Goal: Navigation & Orientation: Find specific page/section

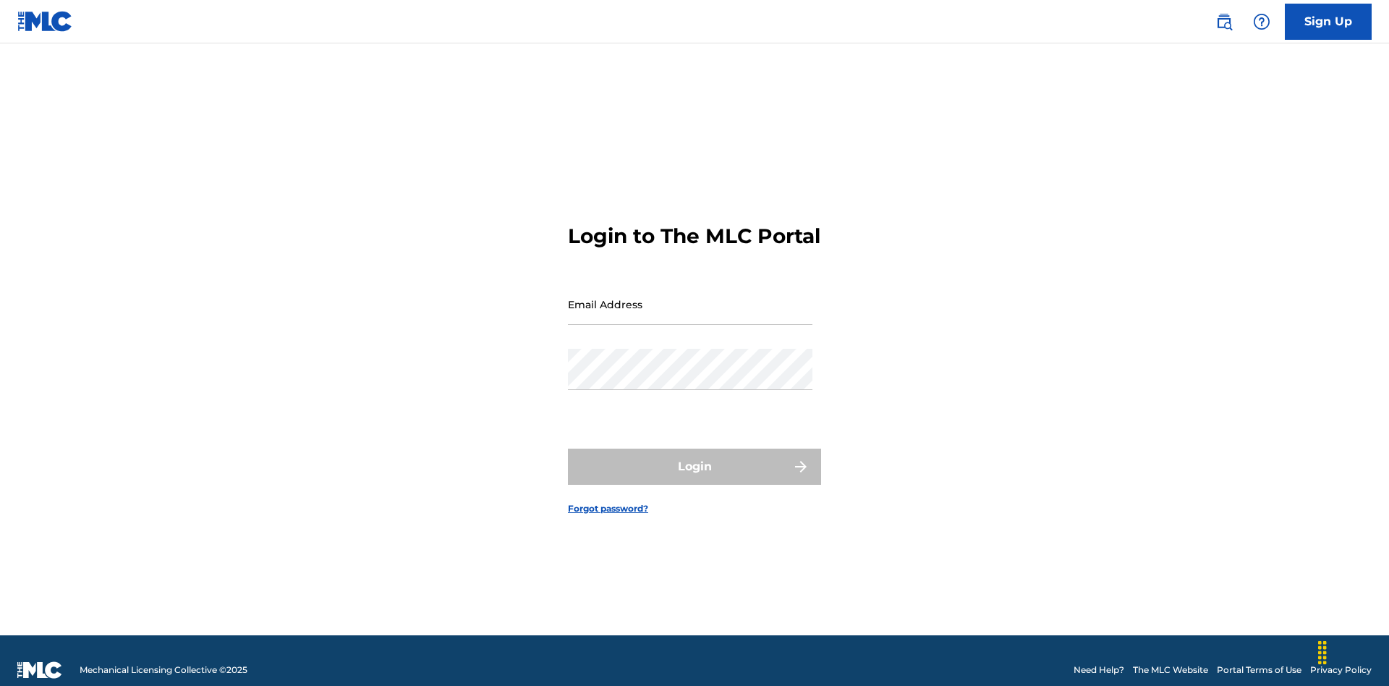
scroll to position [19, 0]
click at [690, 297] on input "Email Address" at bounding box center [690, 304] width 244 height 41
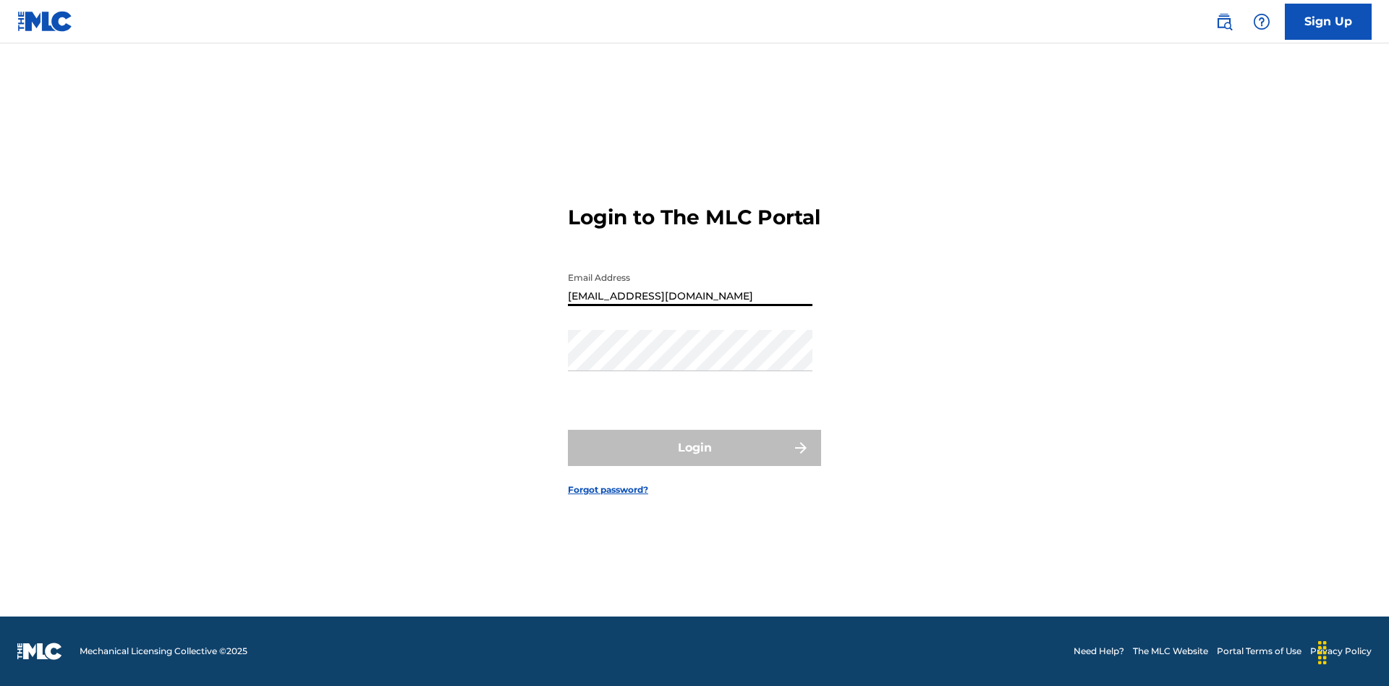
type input "[EMAIL_ADDRESS][DOMAIN_NAME]"
click at [694, 460] on button "Login" at bounding box center [694, 448] width 253 height 36
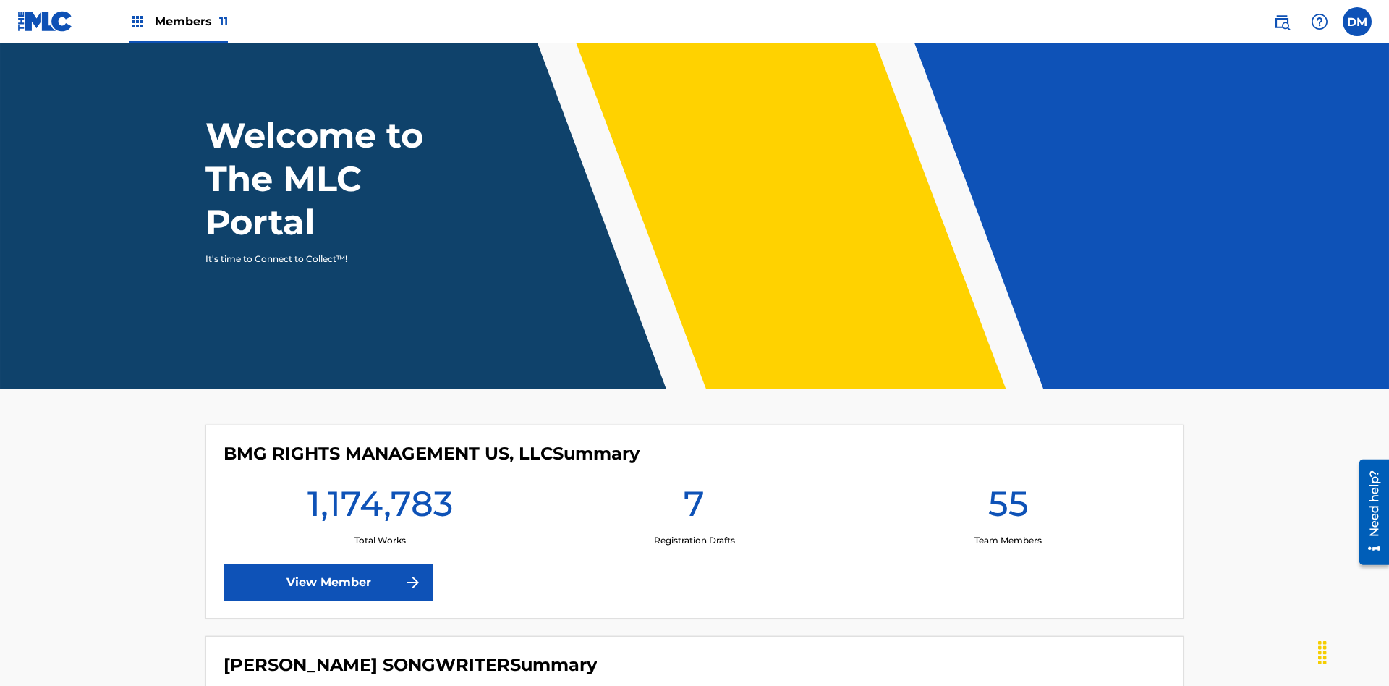
click at [178, 21] on span "Members 11" at bounding box center [191, 21] width 73 height 17
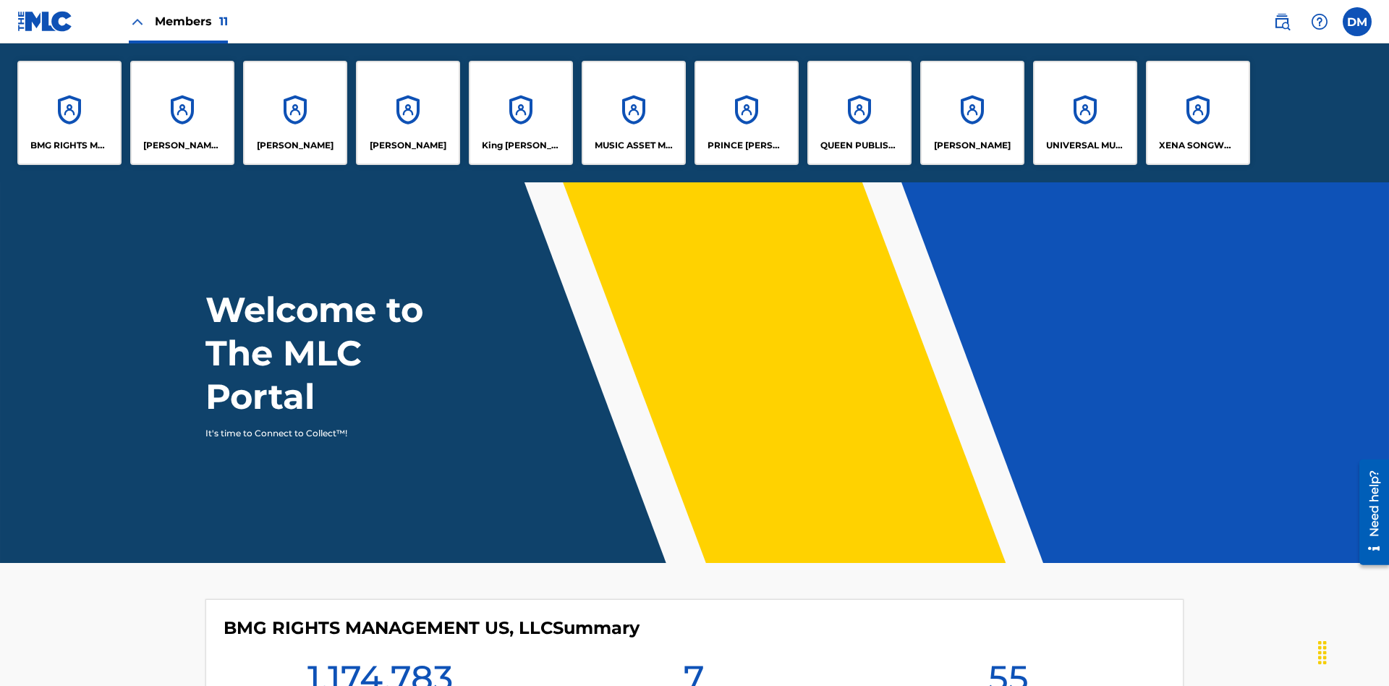
click at [633, 145] on p "MUSIC ASSET MANAGEMENT (MAM)" at bounding box center [634, 145] width 79 height 13
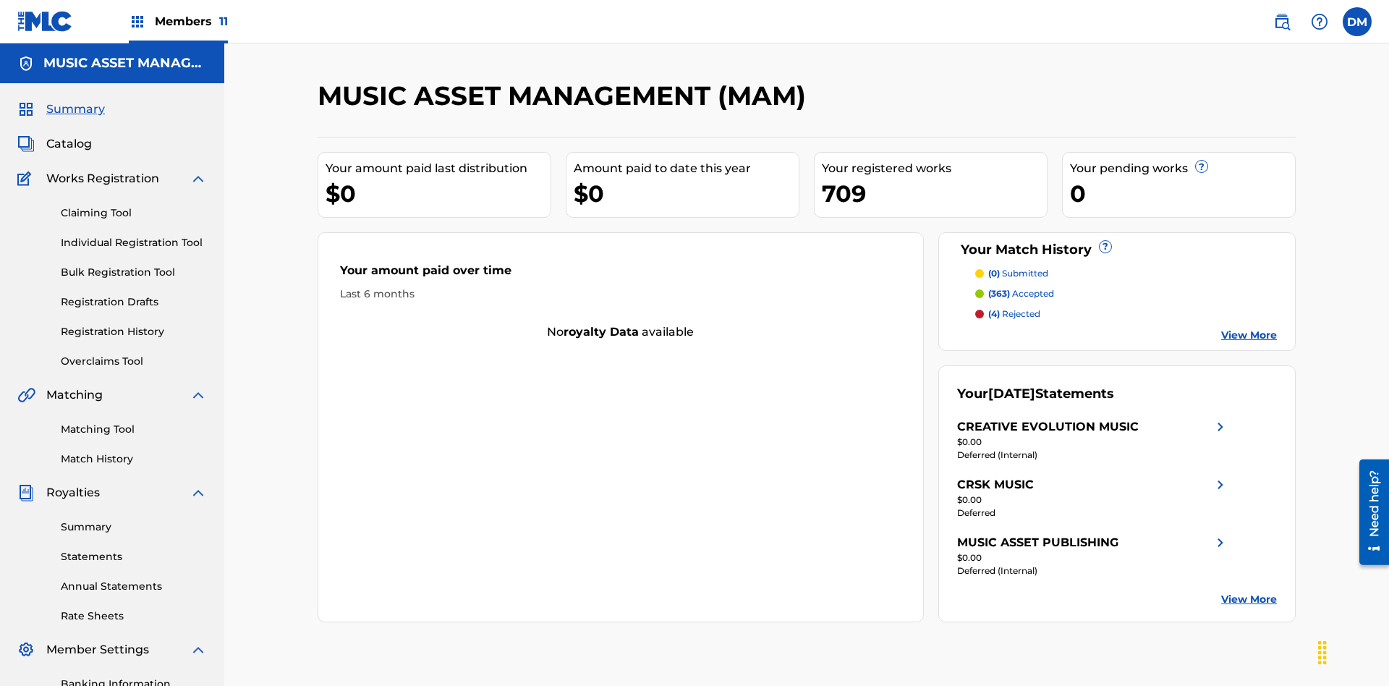
click at [69, 135] on span "Catalog" at bounding box center [69, 143] width 46 height 17
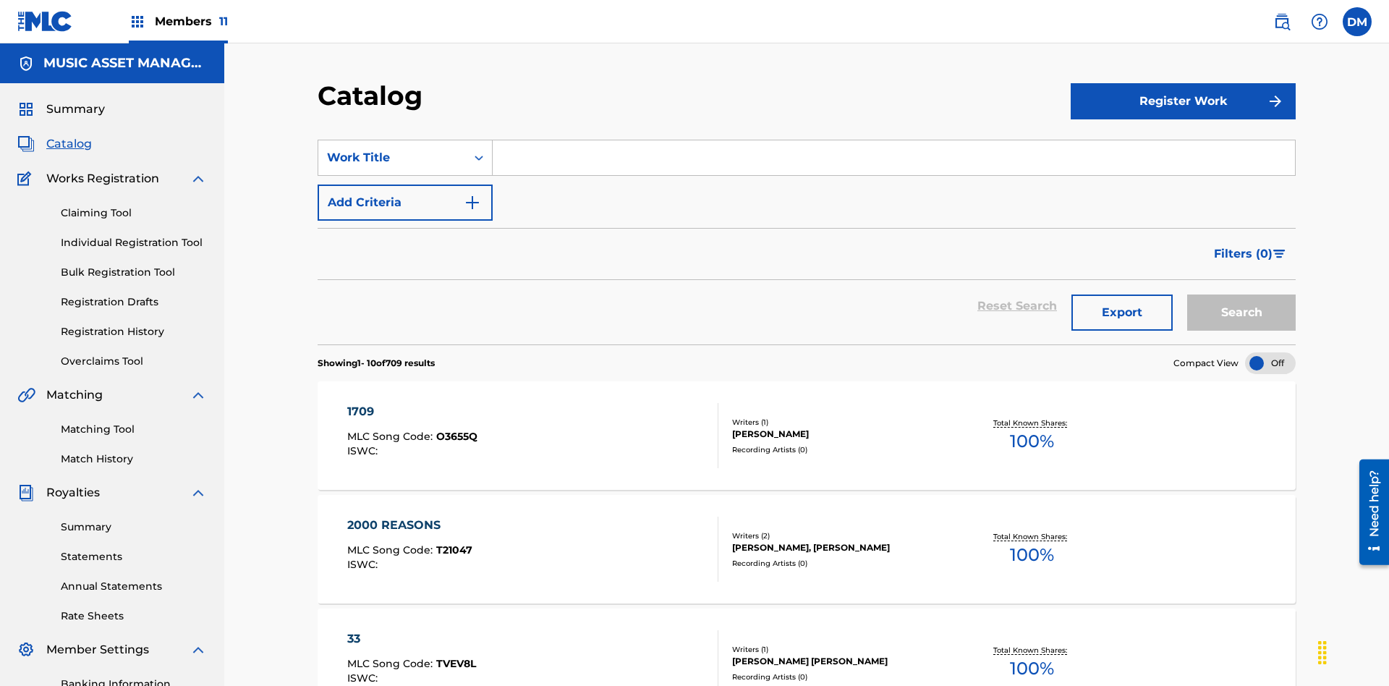
click at [1270, 352] on div at bounding box center [1270, 363] width 51 height 22
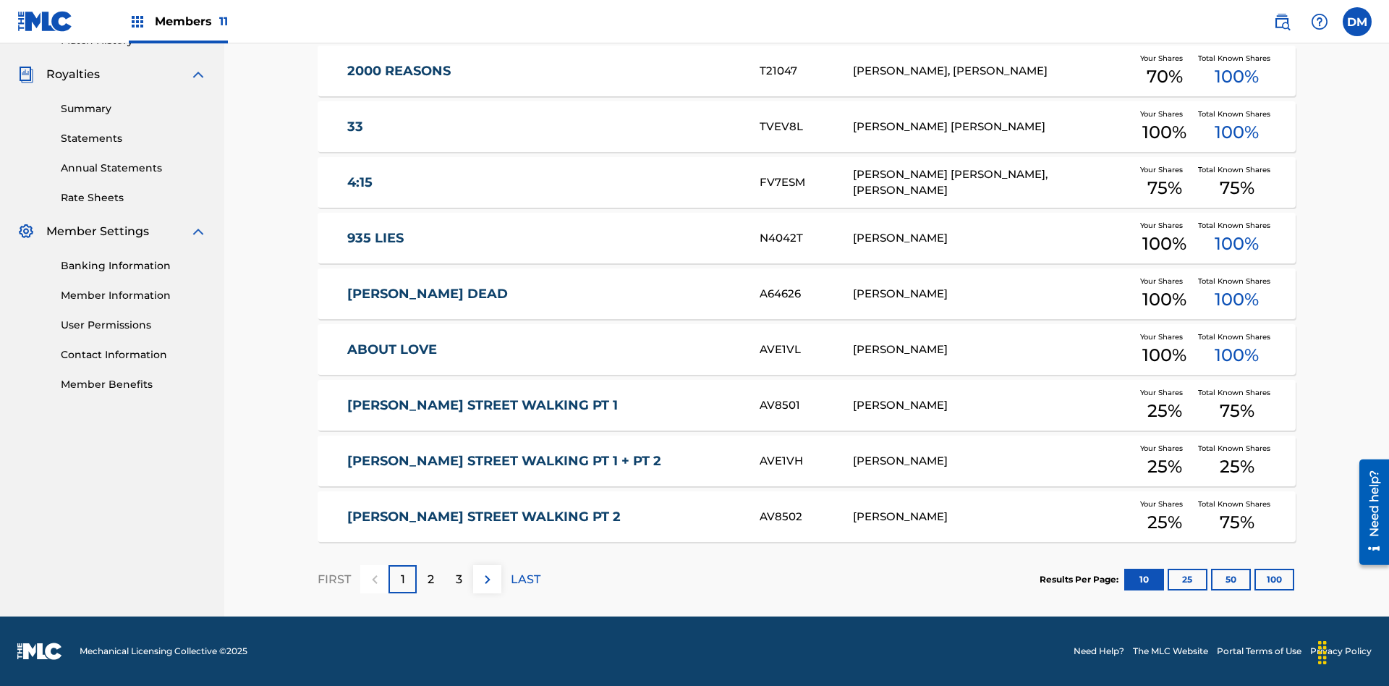
click at [1124, 579] on button "10" at bounding box center [1144, 579] width 40 height 22
click at [333, 579] on p "FIRST" at bounding box center [334, 579] width 33 height 17
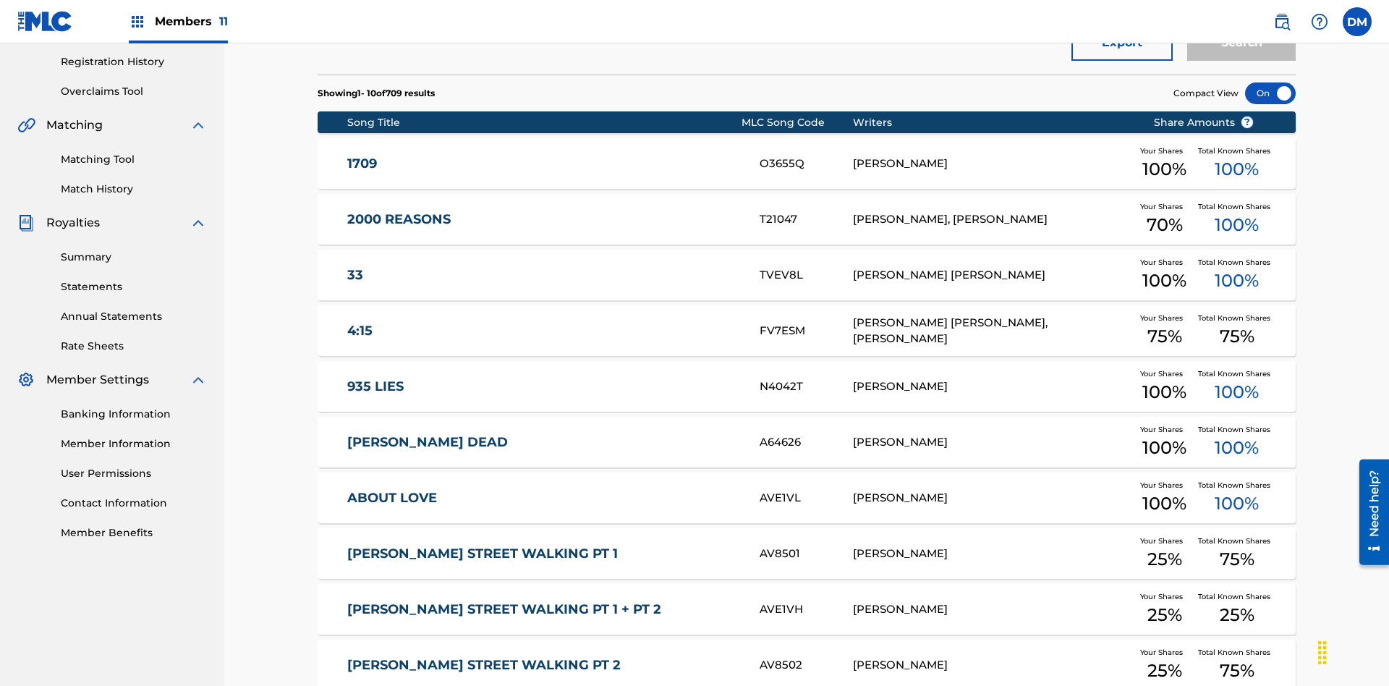
scroll to position [406, 0]
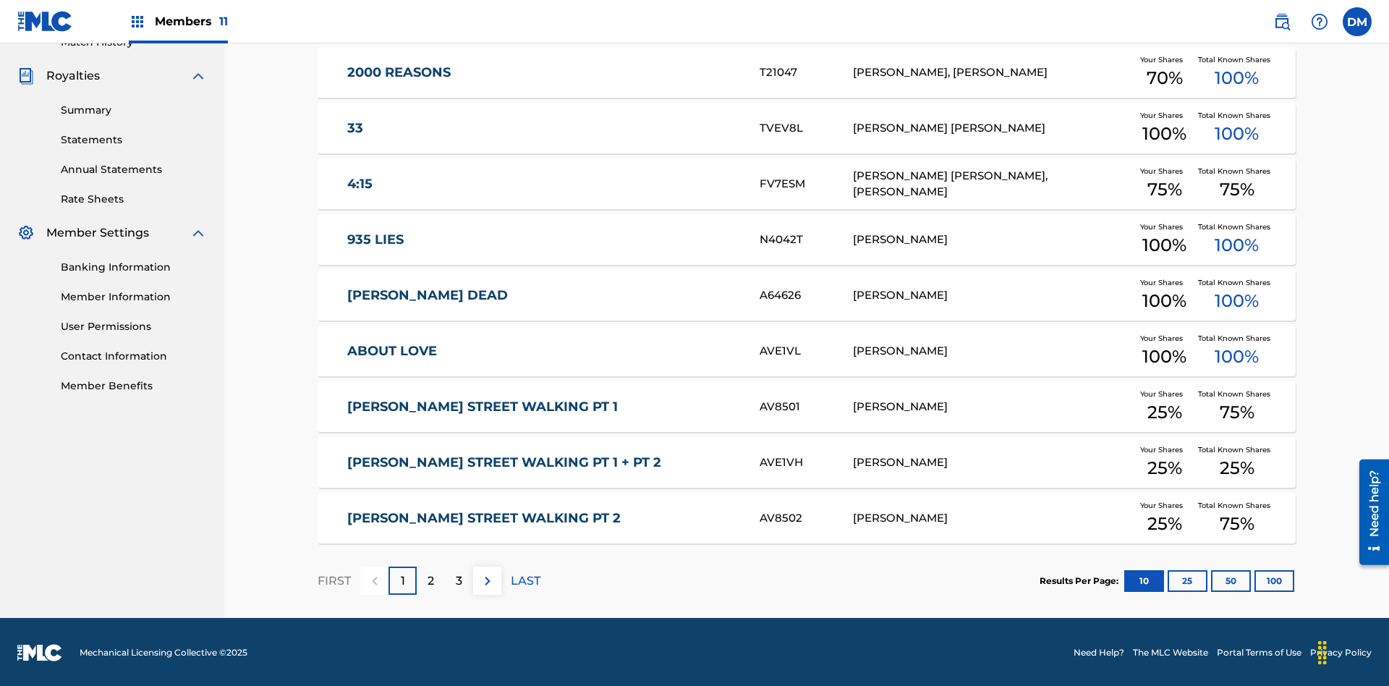
click at [487, 579] on img at bounding box center [487, 580] width 17 height 17
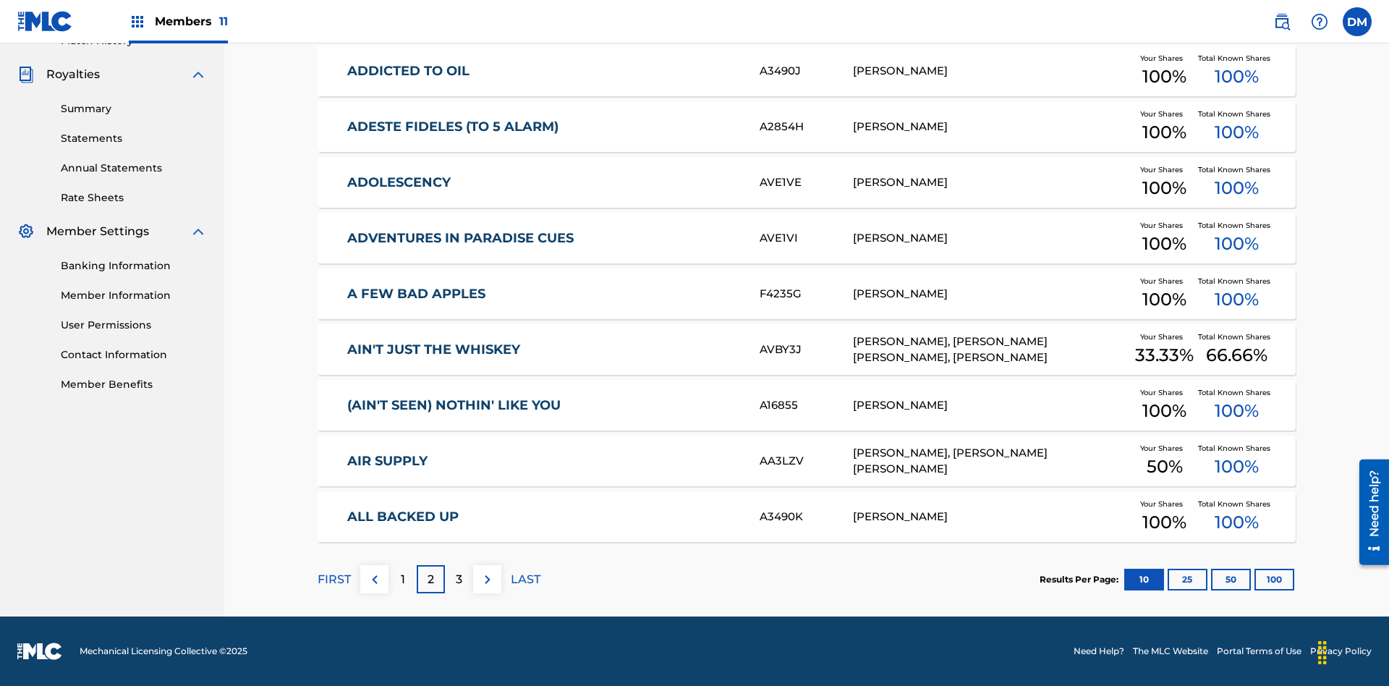
click at [487, 579] on img at bounding box center [487, 579] width 17 height 17
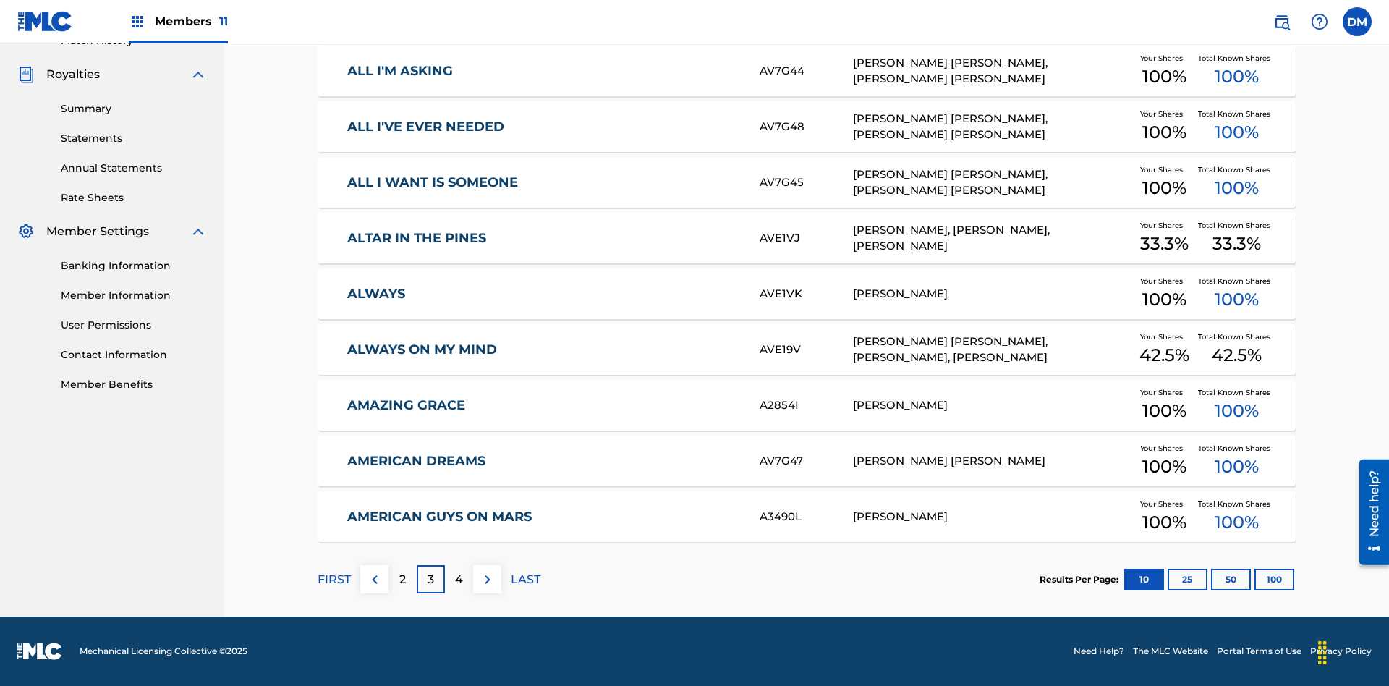
click at [487, 579] on img at bounding box center [487, 579] width 17 height 17
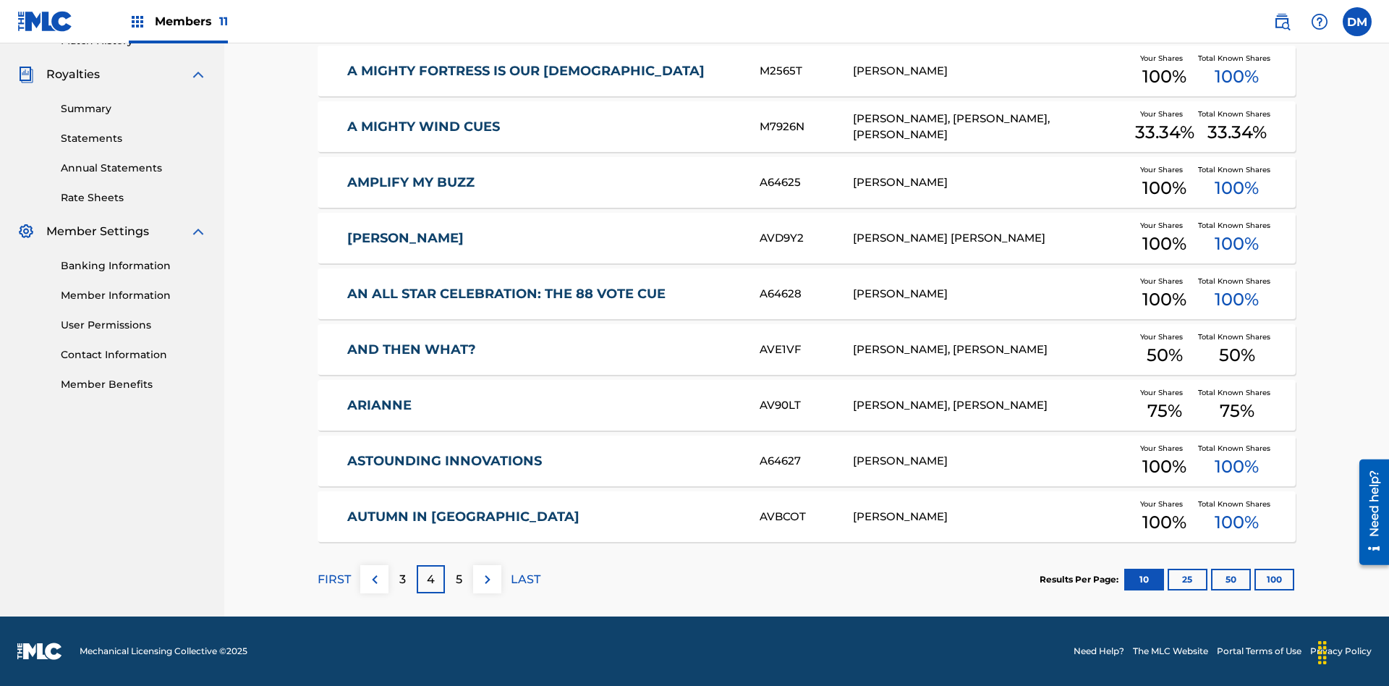
click at [487, 579] on img at bounding box center [487, 579] width 17 height 17
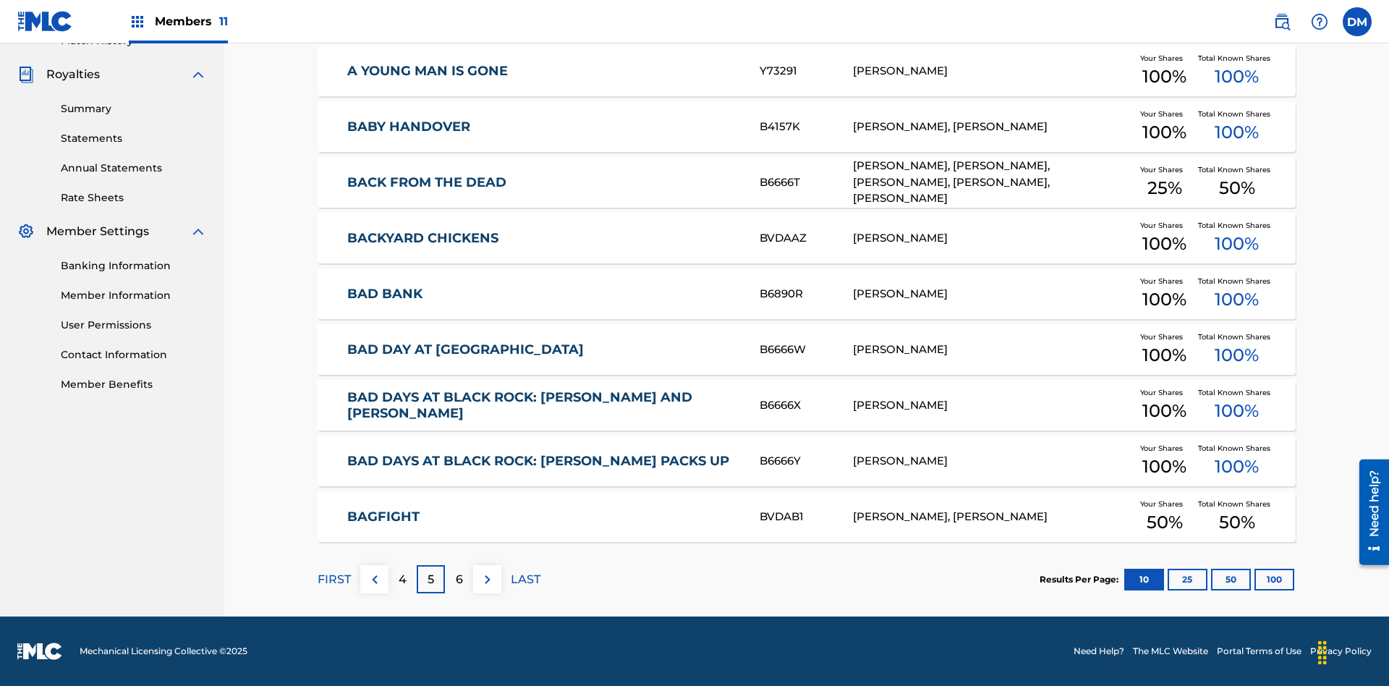
click at [487, 579] on img at bounding box center [487, 579] width 17 height 17
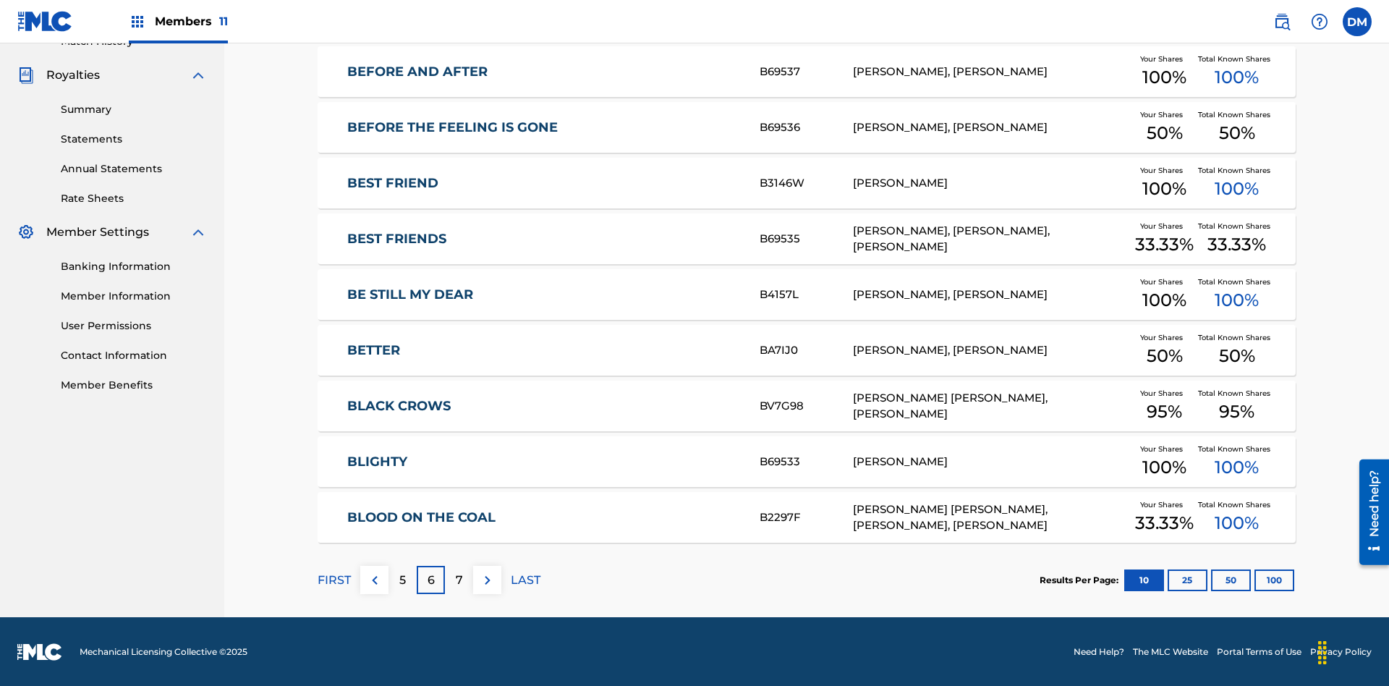
click at [487, 579] on img at bounding box center [487, 579] width 17 height 17
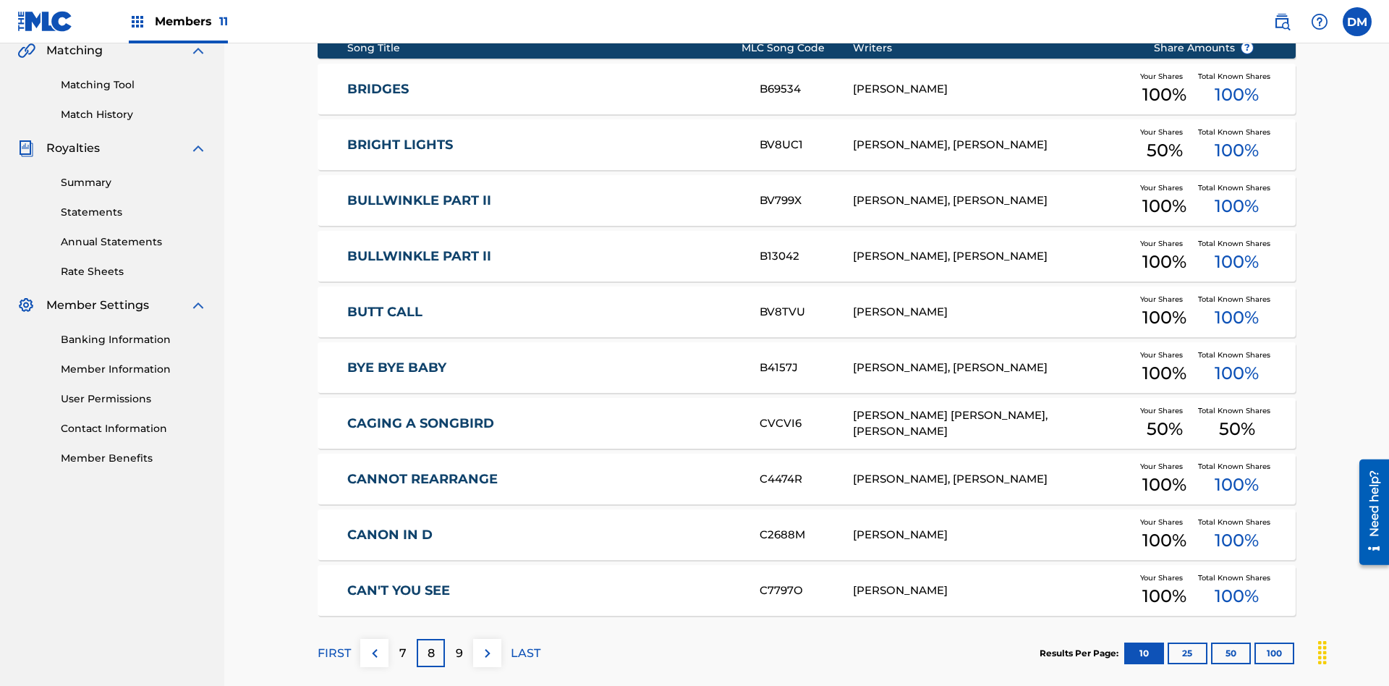
click at [487, 644] on img at bounding box center [487, 652] width 17 height 17
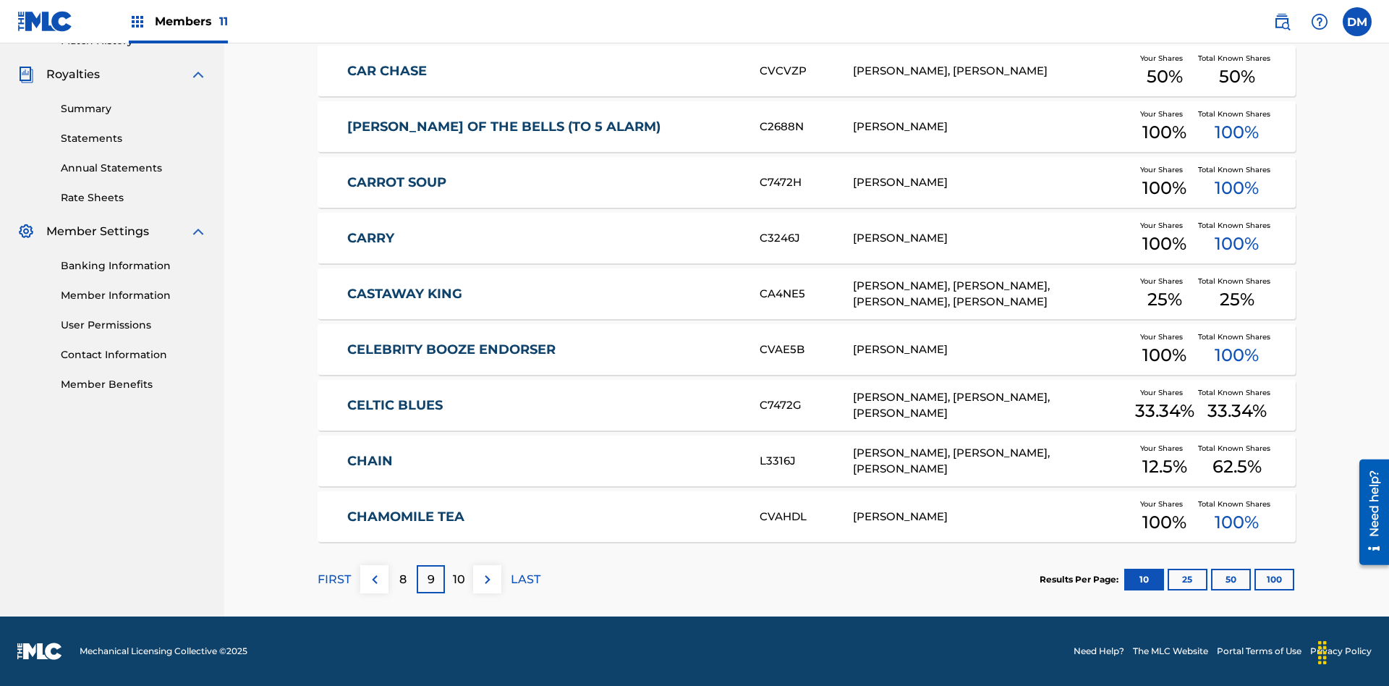
click at [487, 579] on img at bounding box center [487, 579] width 17 height 17
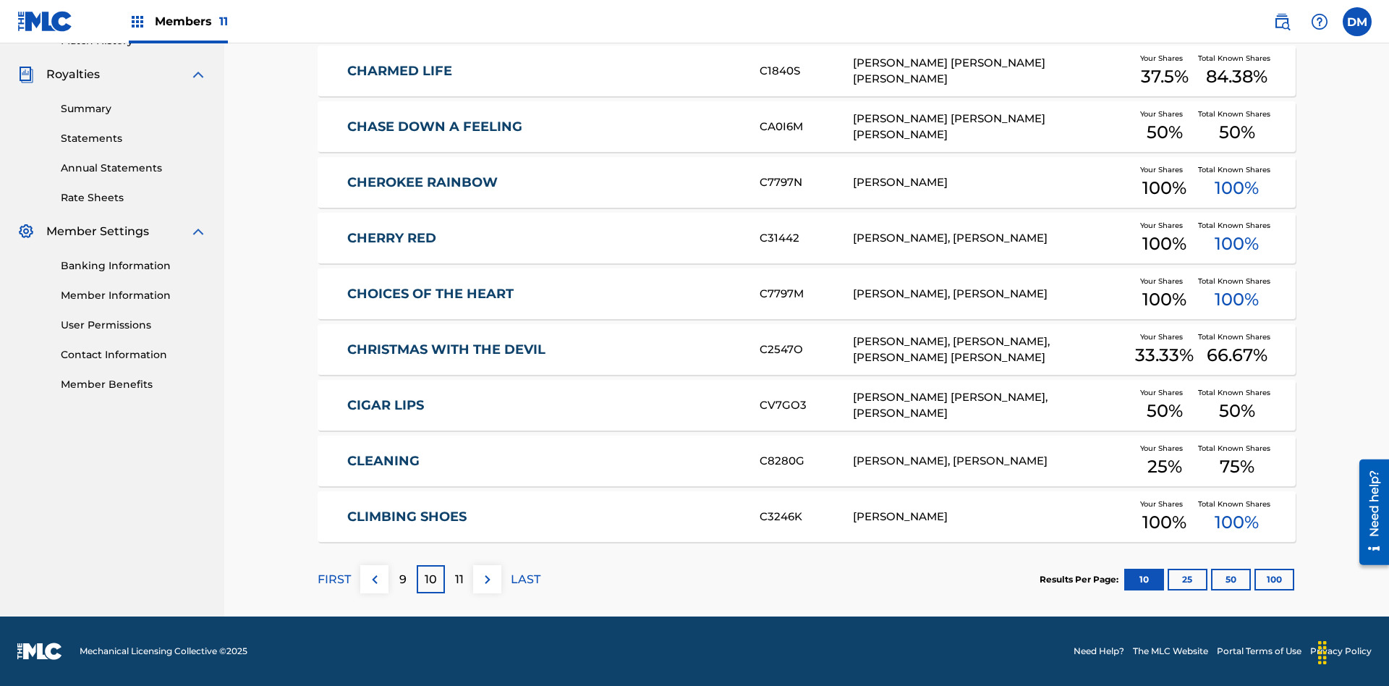
click at [487, 579] on img at bounding box center [487, 579] width 17 height 17
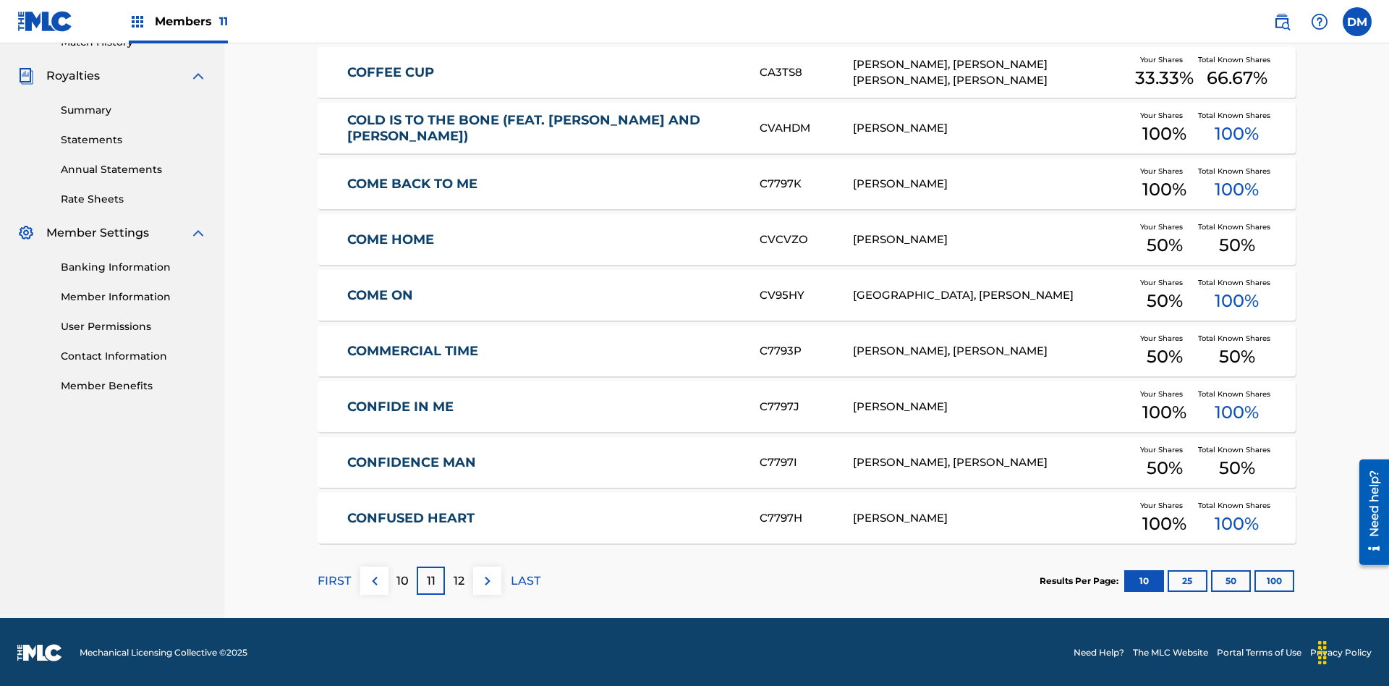
click at [487, 579] on img at bounding box center [487, 580] width 17 height 17
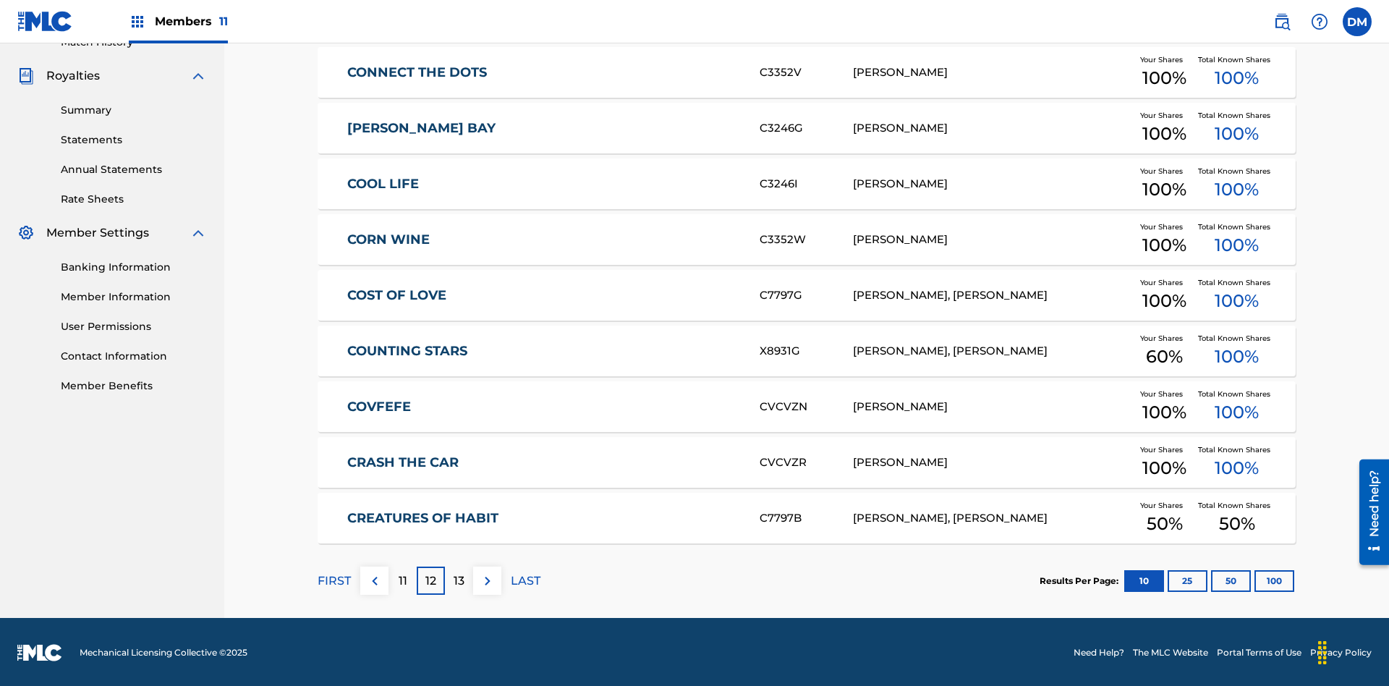
click at [487, 579] on img at bounding box center [487, 580] width 17 height 17
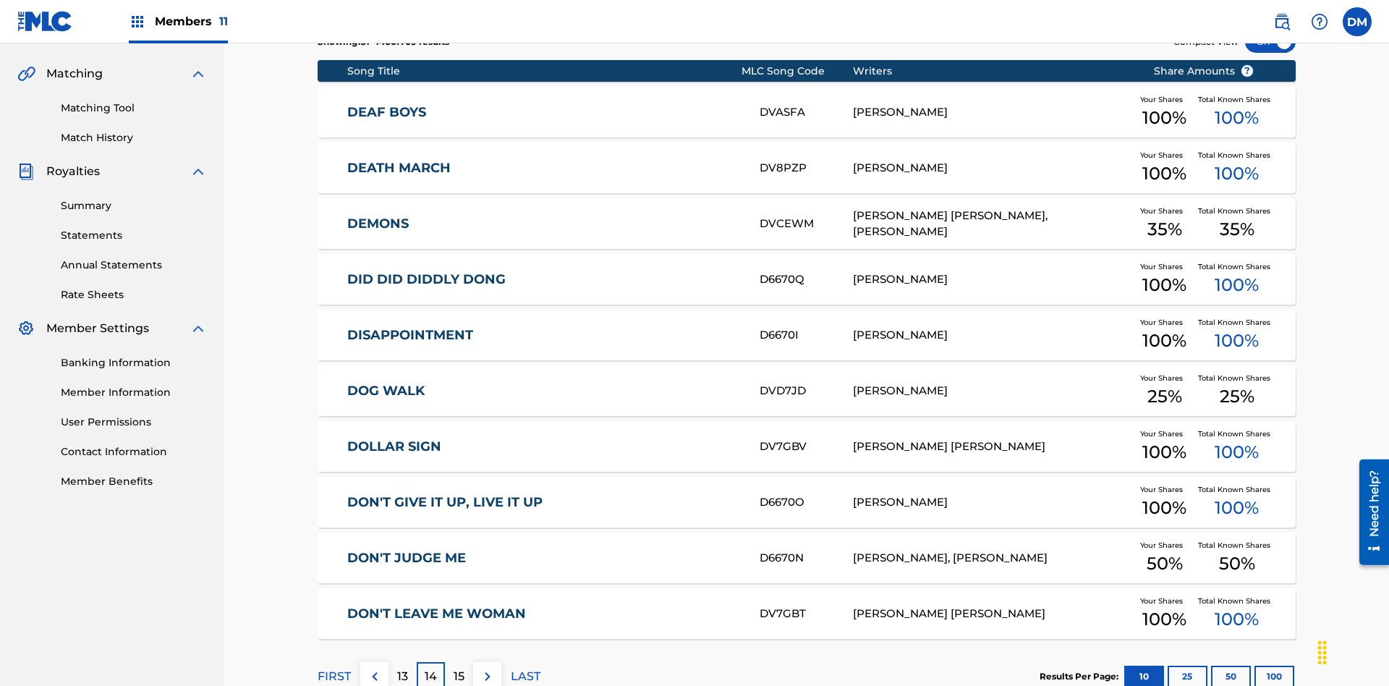
click at [487, 668] on img at bounding box center [487, 676] width 17 height 17
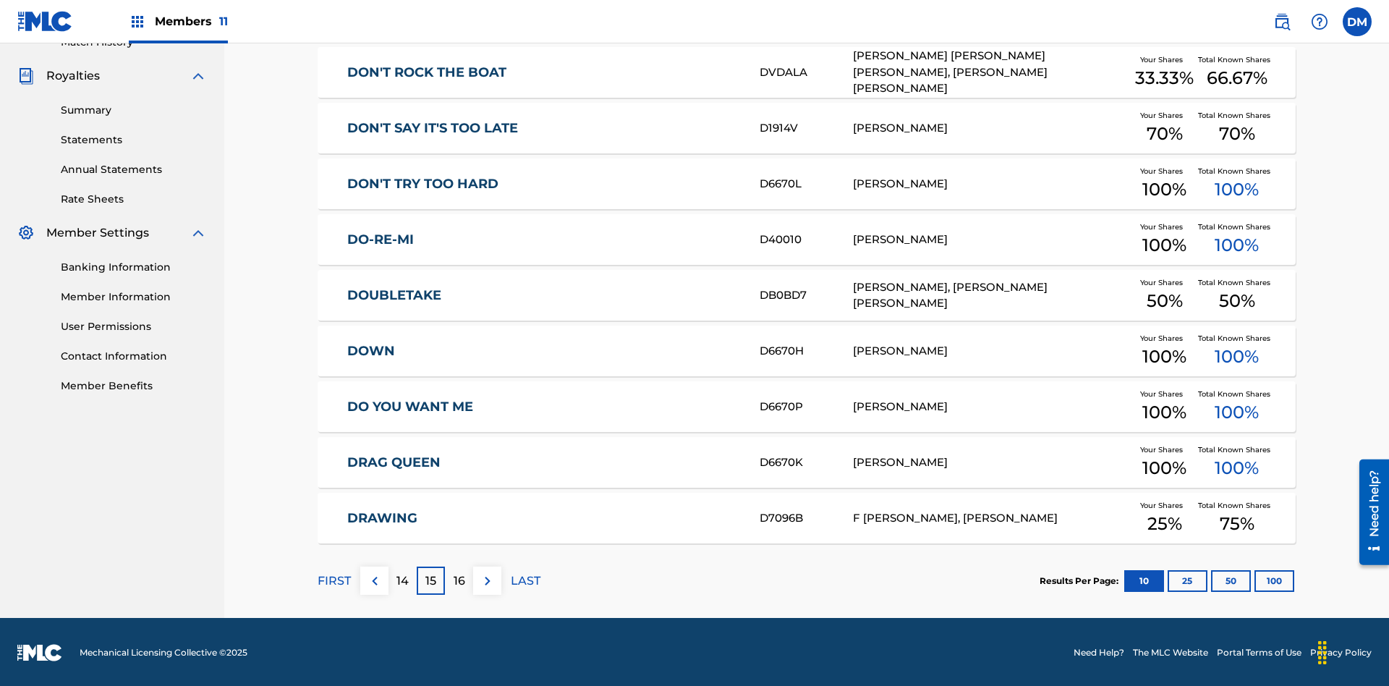
click at [487, 579] on img at bounding box center [487, 580] width 17 height 17
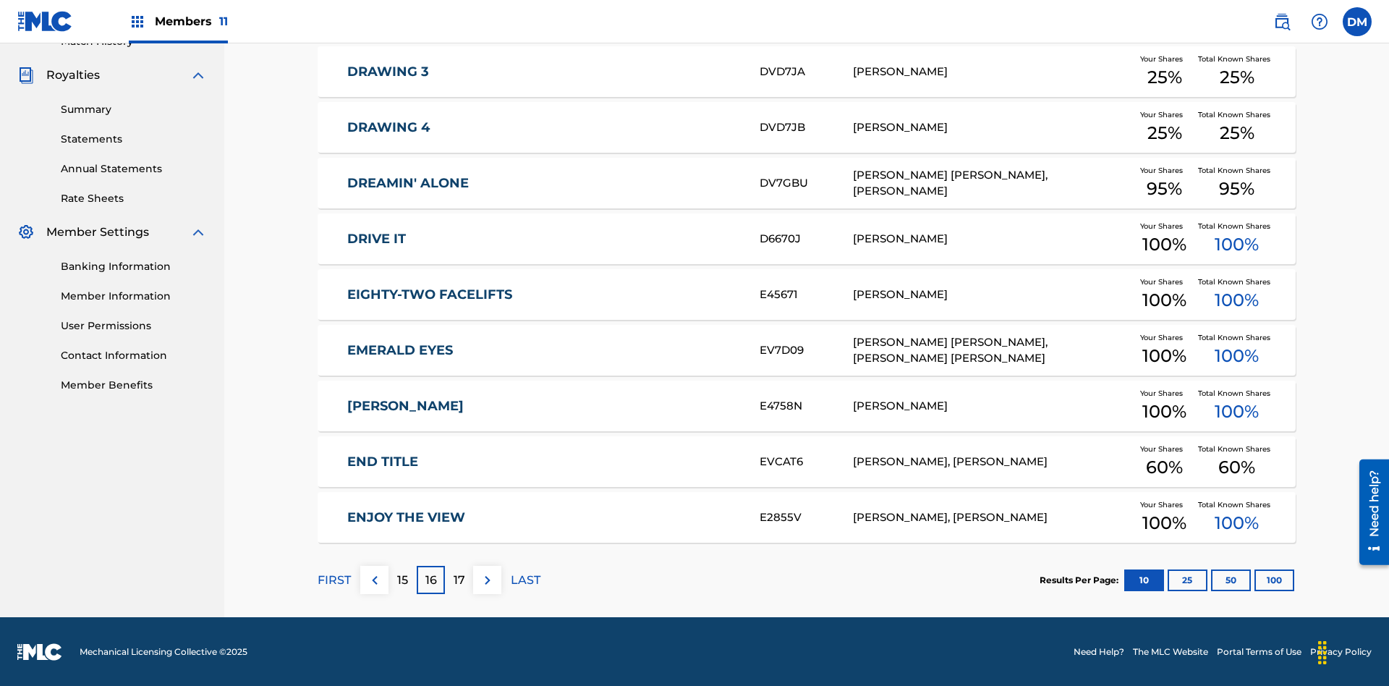
click at [487, 579] on img at bounding box center [487, 579] width 17 height 17
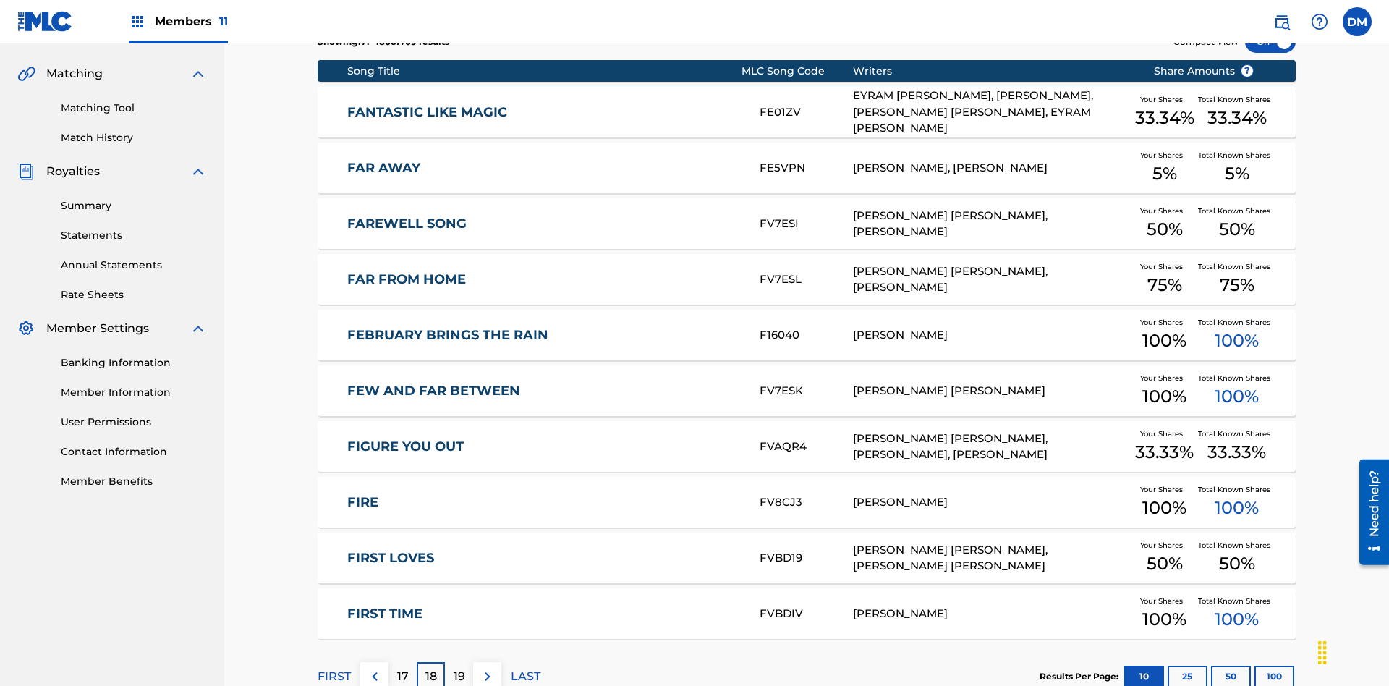
click at [487, 668] on img at bounding box center [487, 676] width 17 height 17
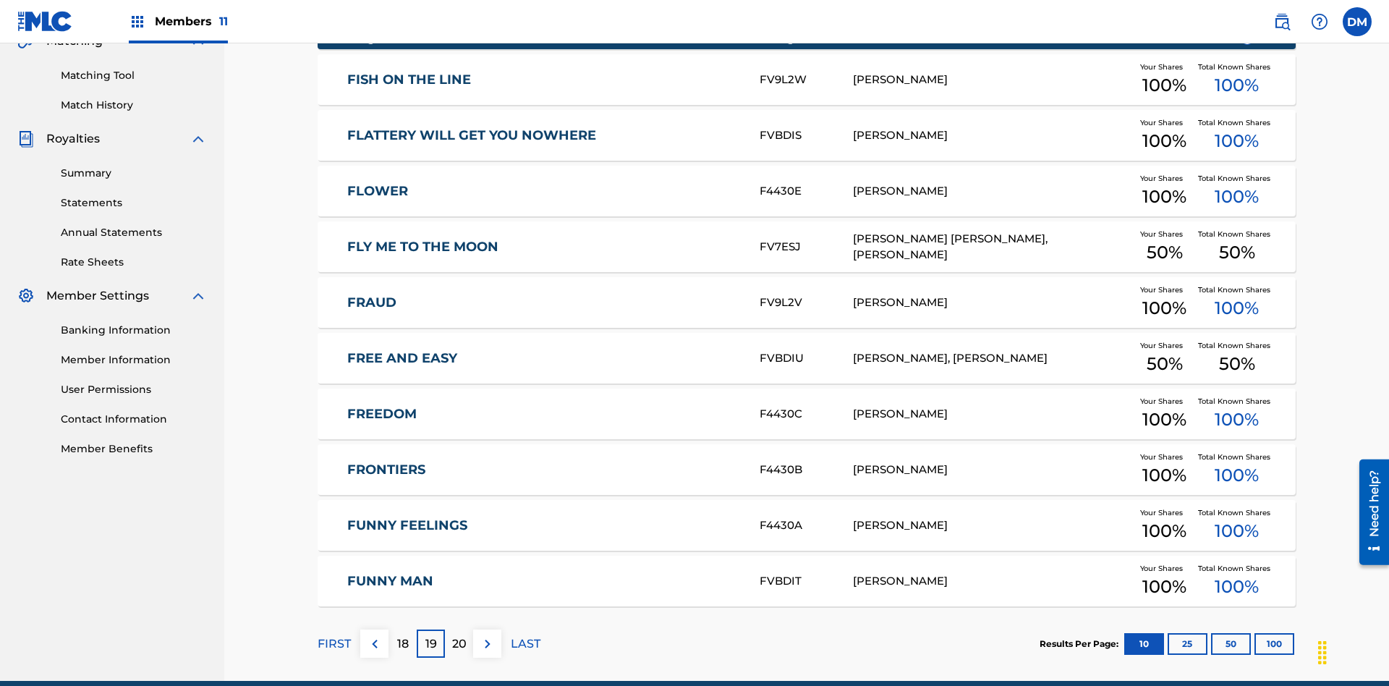
click at [487, 635] on img at bounding box center [487, 643] width 17 height 17
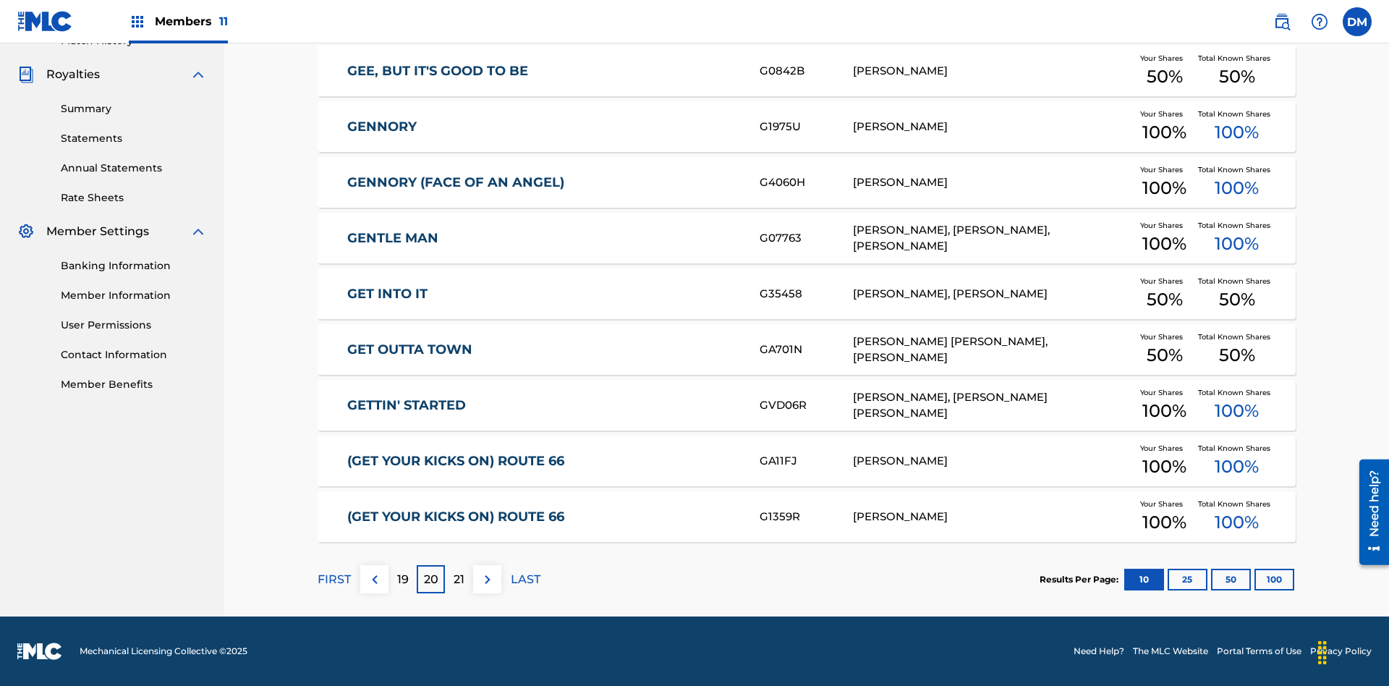
click at [487, 579] on img at bounding box center [487, 579] width 17 height 17
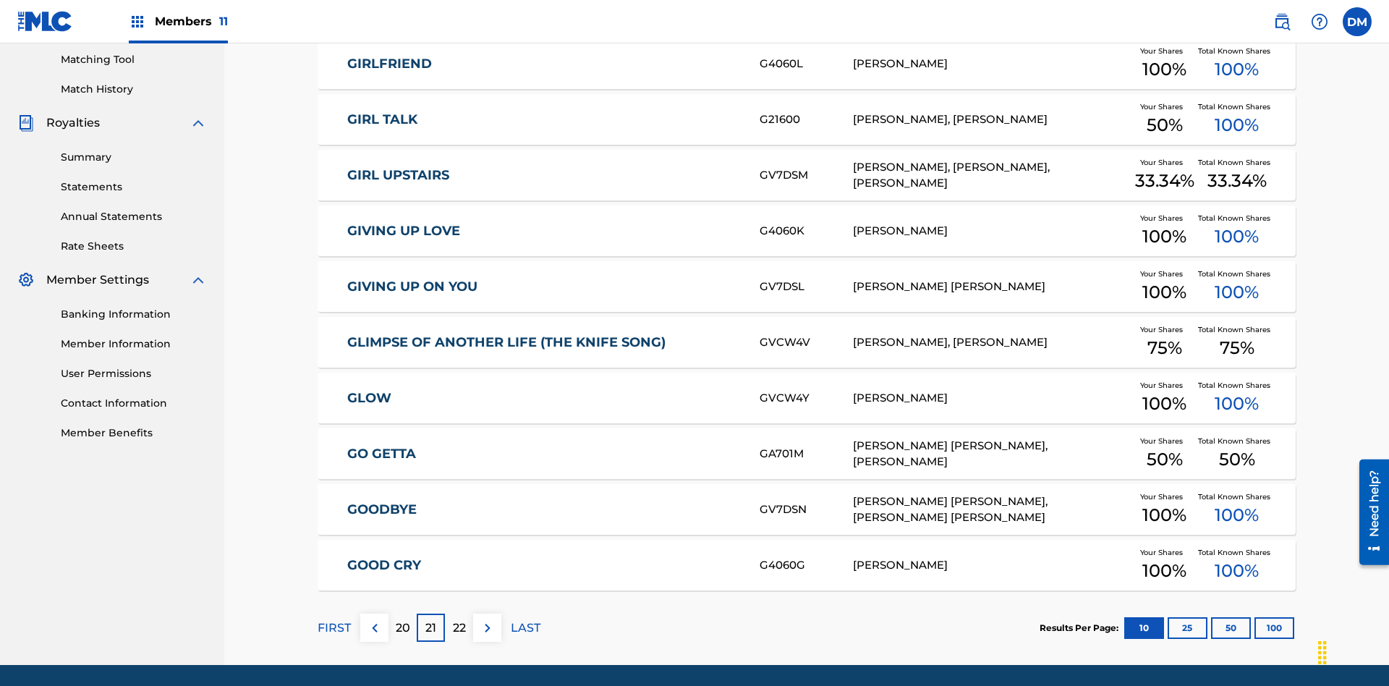
click at [487, 619] on img at bounding box center [487, 627] width 17 height 17
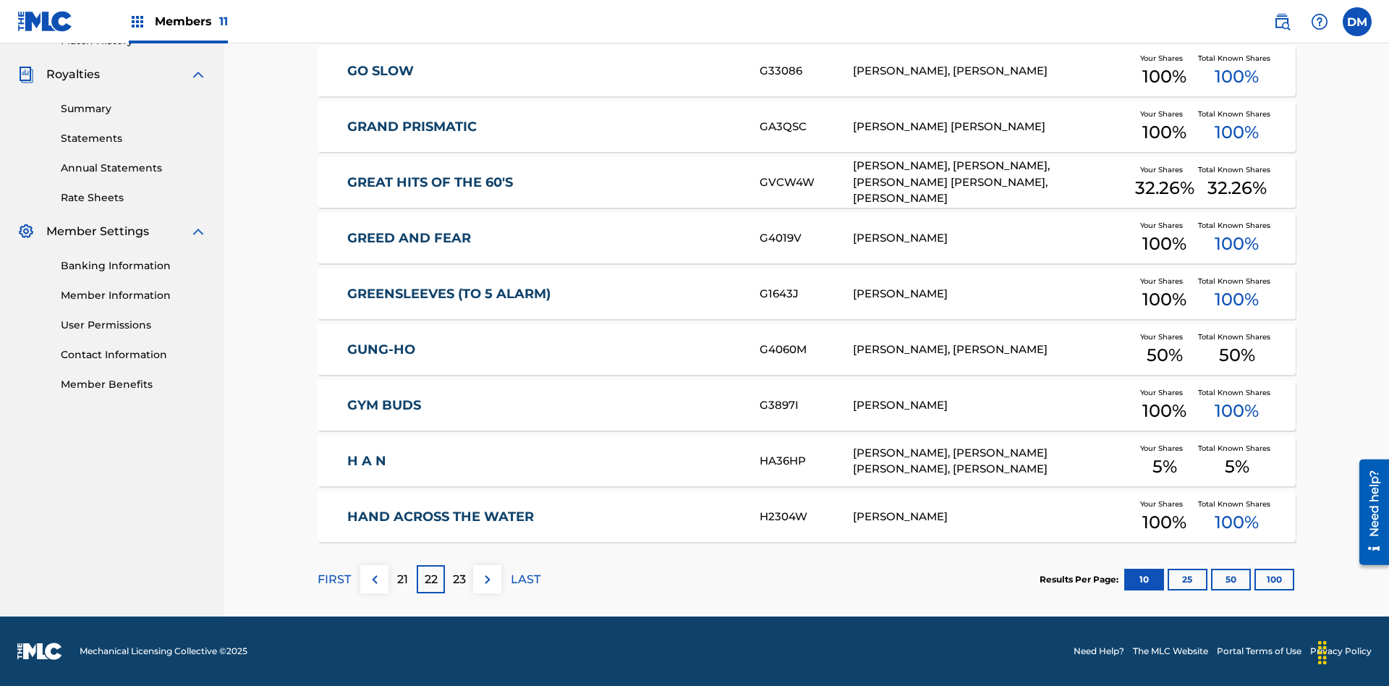
click at [487, 579] on img at bounding box center [487, 579] width 17 height 17
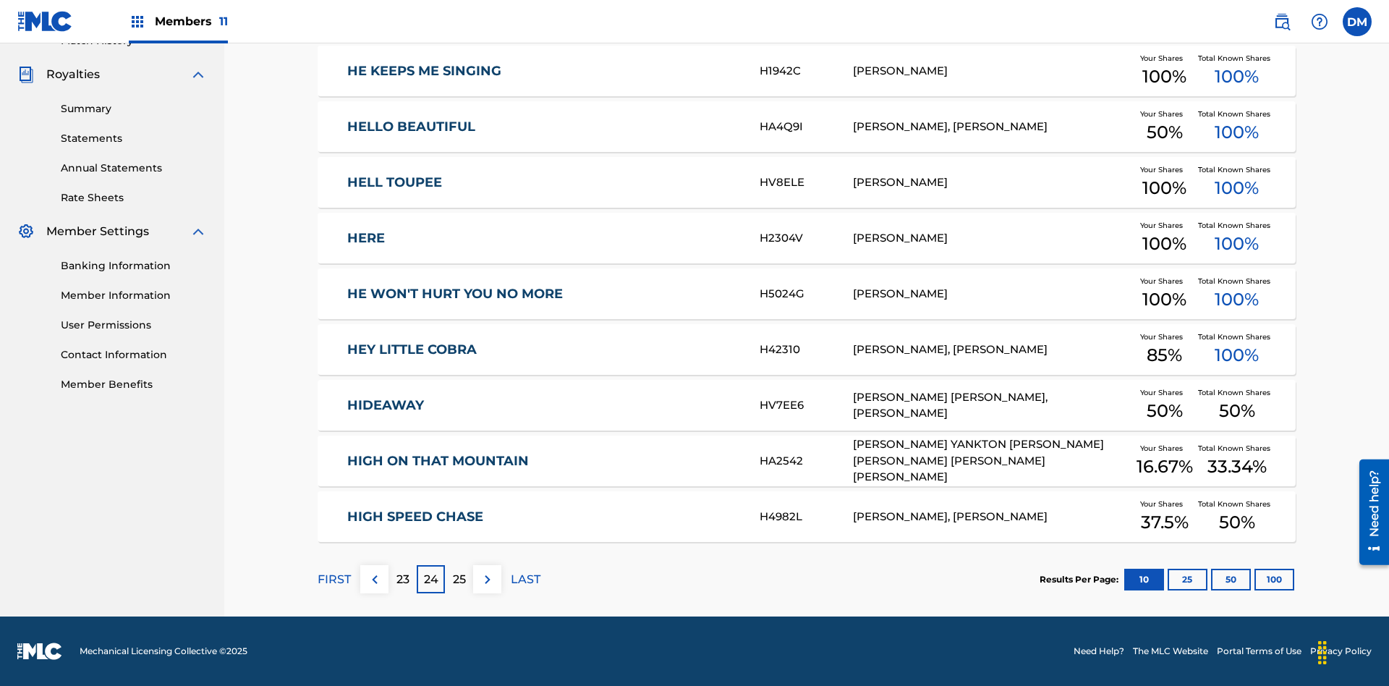
click at [487, 579] on img at bounding box center [487, 579] width 17 height 17
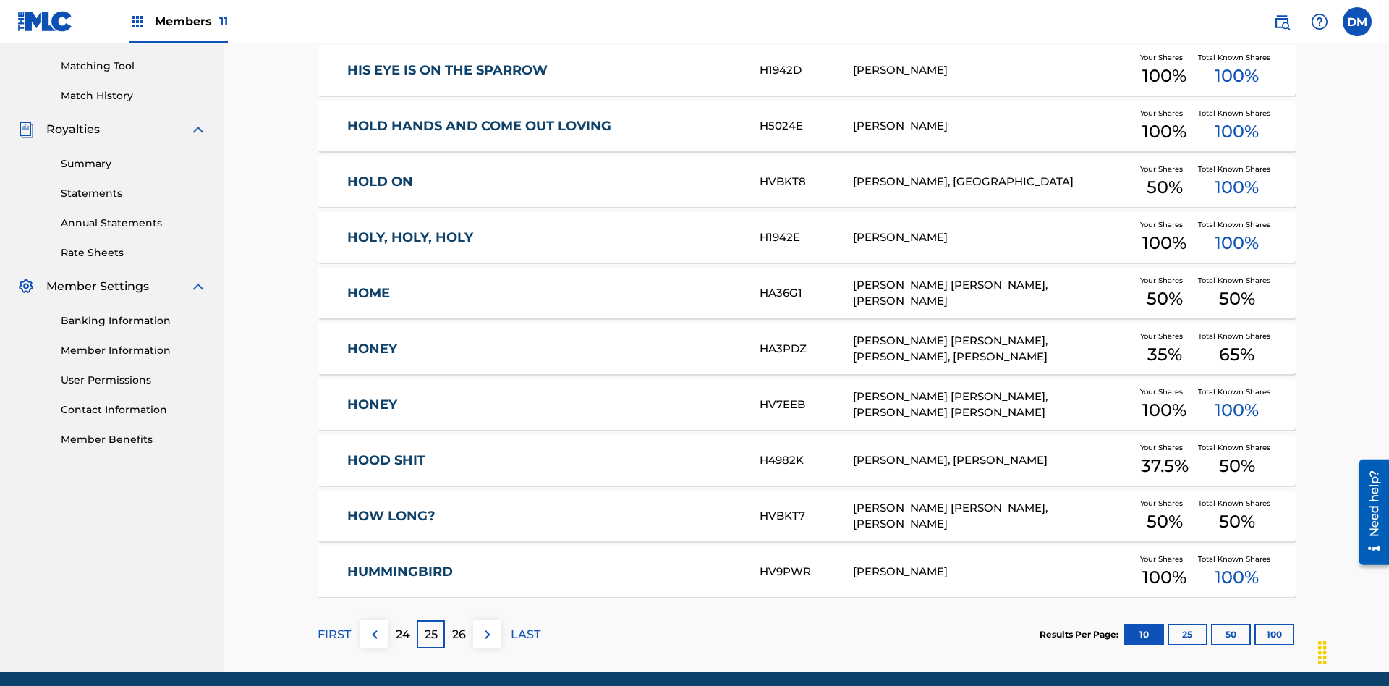
click at [487, 626] on img at bounding box center [487, 634] width 17 height 17
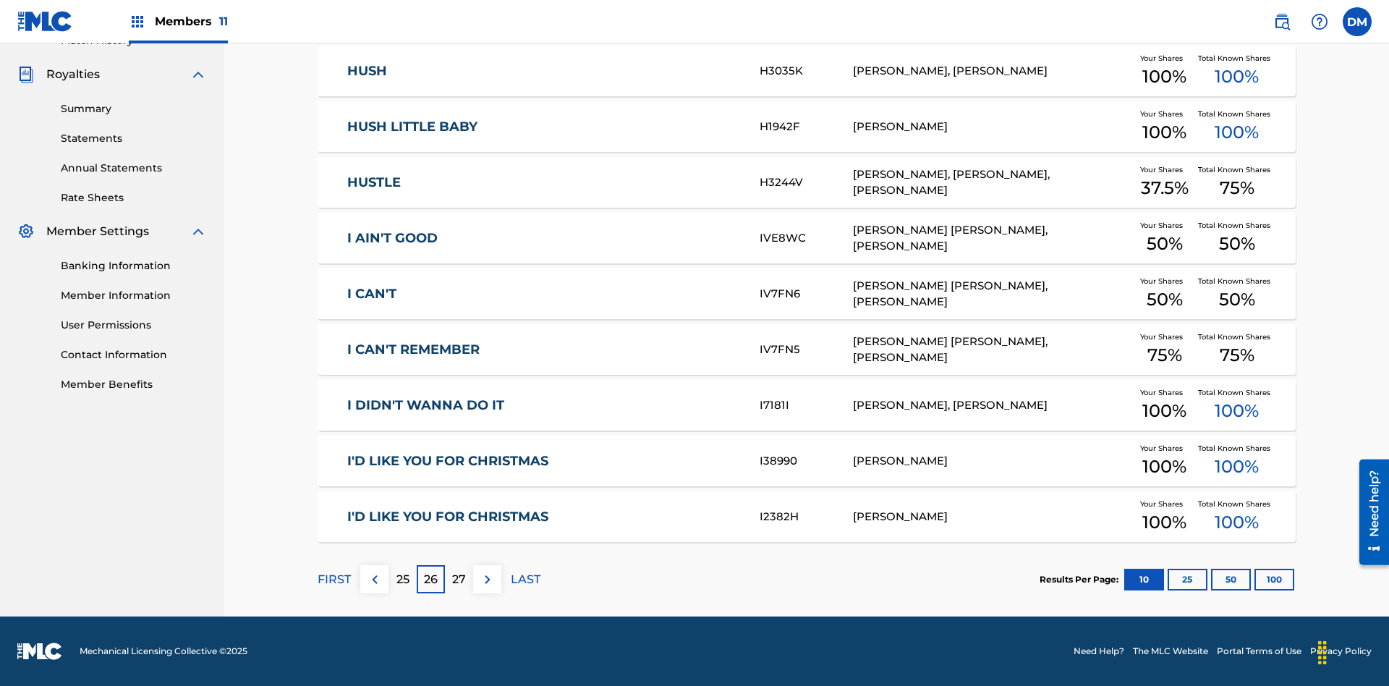
click at [487, 579] on img at bounding box center [487, 579] width 17 height 17
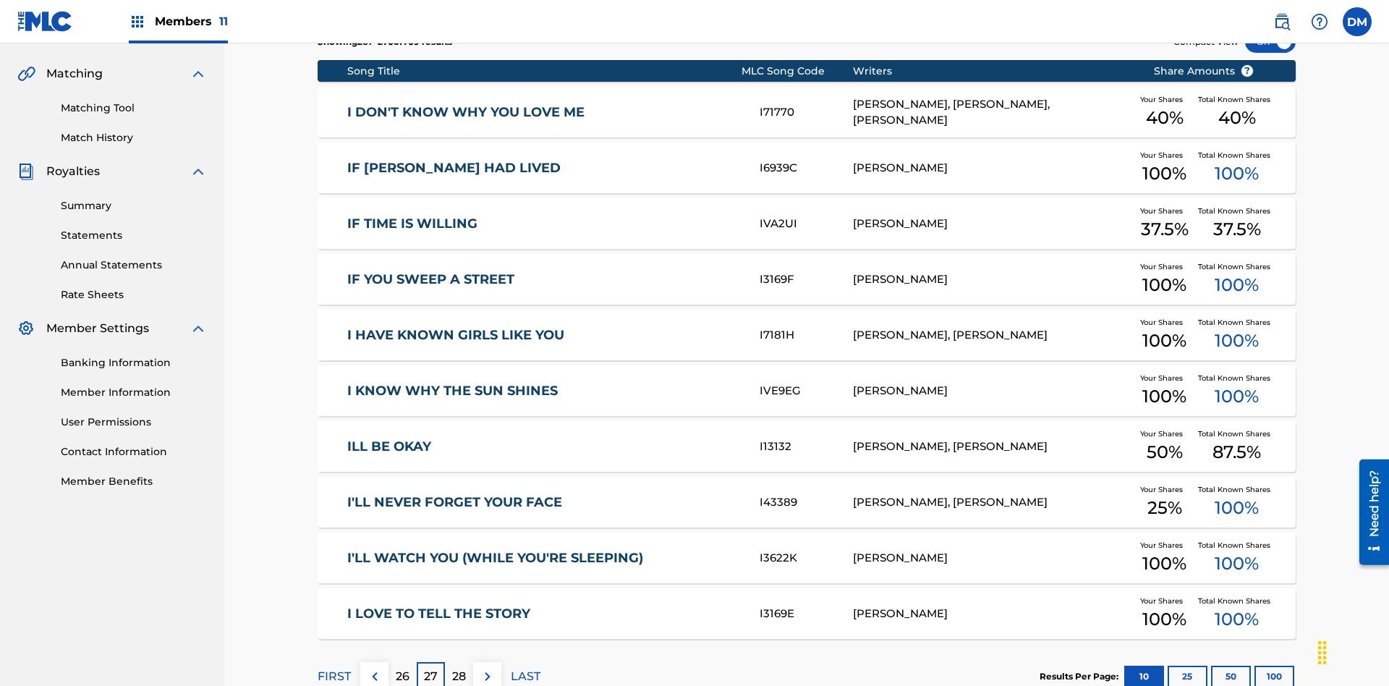
click at [487, 668] on img at bounding box center [487, 676] width 17 height 17
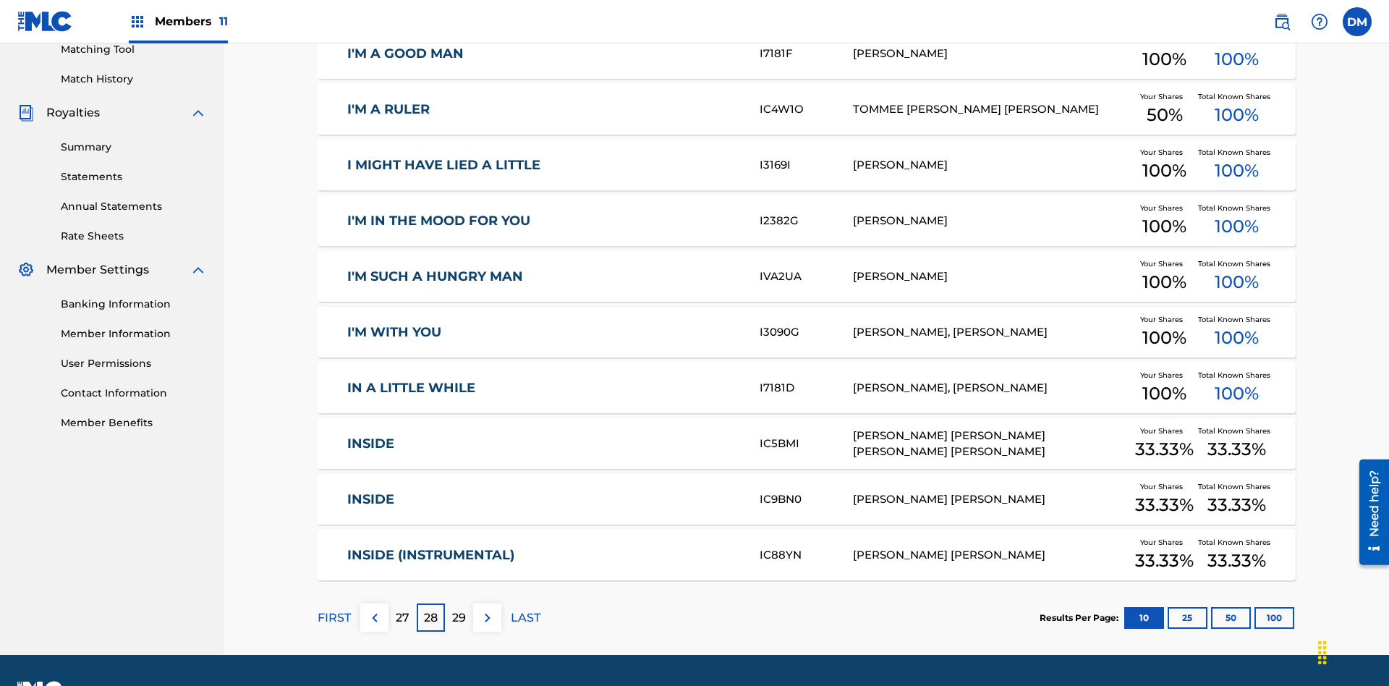
click at [487, 609] on img at bounding box center [487, 617] width 17 height 17
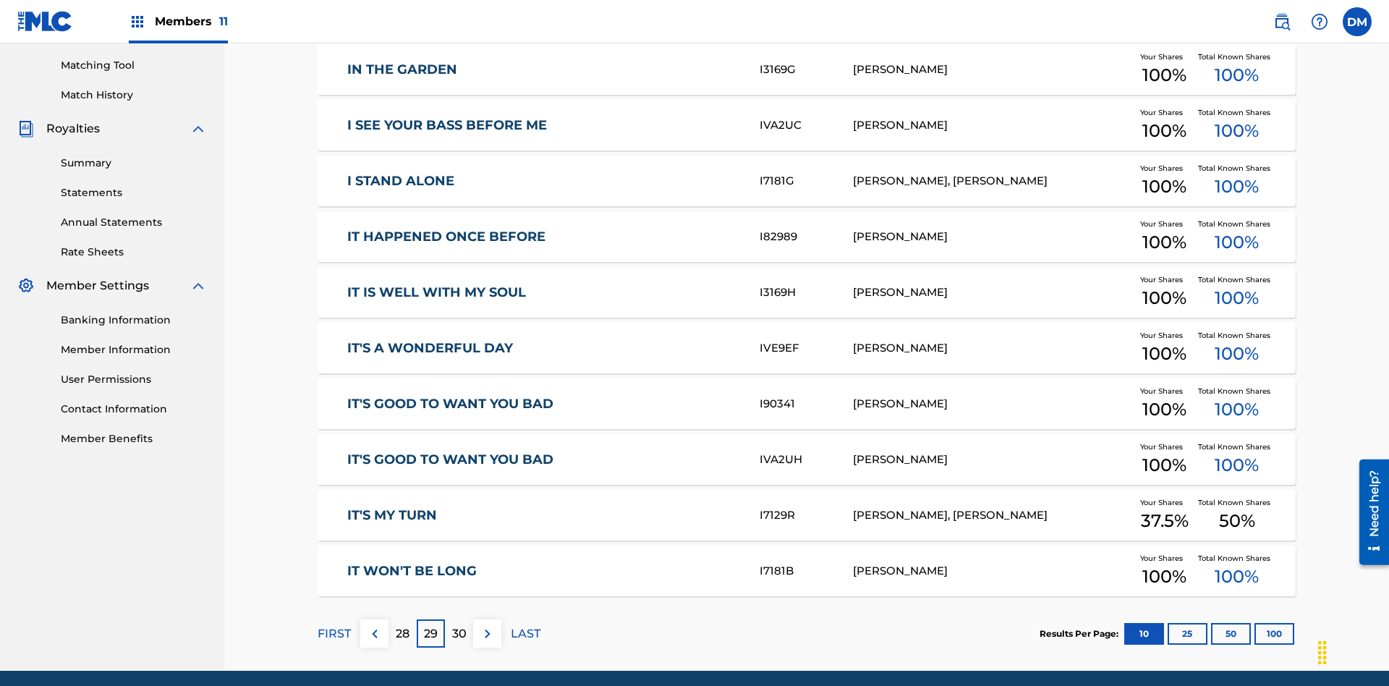
click at [487, 625] on img at bounding box center [487, 633] width 17 height 17
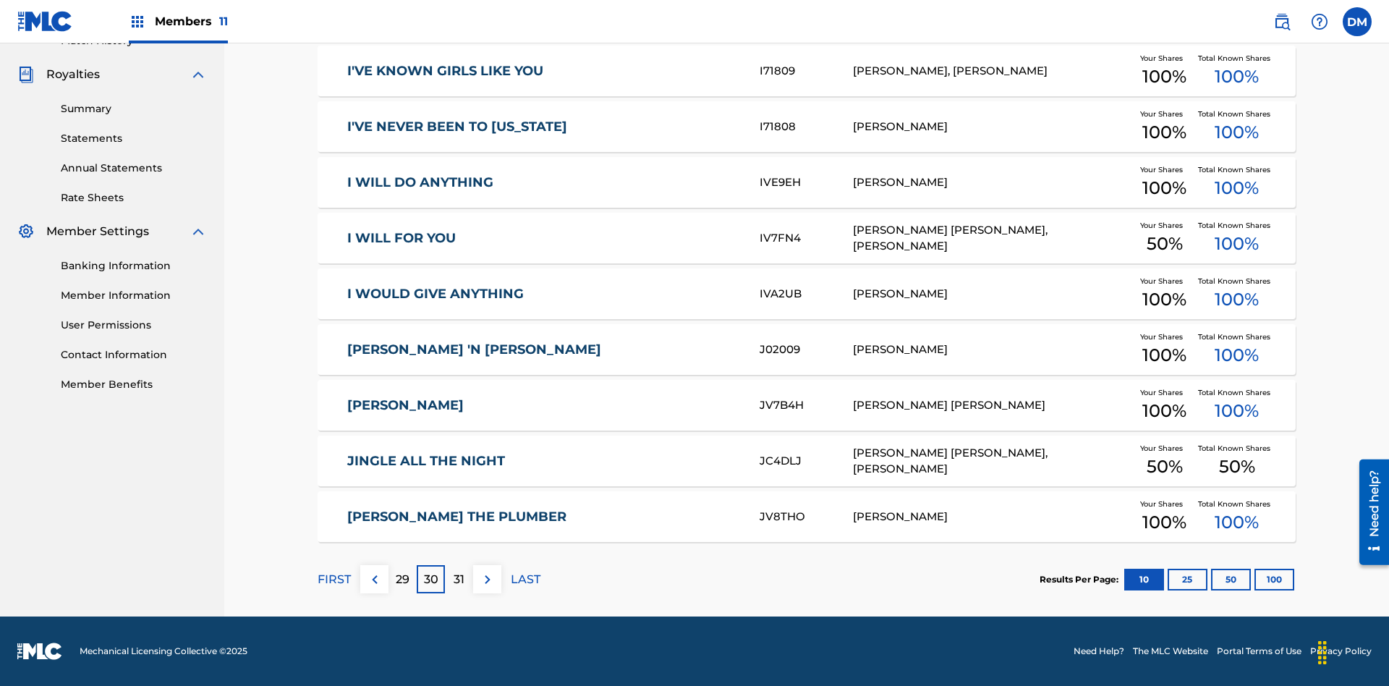
click at [487, 579] on img at bounding box center [487, 579] width 17 height 17
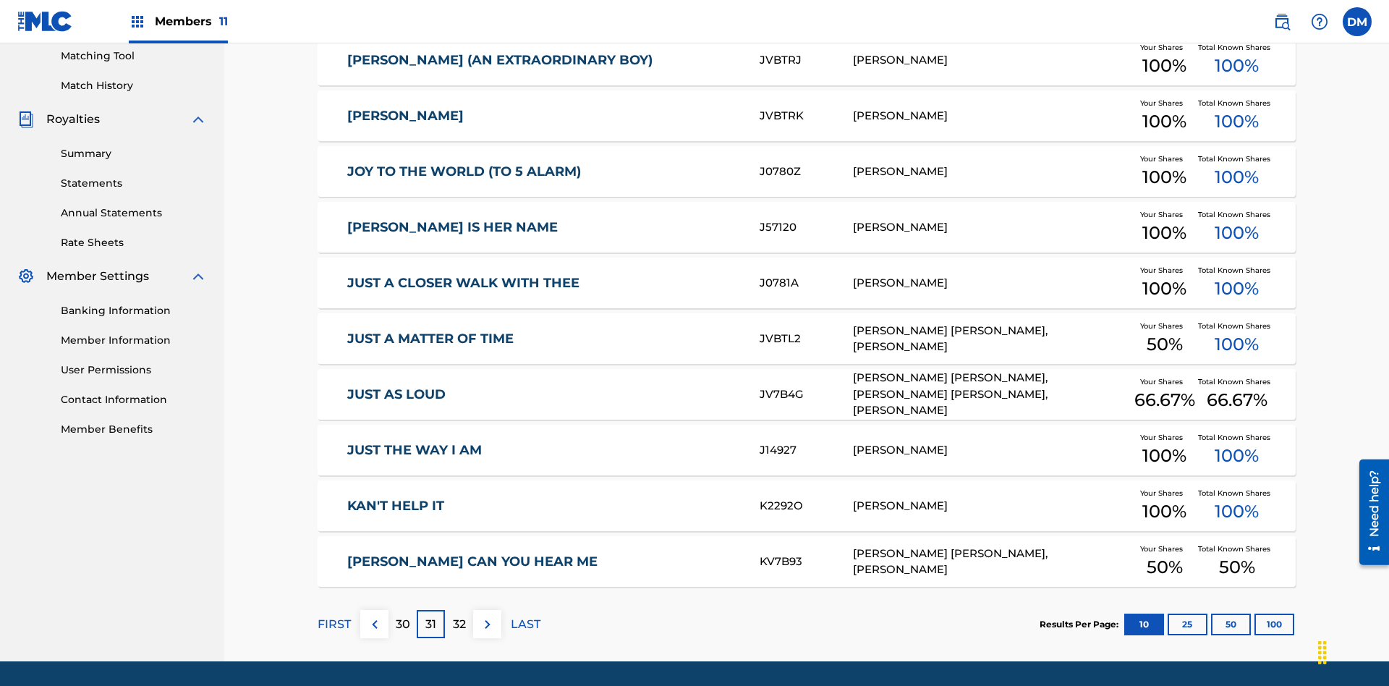
click at [487, 615] on img at bounding box center [487, 623] width 17 height 17
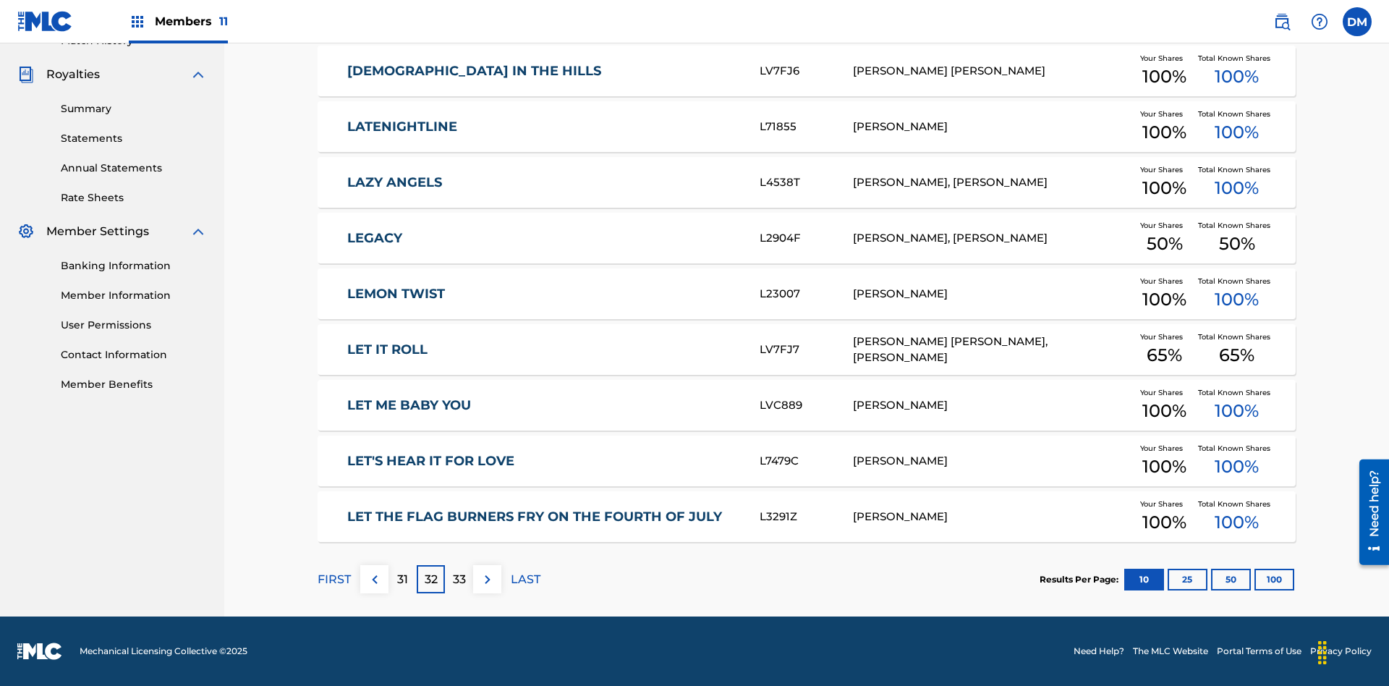
click at [487, 579] on img at bounding box center [487, 579] width 17 height 17
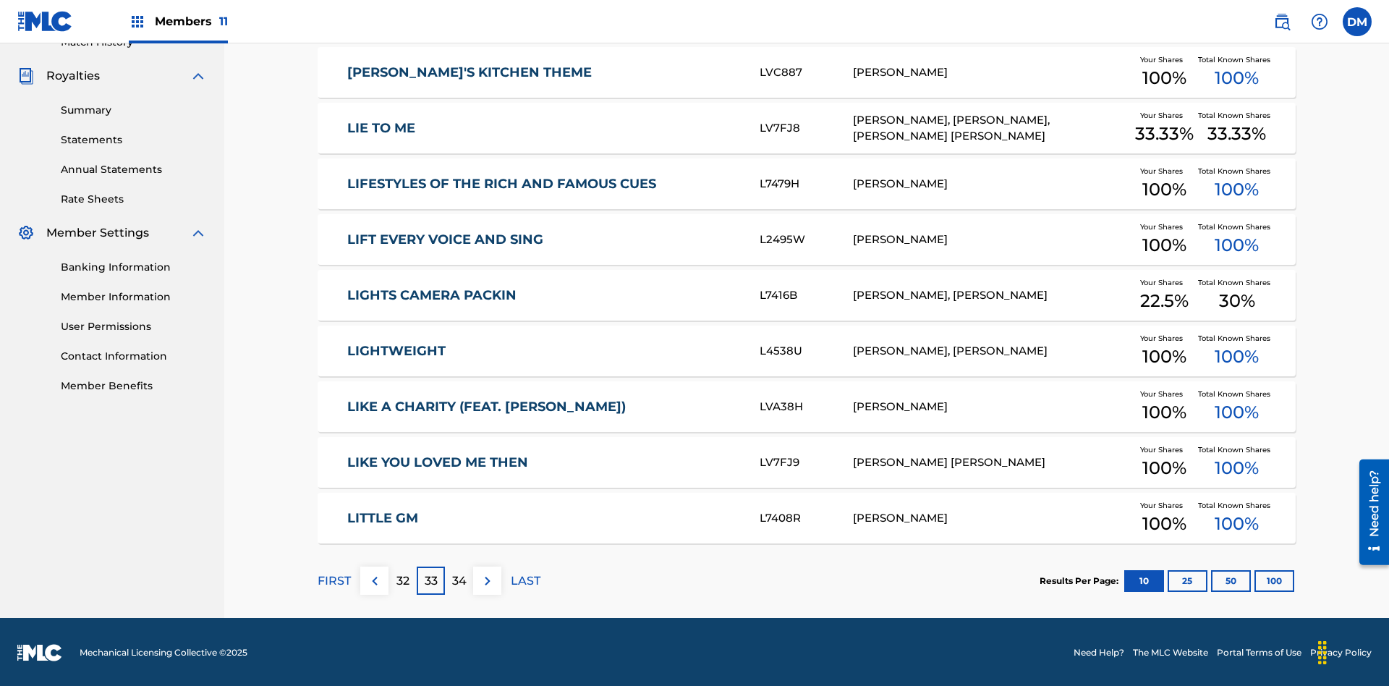
click at [487, 579] on img at bounding box center [487, 580] width 17 height 17
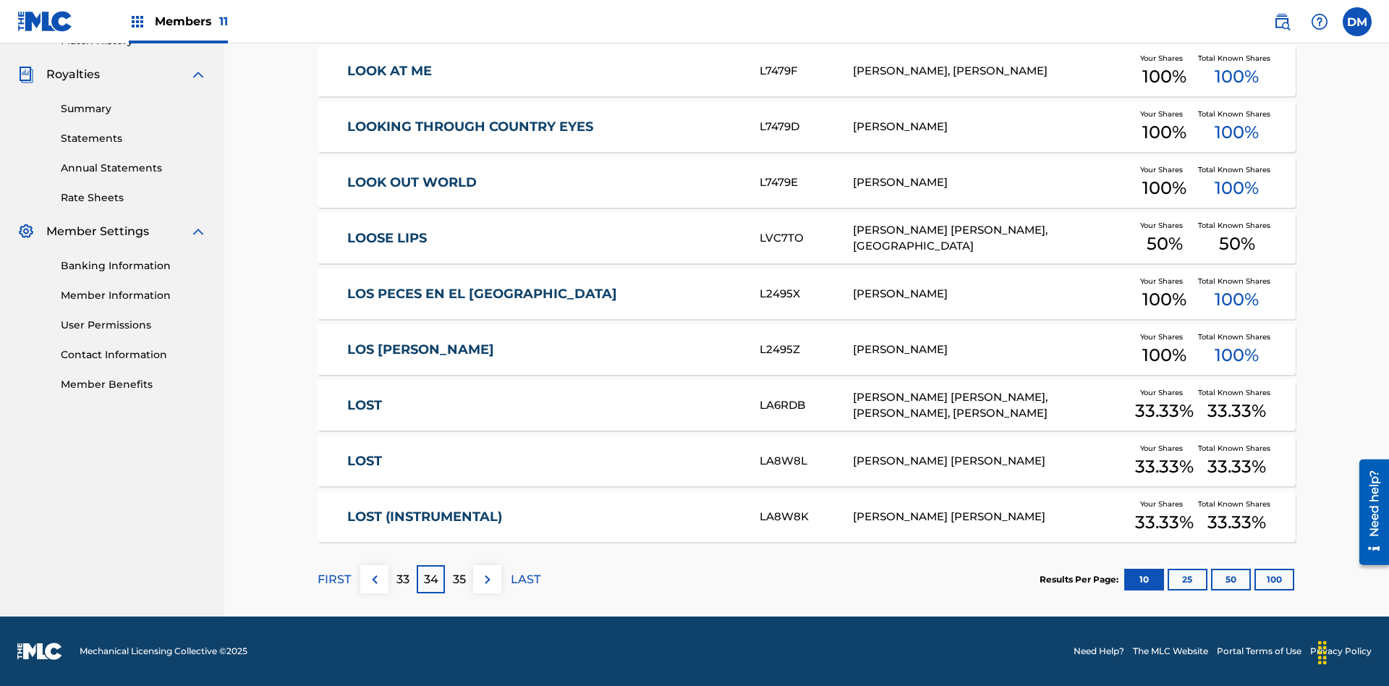
click at [487, 579] on img at bounding box center [487, 579] width 17 height 17
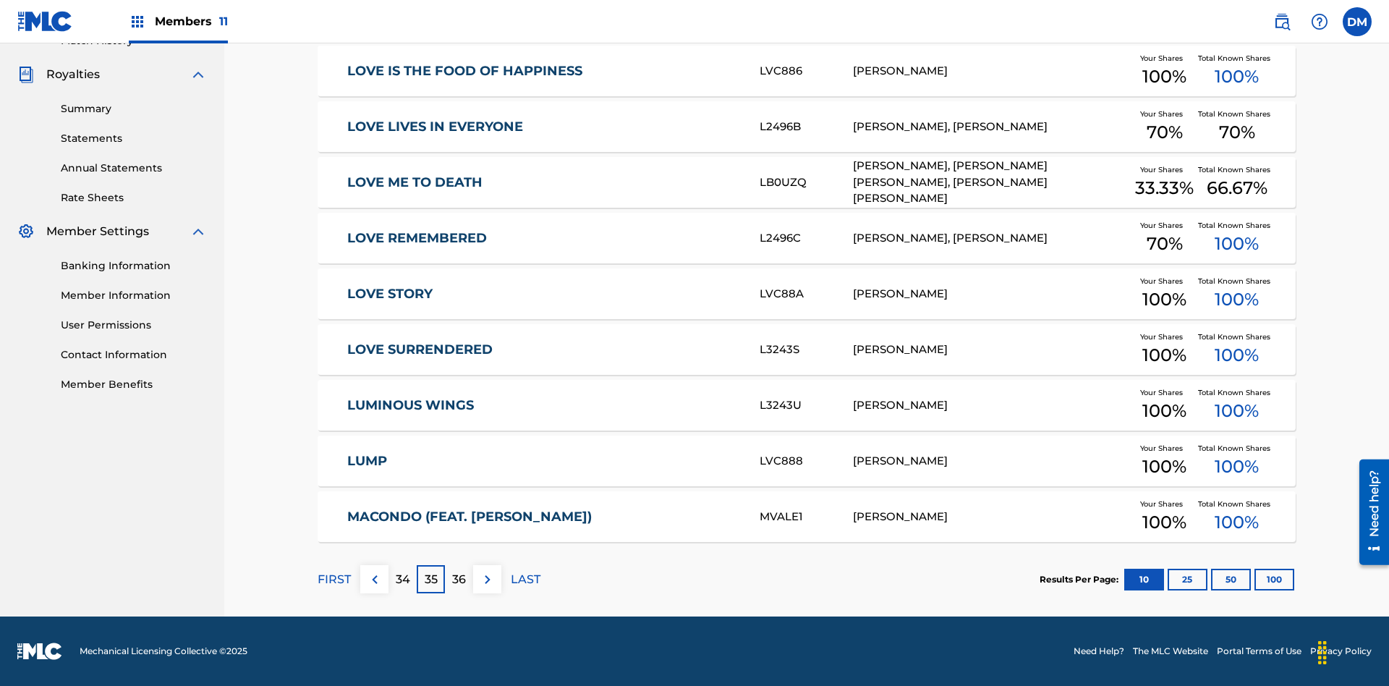
click at [487, 579] on img at bounding box center [487, 579] width 17 height 17
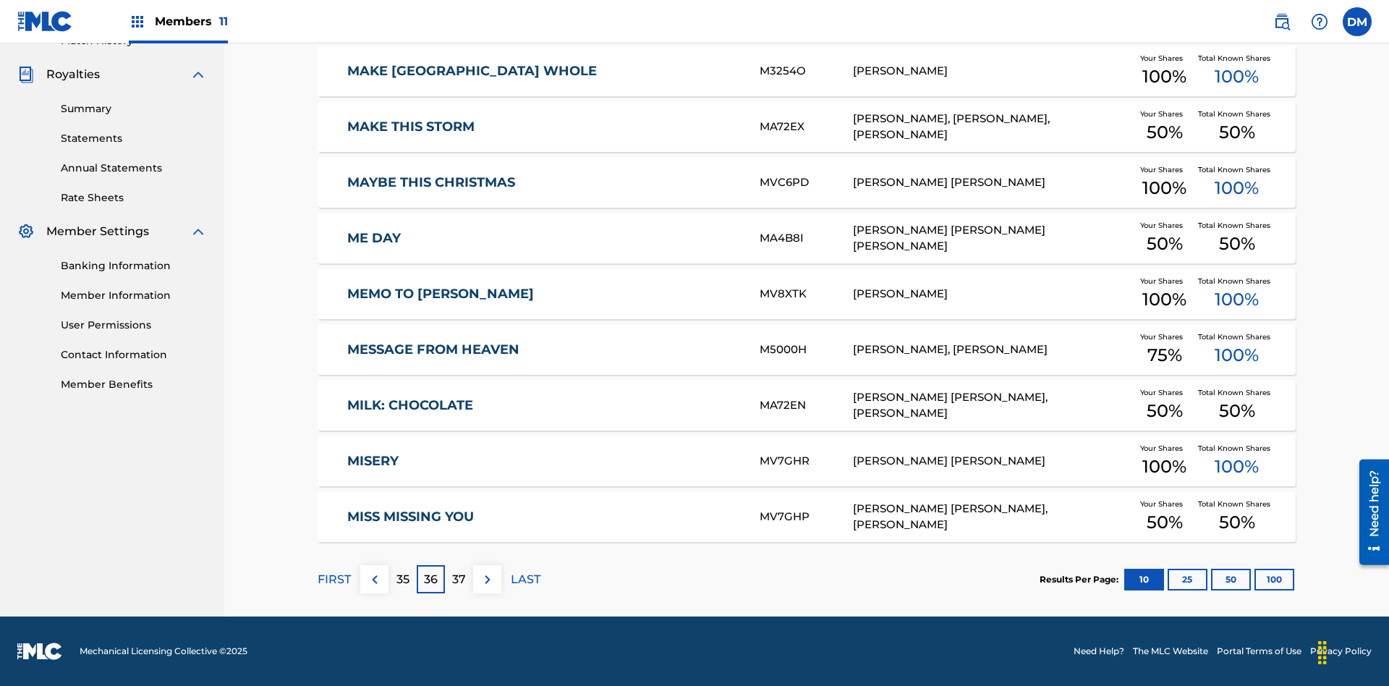
click at [487, 579] on img at bounding box center [487, 579] width 17 height 17
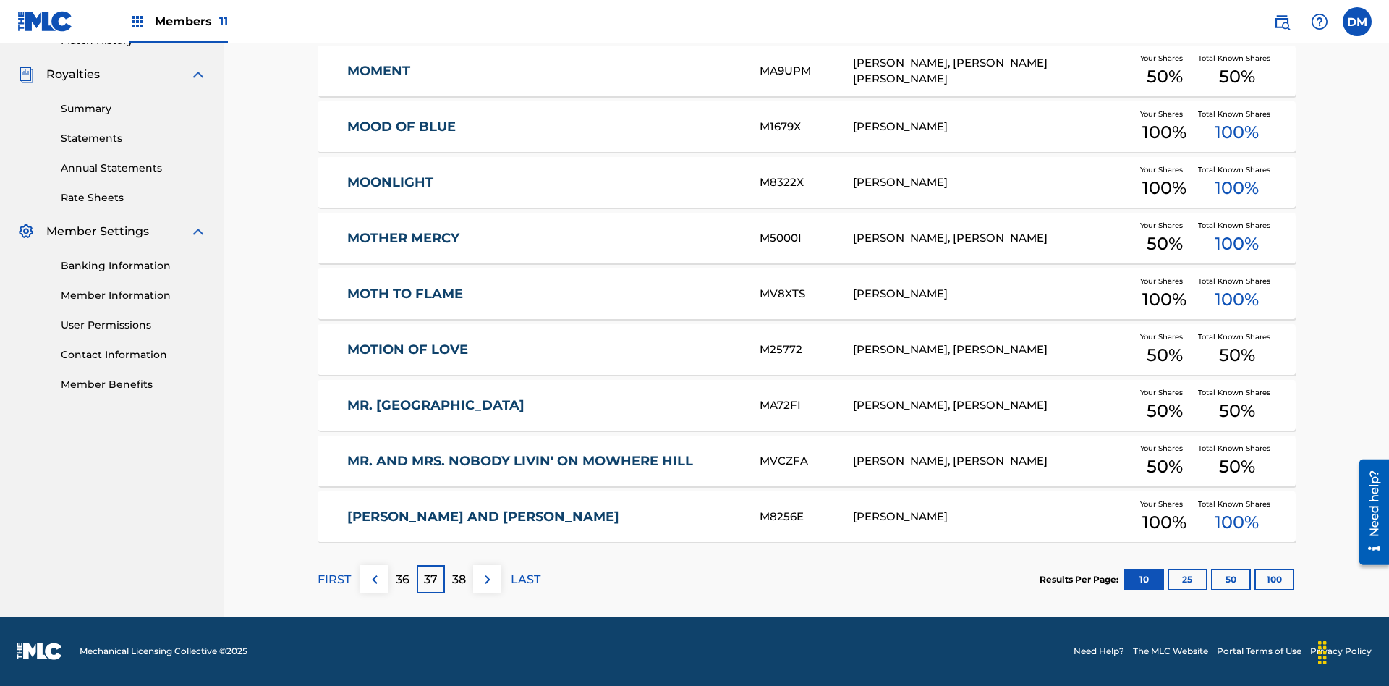
click at [487, 579] on img at bounding box center [487, 579] width 17 height 17
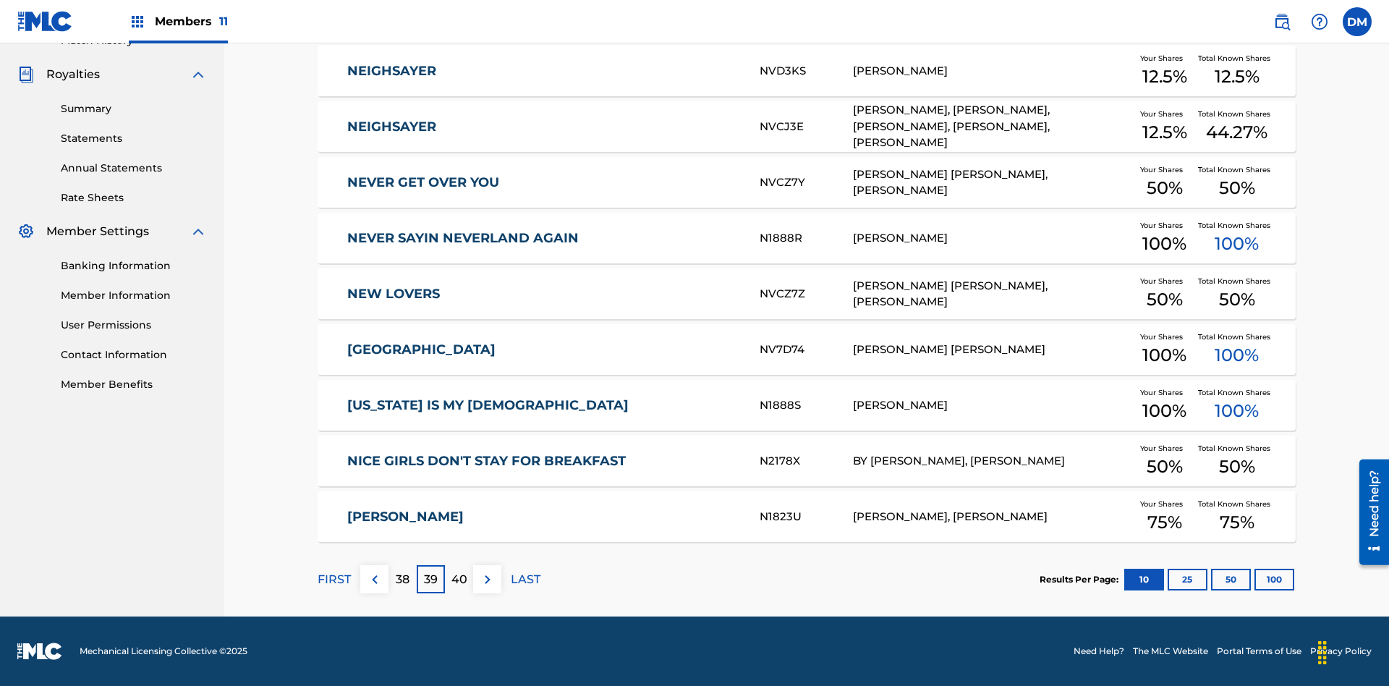
click at [487, 579] on img at bounding box center [487, 579] width 17 height 17
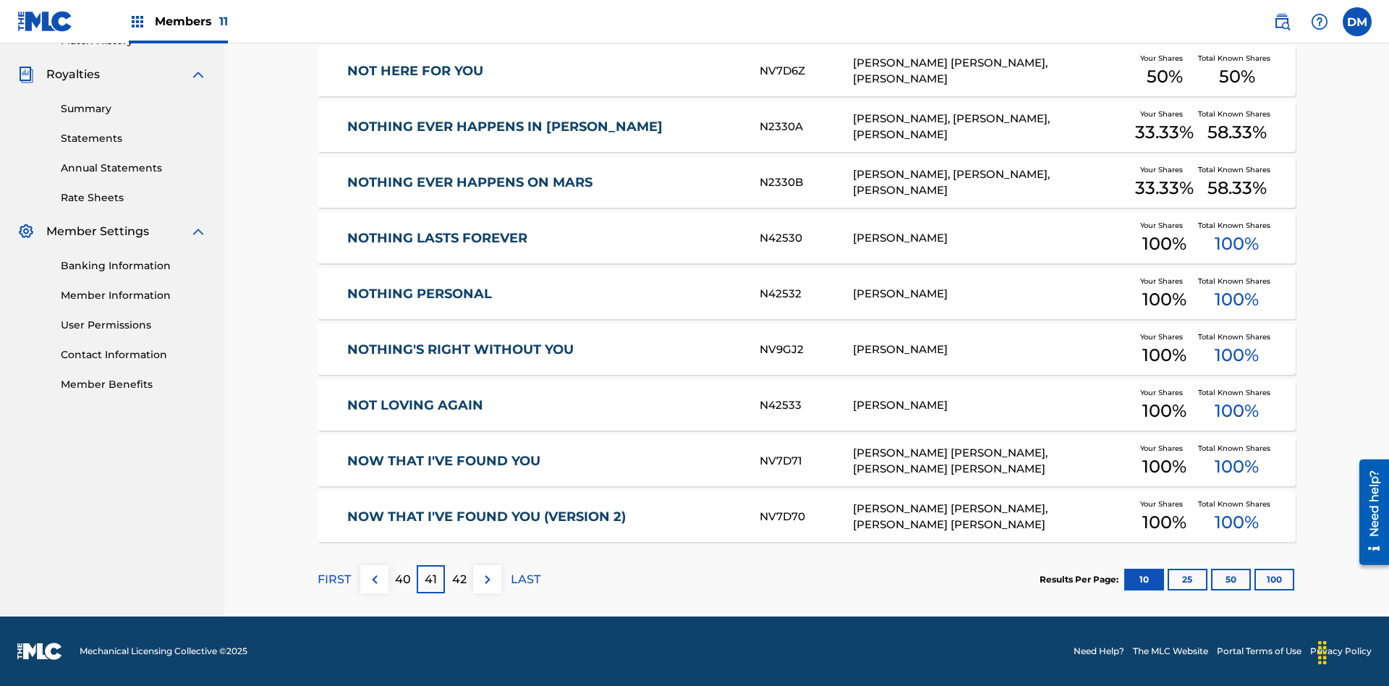
click at [487, 579] on img at bounding box center [487, 579] width 17 height 17
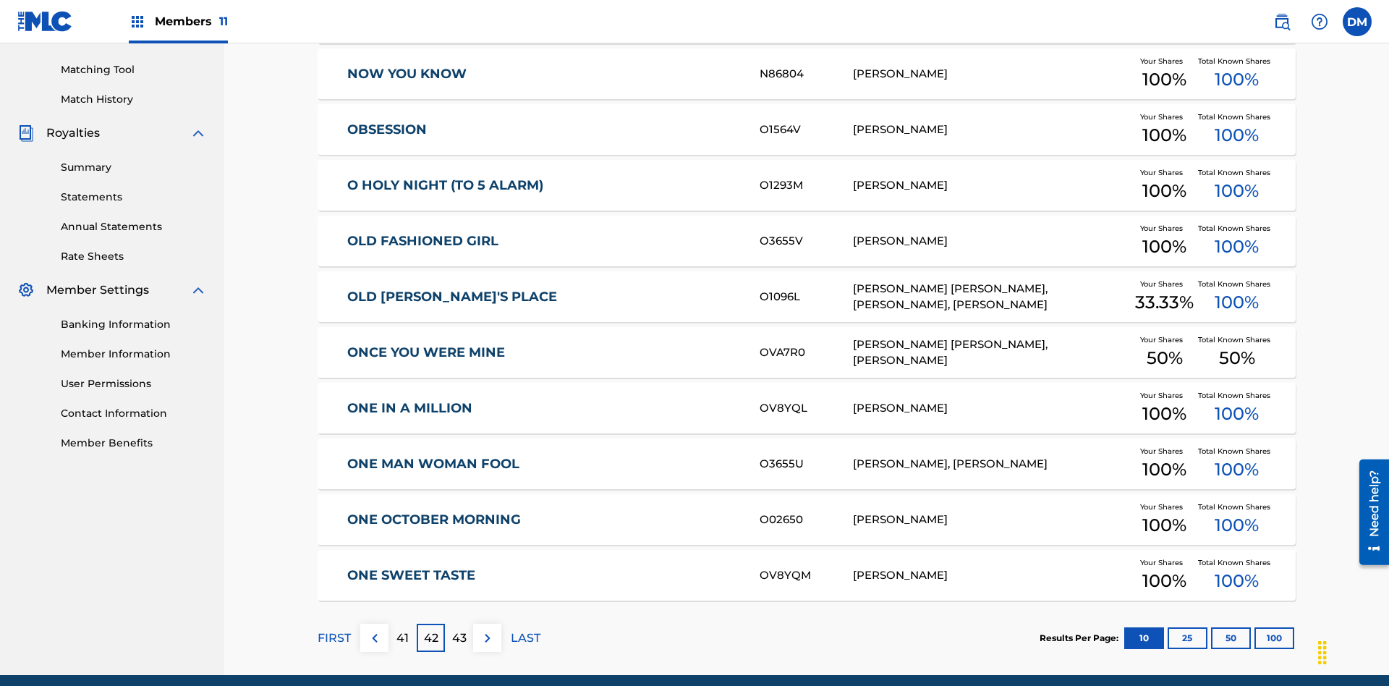
click at [487, 629] on img at bounding box center [487, 637] width 17 height 17
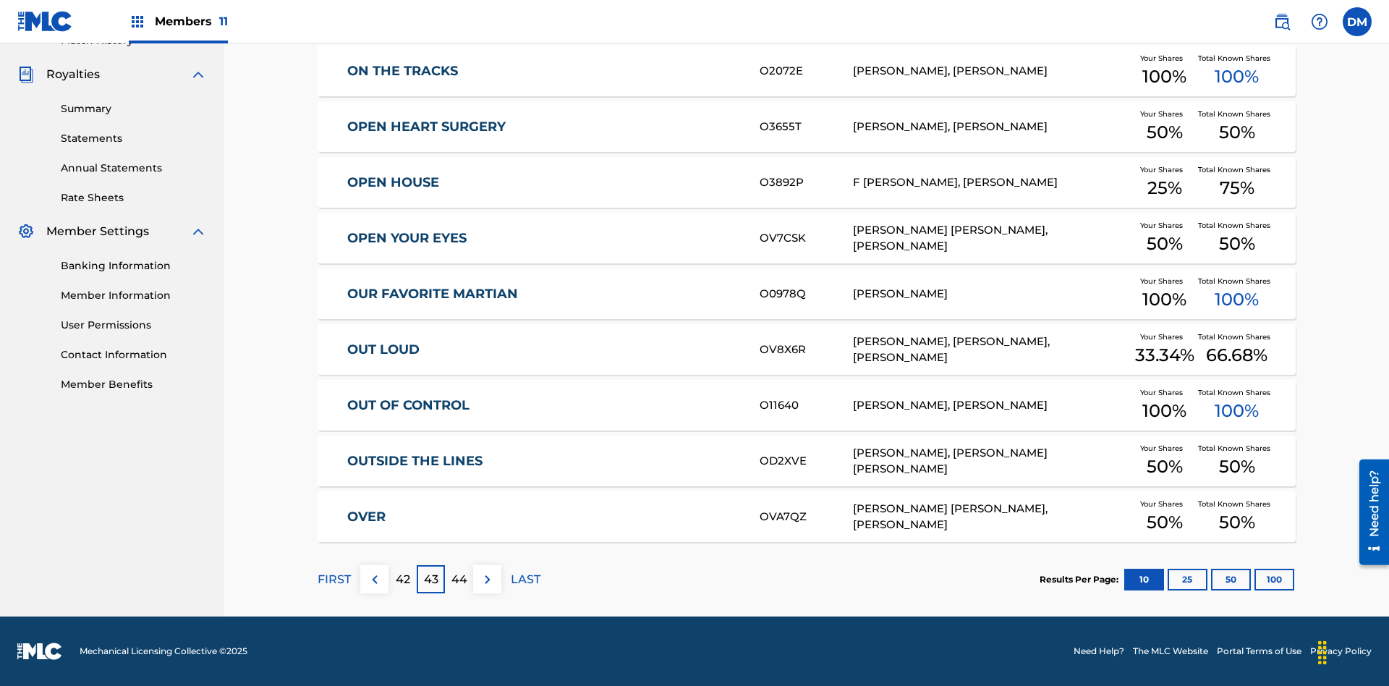
click at [487, 579] on img at bounding box center [487, 579] width 17 height 17
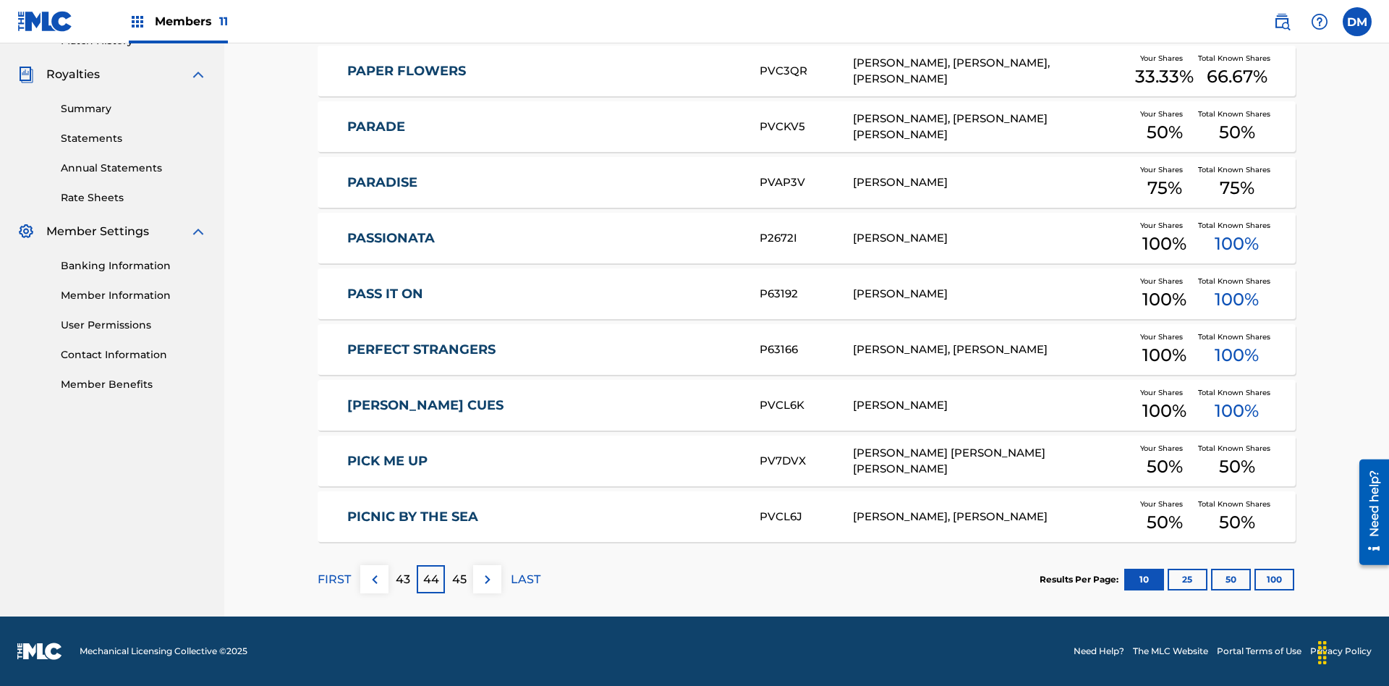
click at [487, 579] on img at bounding box center [487, 579] width 17 height 17
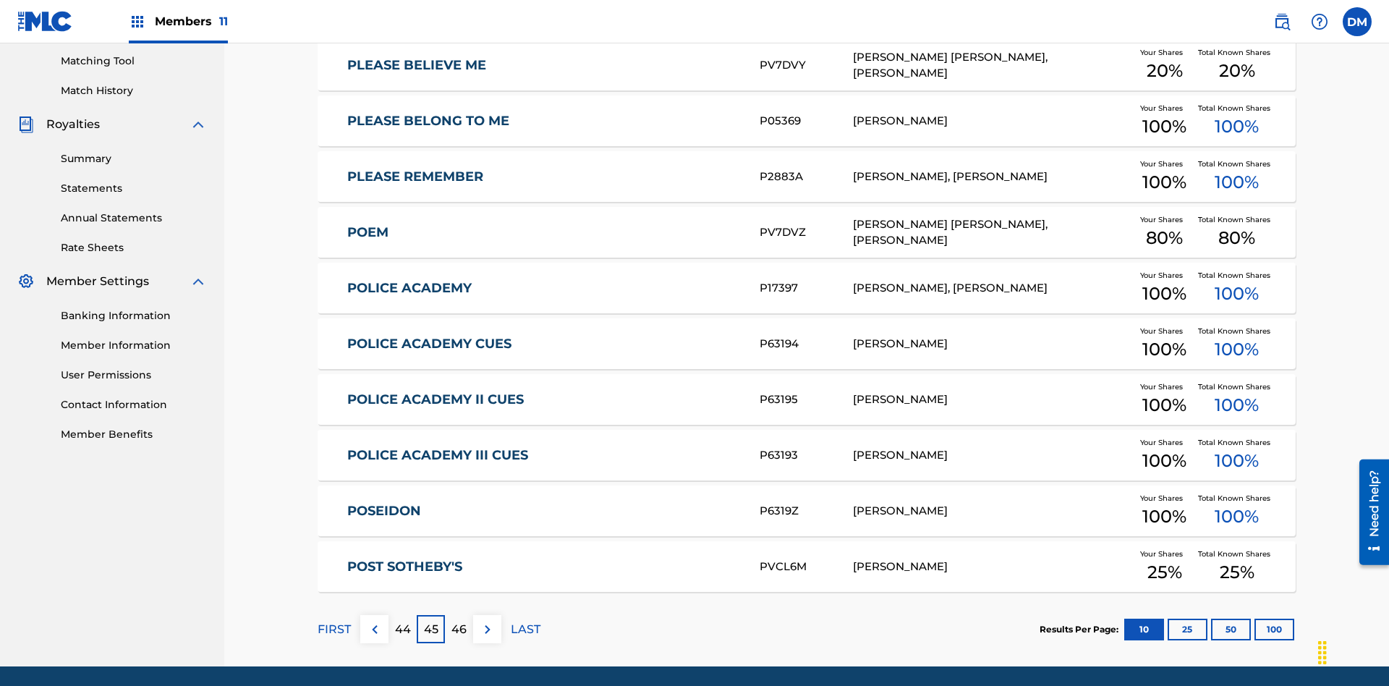
click at [487, 621] on img at bounding box center [487, 629] width 17 height 17
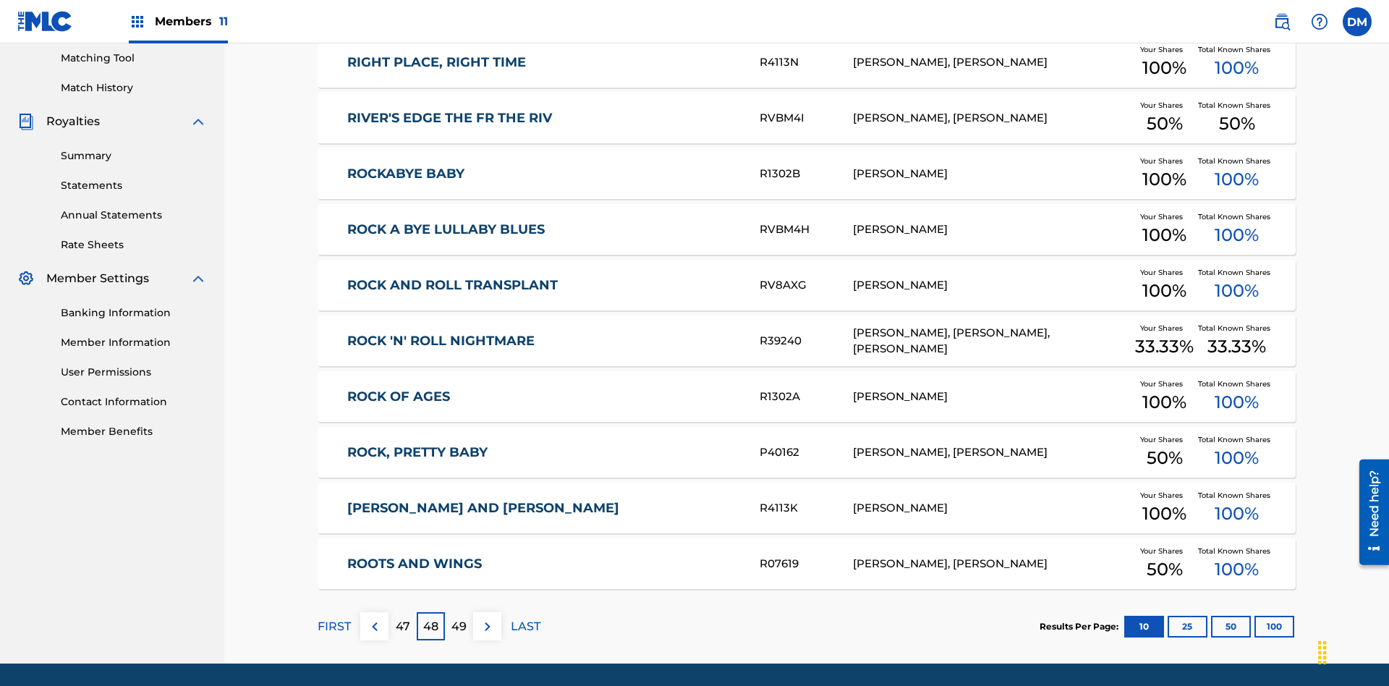
click at [487, 618] on img at bounding box center [487, 626] width 17 height 17
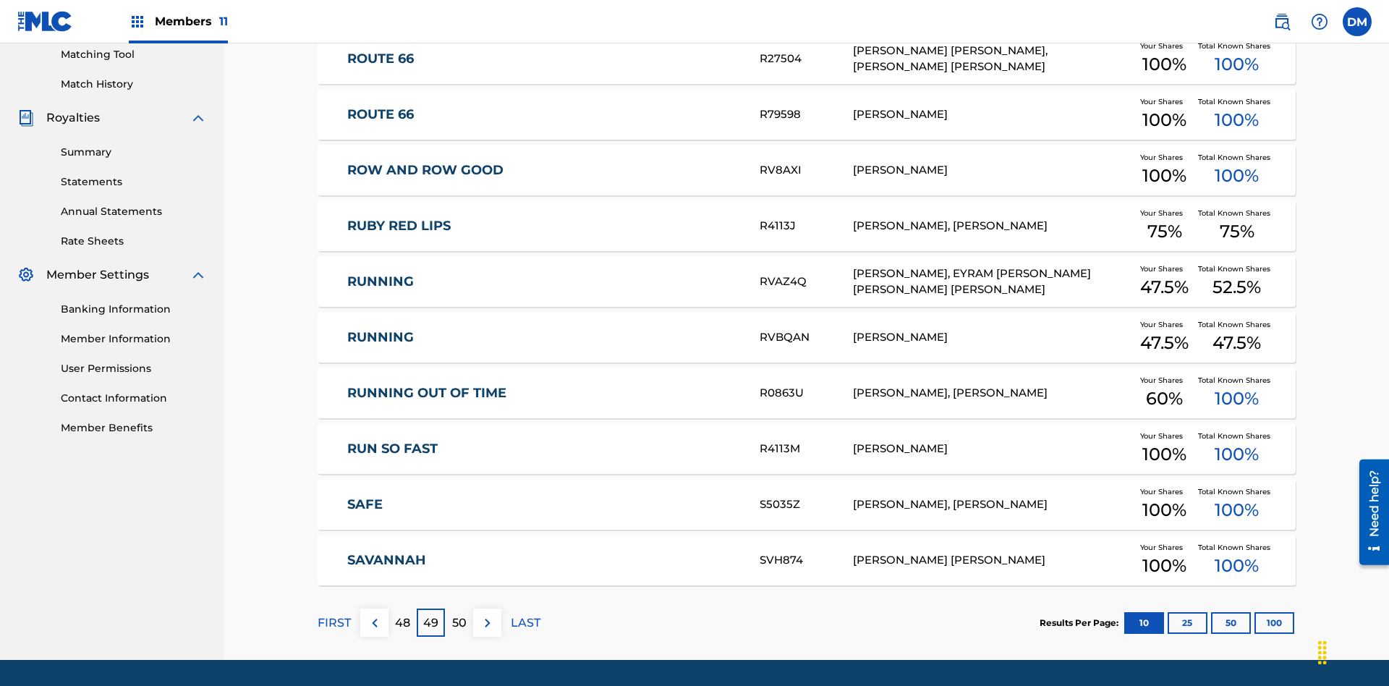
click at [487, 614] on img at bounding box center [487, 622] width 17 height 17
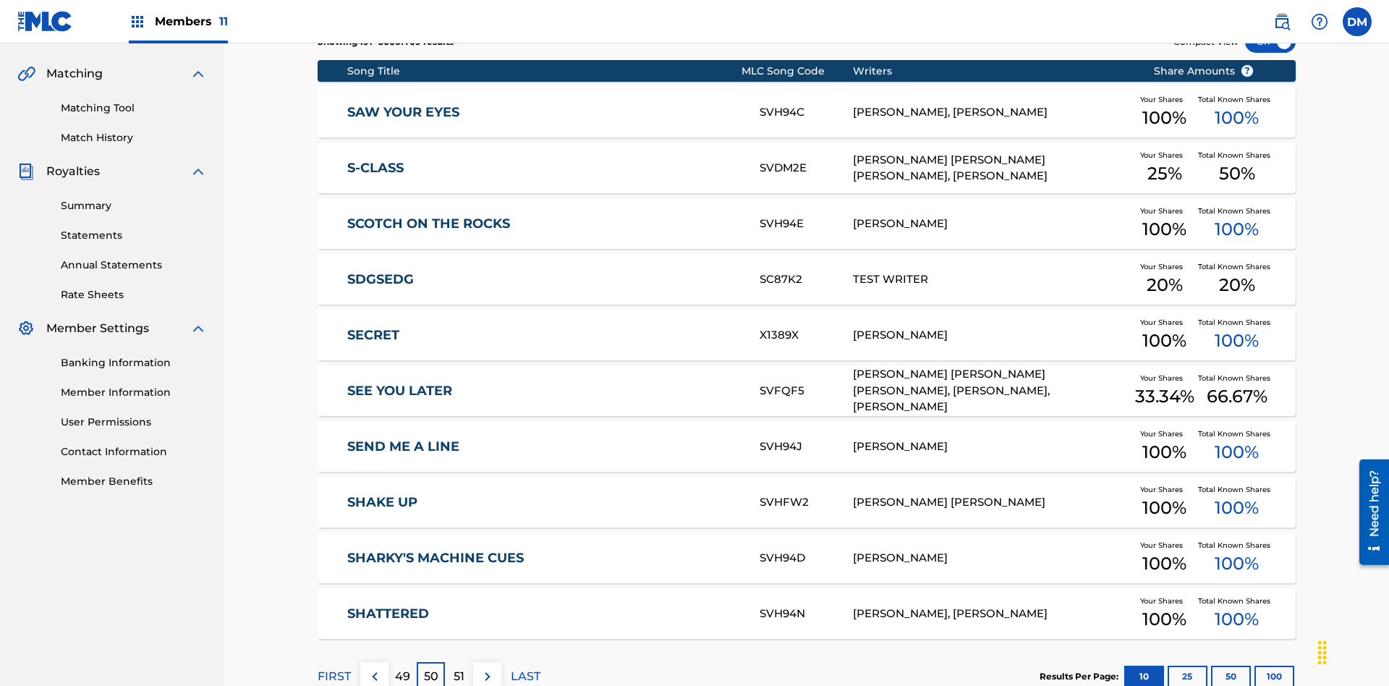
click at [487, 668] on img at bounding box center [487, 676] width 17 height 17
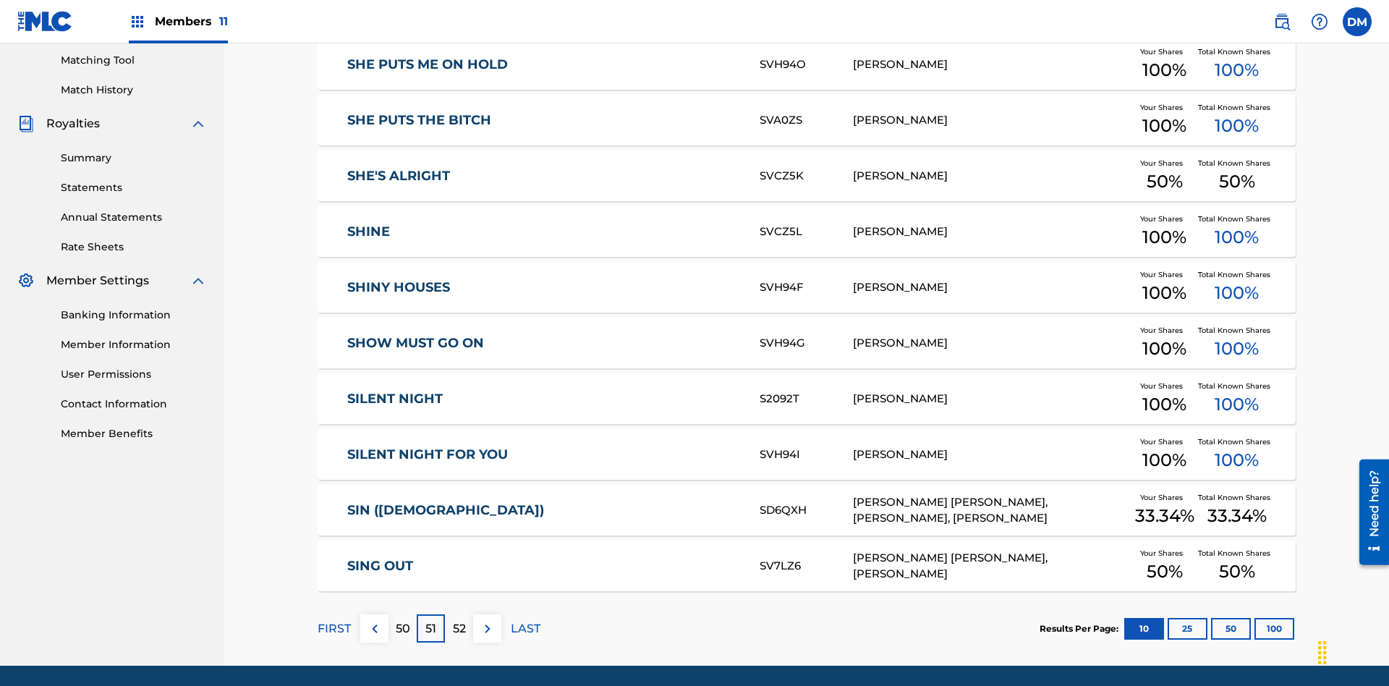
click at [487, 620] on img at bounding box center [487, 628] width 17 height 17
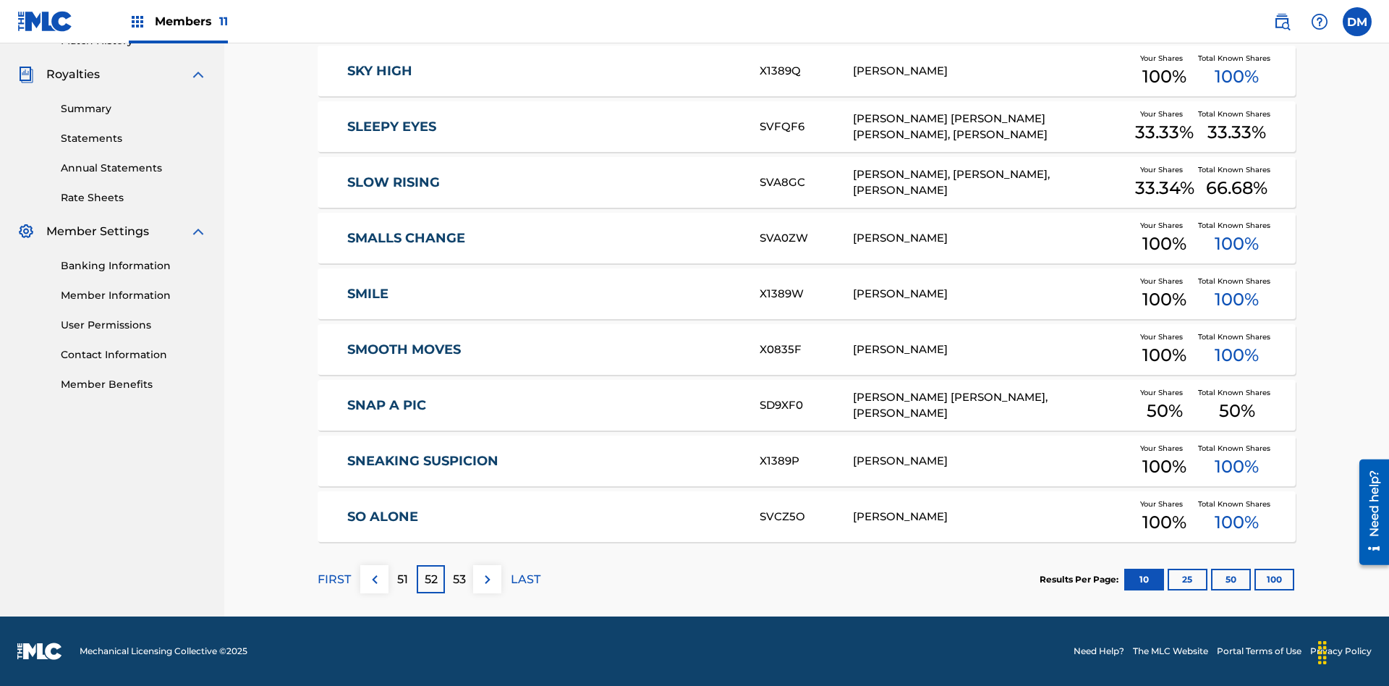
click at [487, 579] on img at bounding box center [487, 579] width 17 height 17
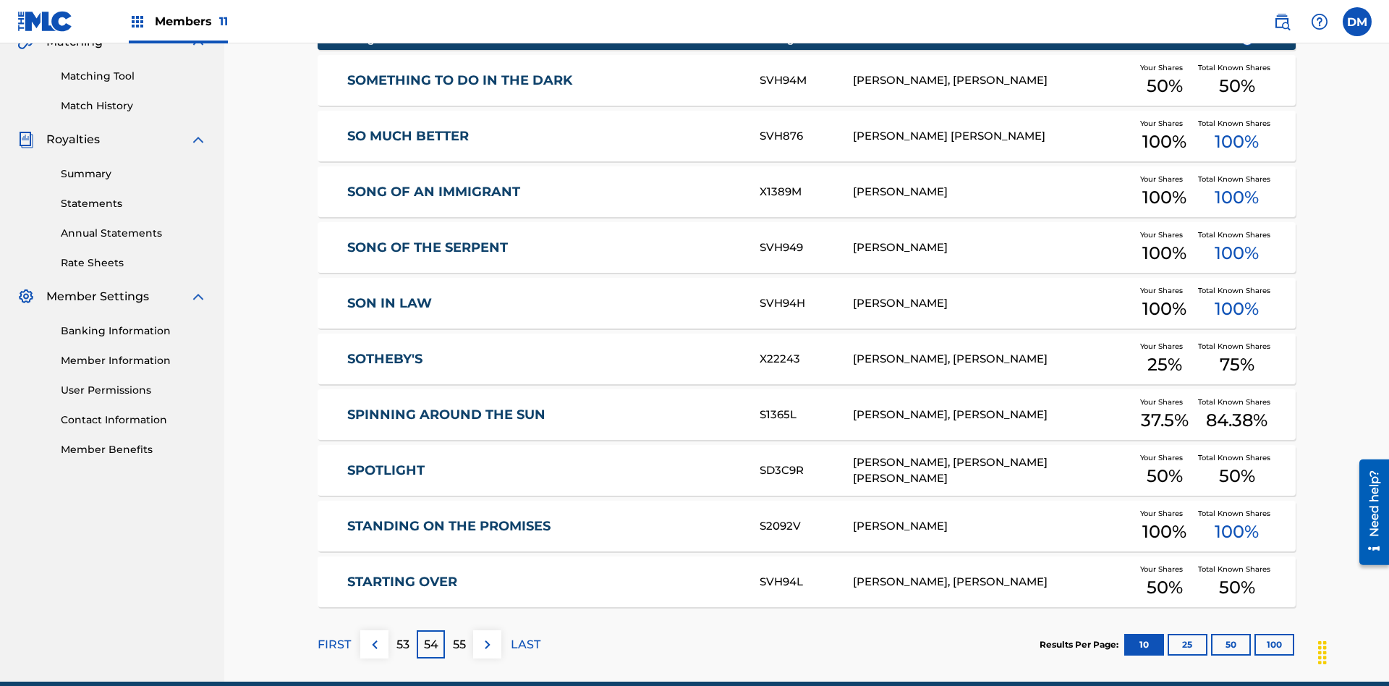
click at [487, 636] on img at bounding box center [487, 644] width 17 height 17
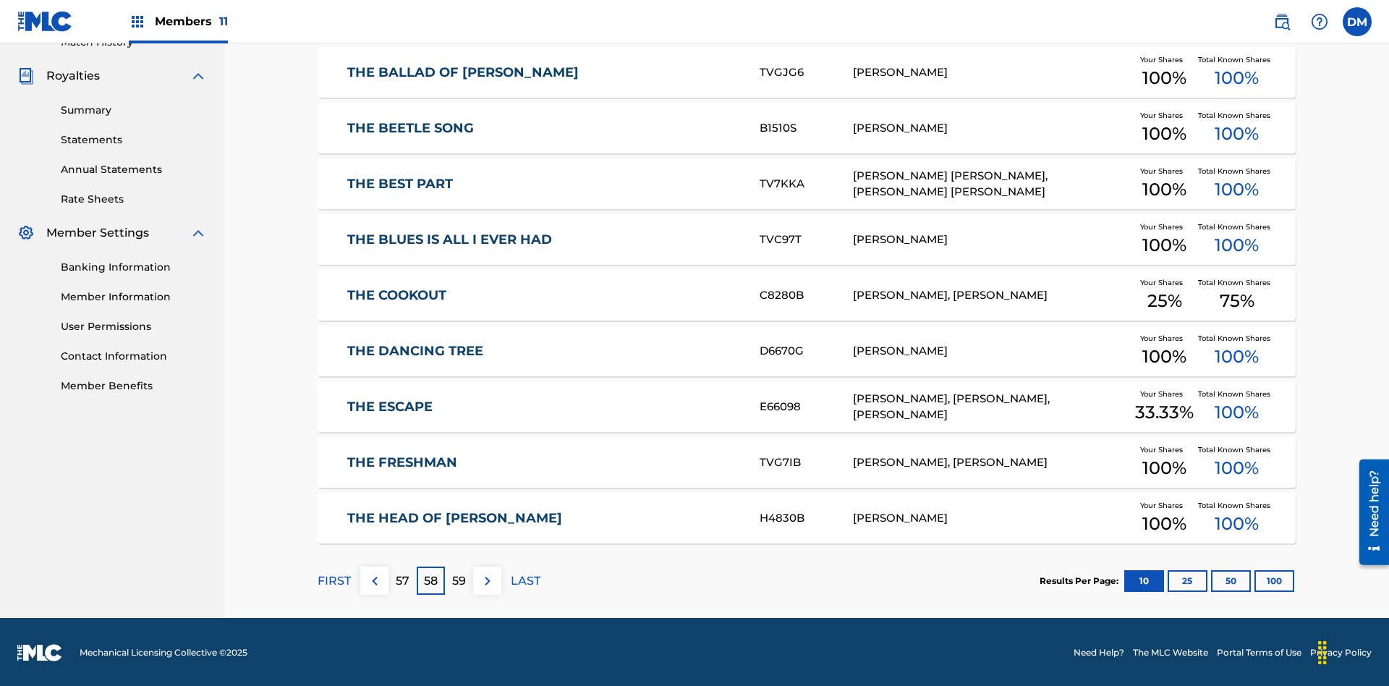
click at [487, 579] on img at bounding box center [487, 580] width 17 height 17
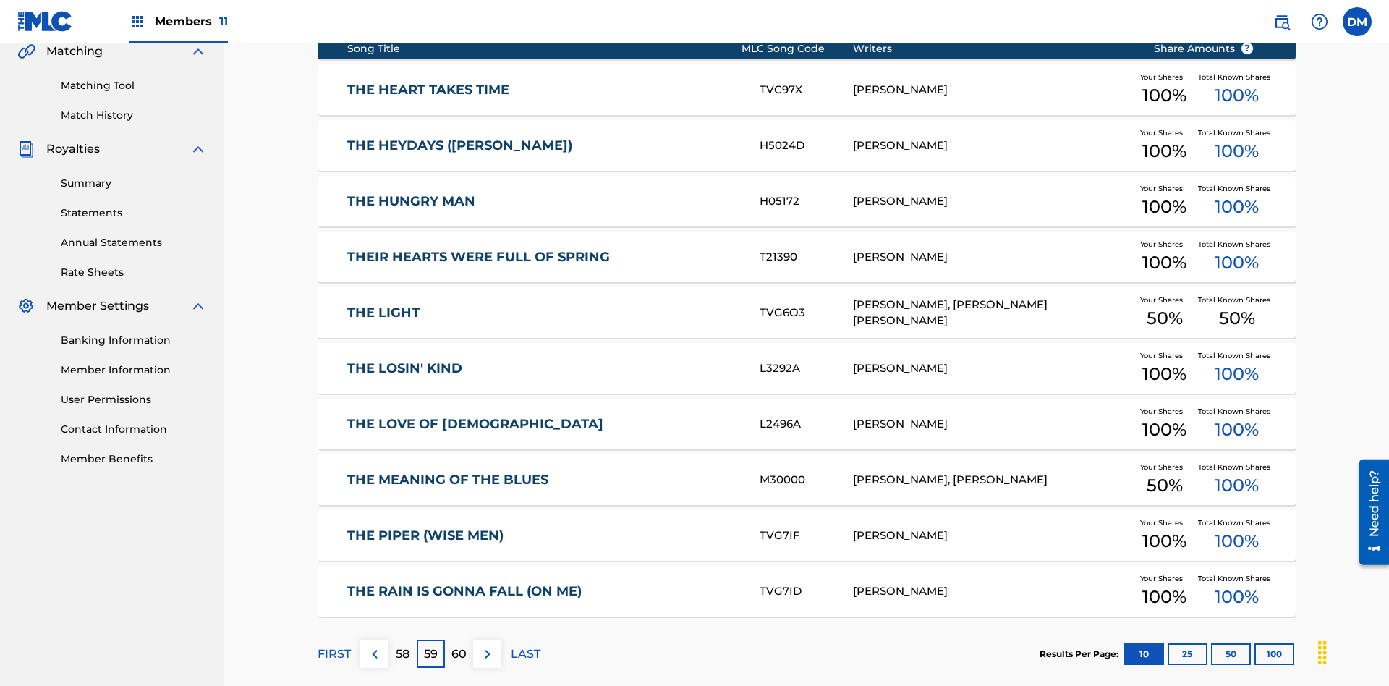
click at [487, 645] on img at bounding box center [487, 653] width 17 height 17
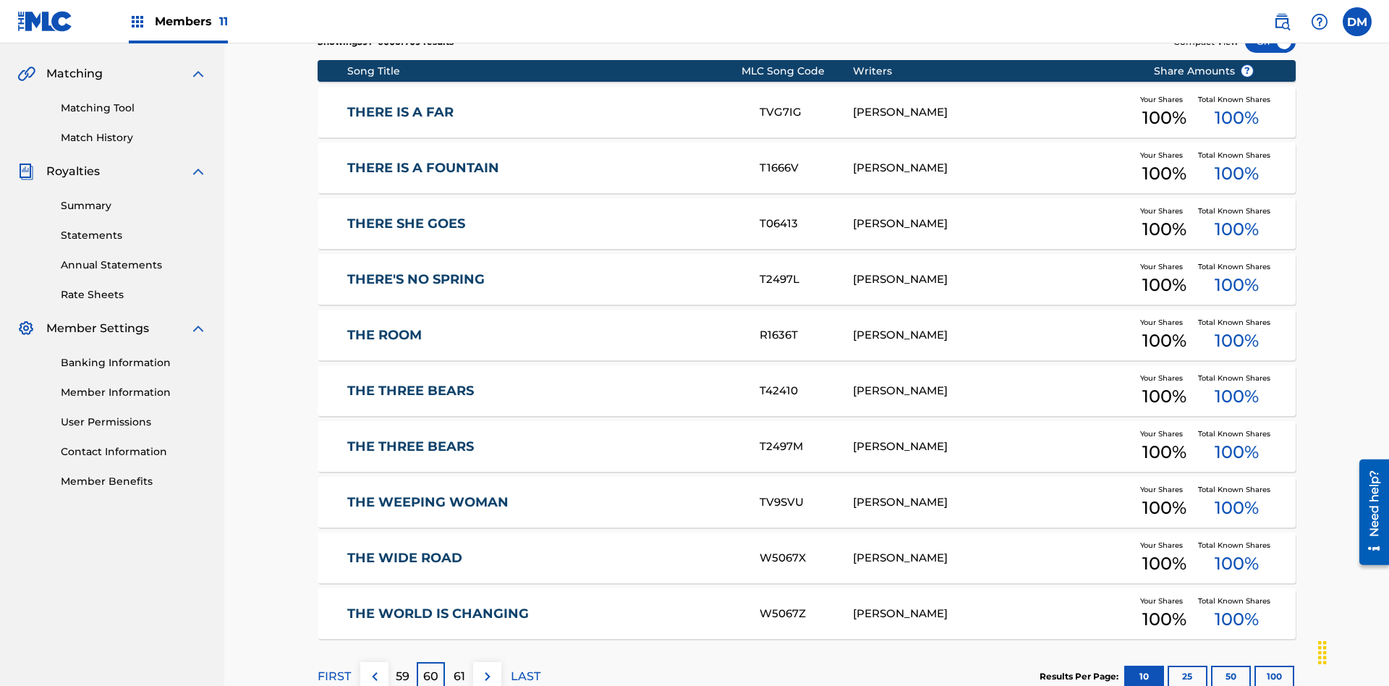
click at [487, 668] on img at bounding box center [487, 676] width 17 height 17
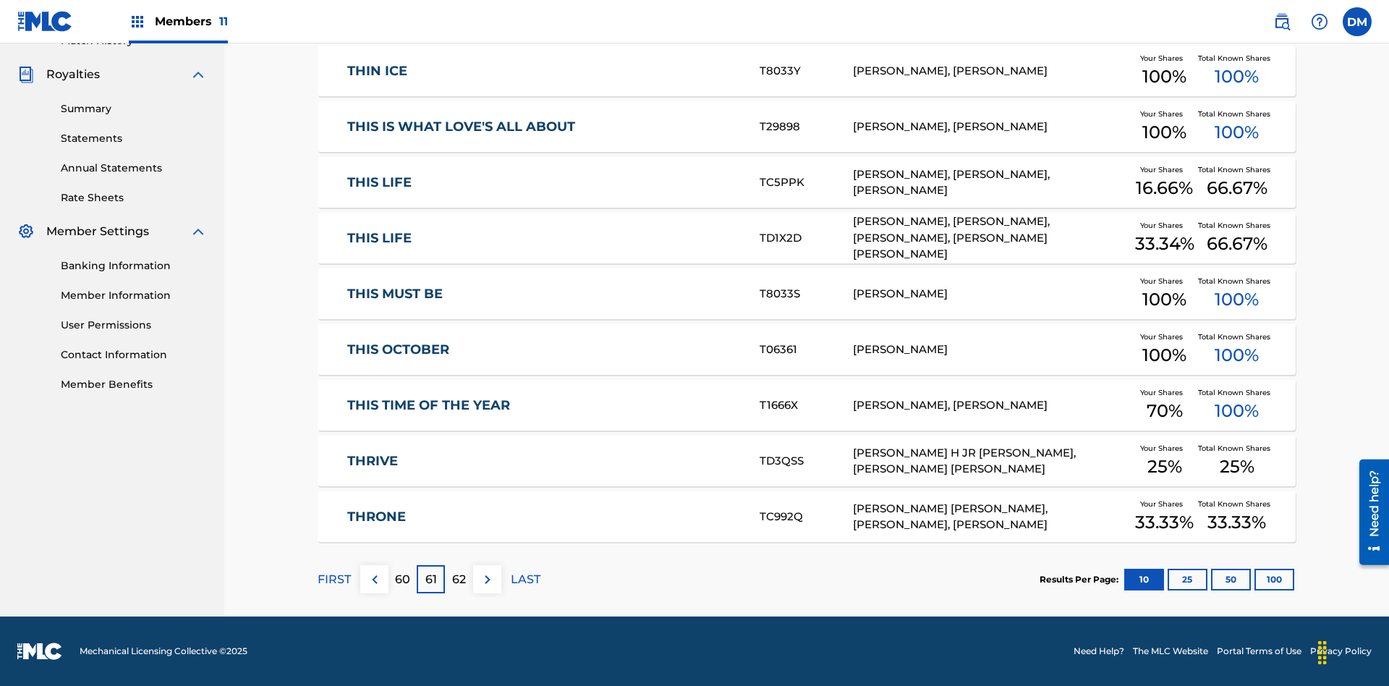
click at [487, 579] on img at bounding box center [487, 579] width 17 height 17
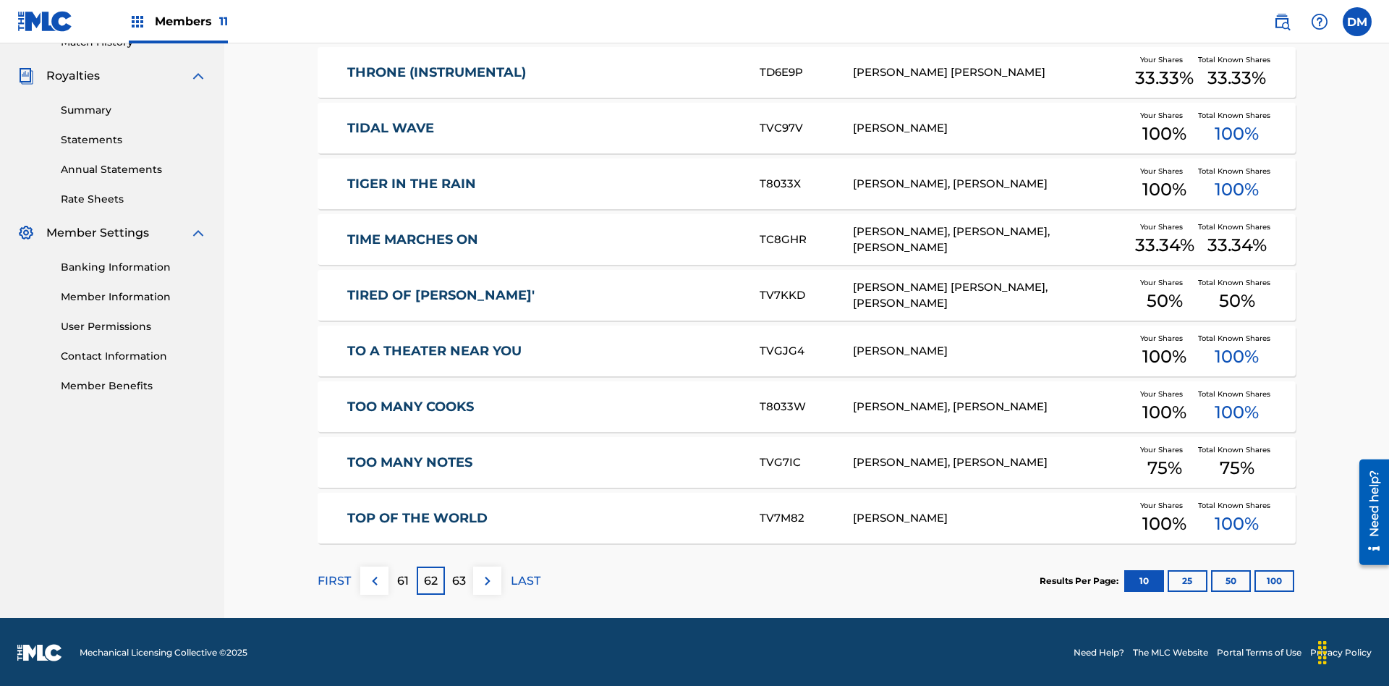
click at [487, 579] on img at bounding box center [487, 580] width 17 height 17
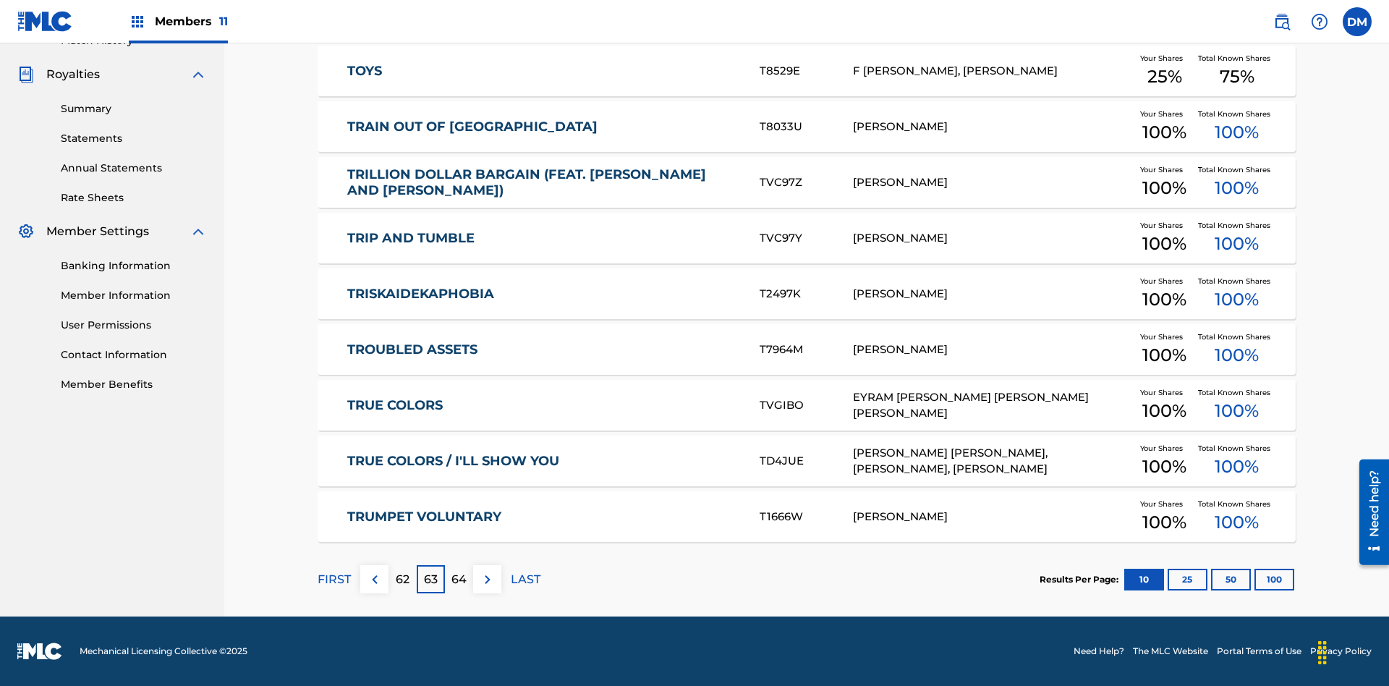
click at [487, 579] on img at bounding box center [487, 579] width 17 height 17
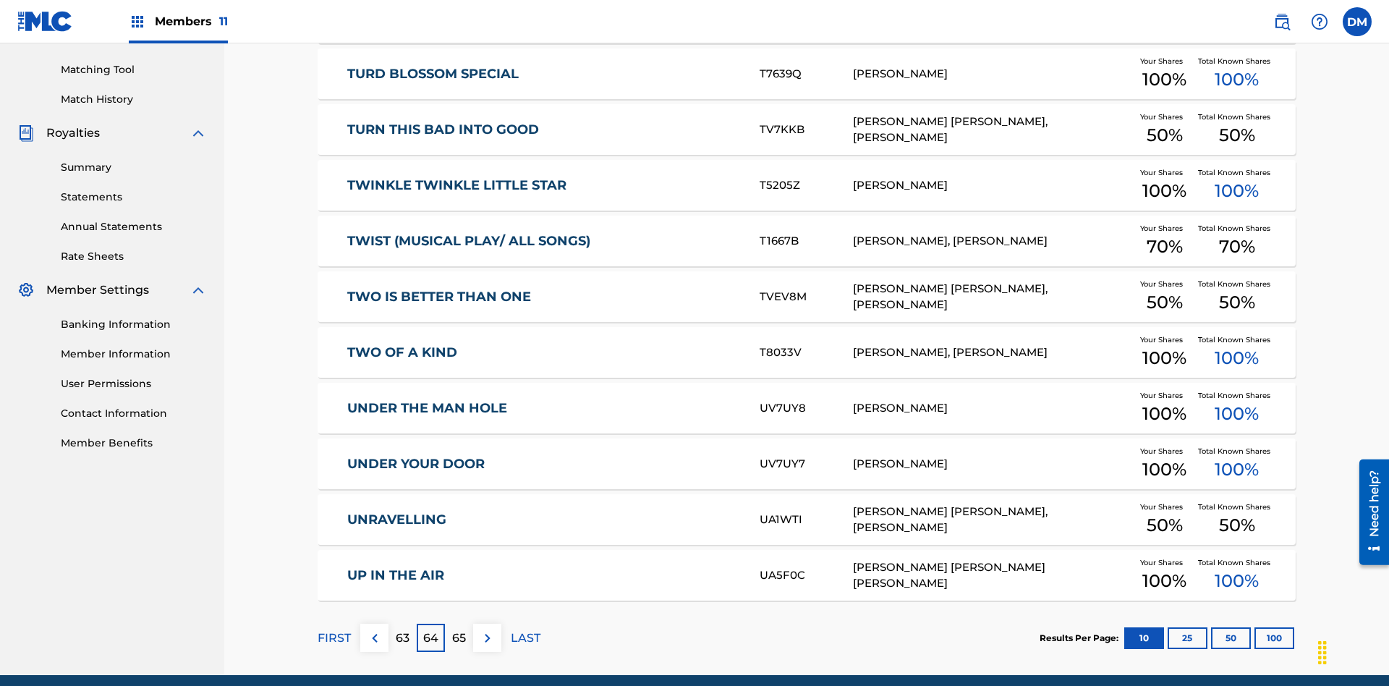
click at [487, 629] on img at bounding box center [487, 637] width 17 height 17
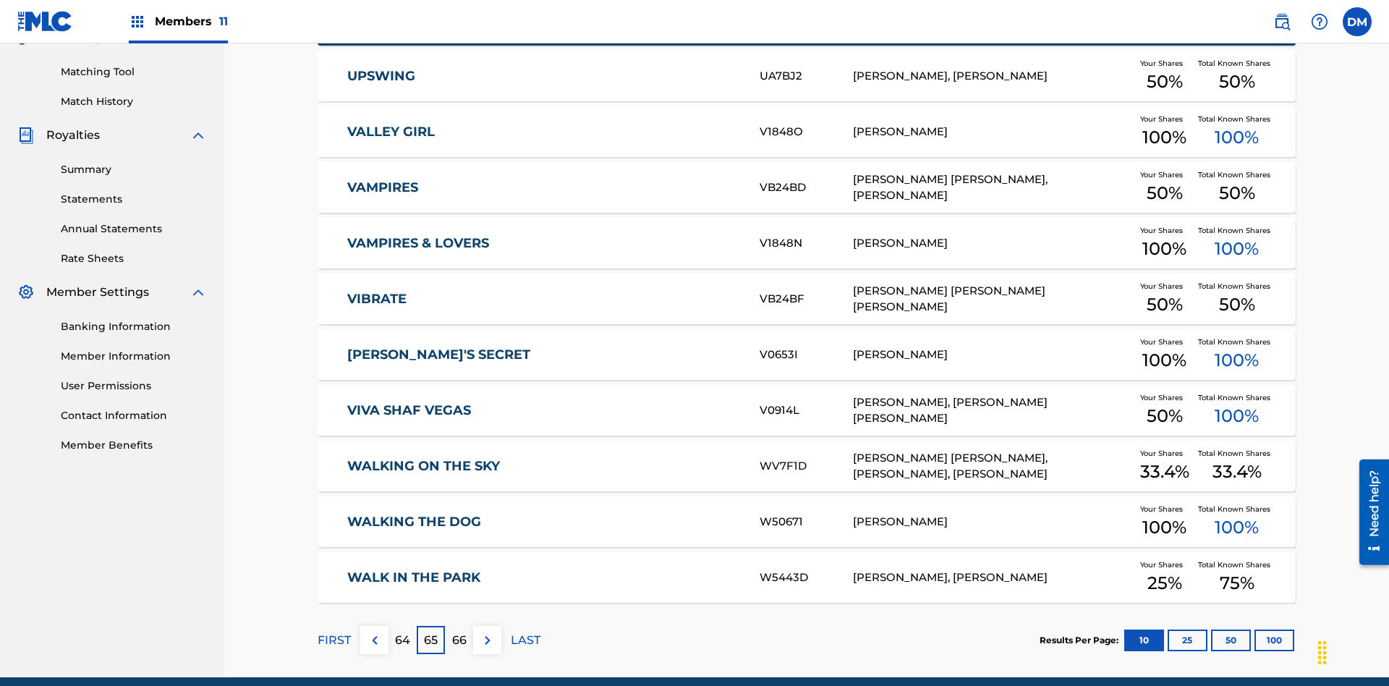
click at [487, 631] on img at bounding box center [487, 639] width 17 height 17
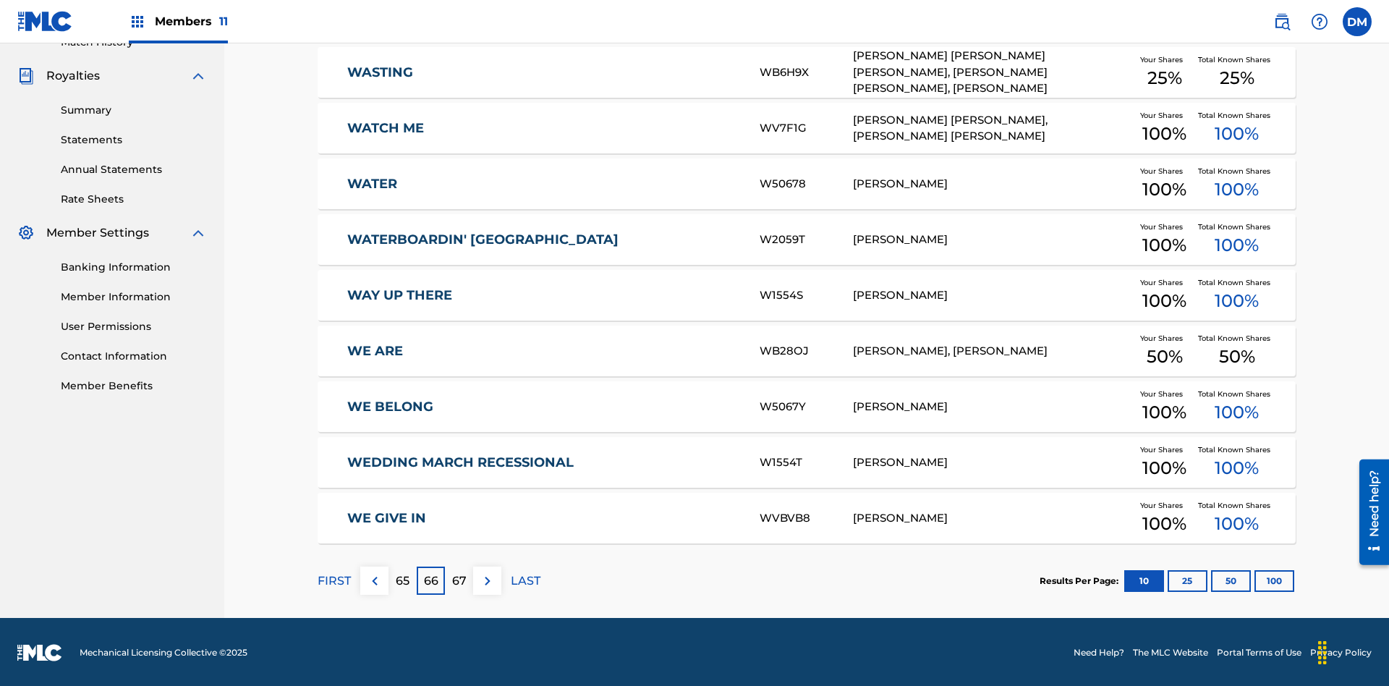
click at [487, 579] on img at bounding box center [487, 580] width 17 height 17
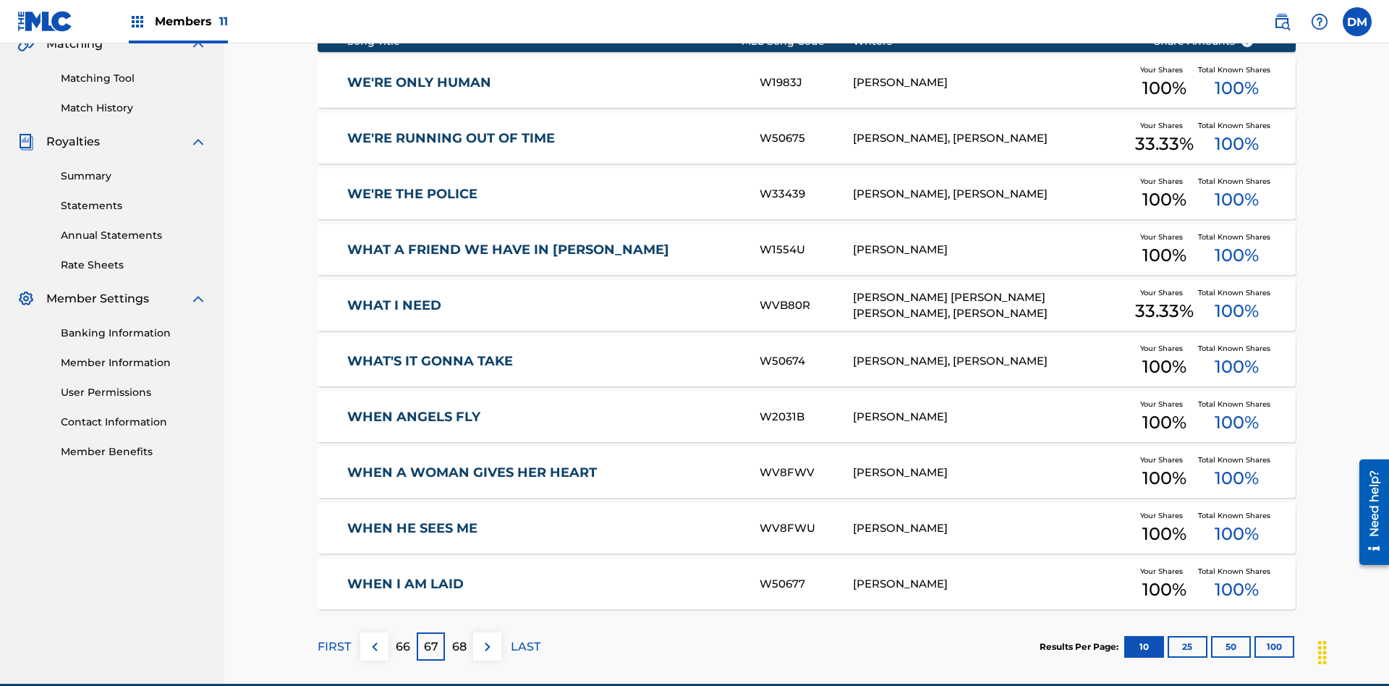
click at [487, 638] on img at bounding box center [487, 646] width 17 height 17
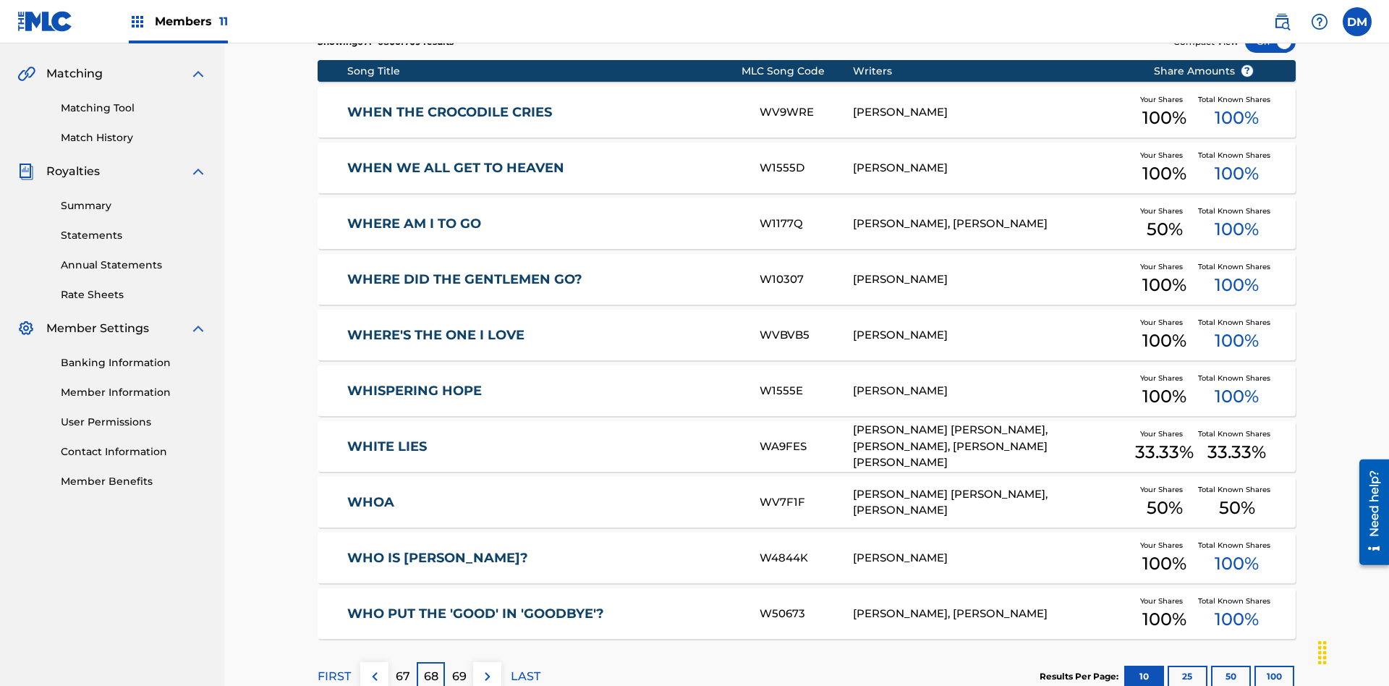
click at [487, 668] on img at bounding box center [487, 676] width 17 height 17
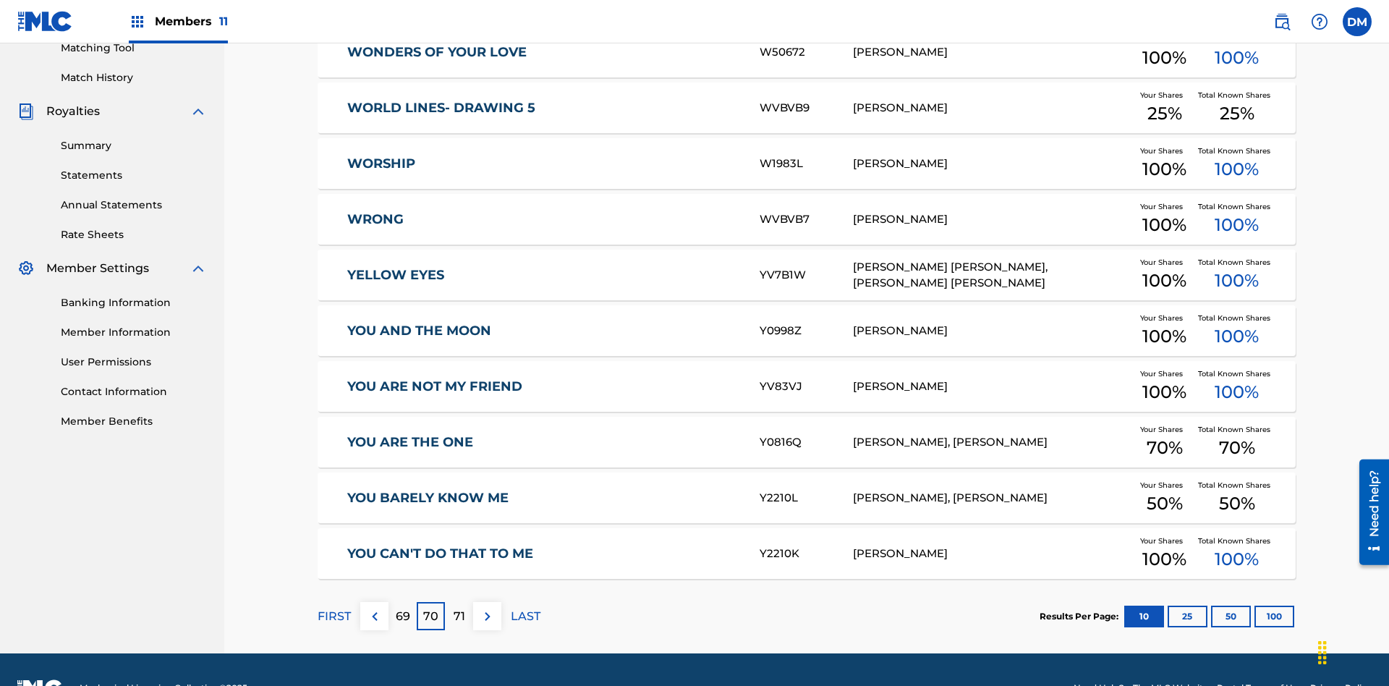
click at [487, 608] on img at bounding box center [487, 616] width 17 height 17
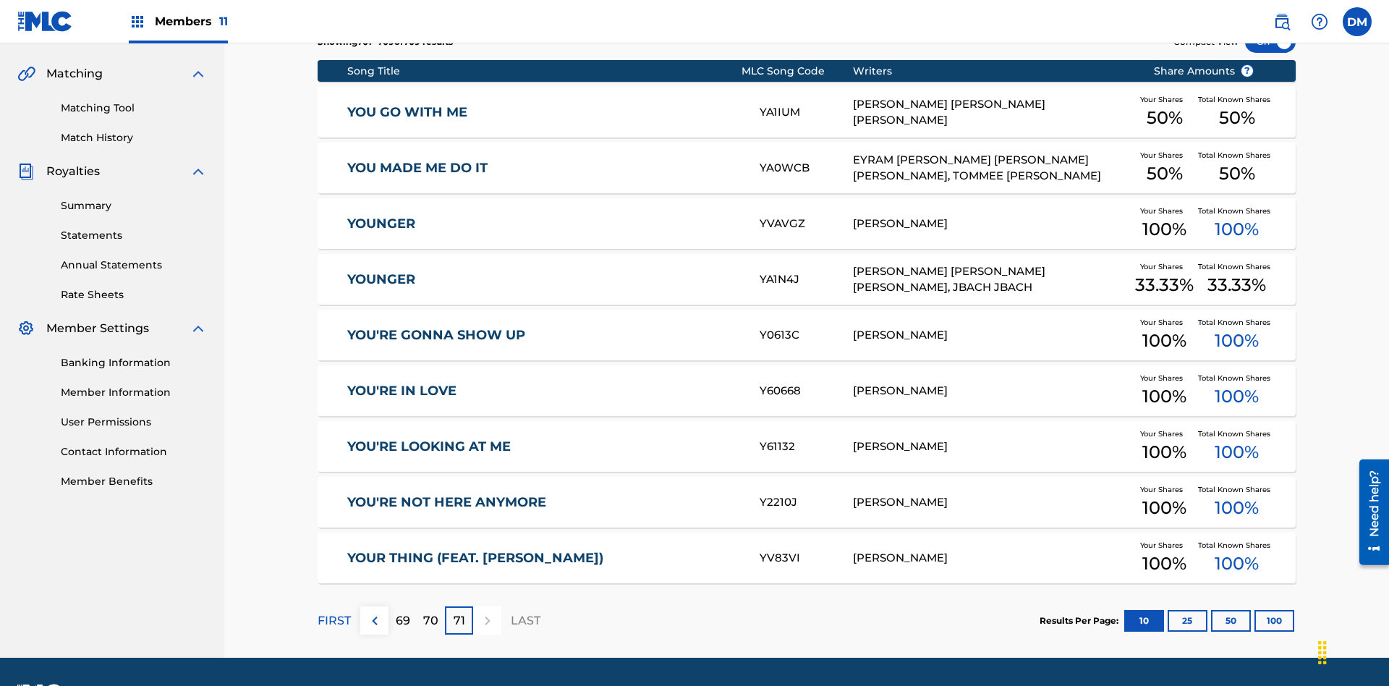
scroll to position [362, 0]
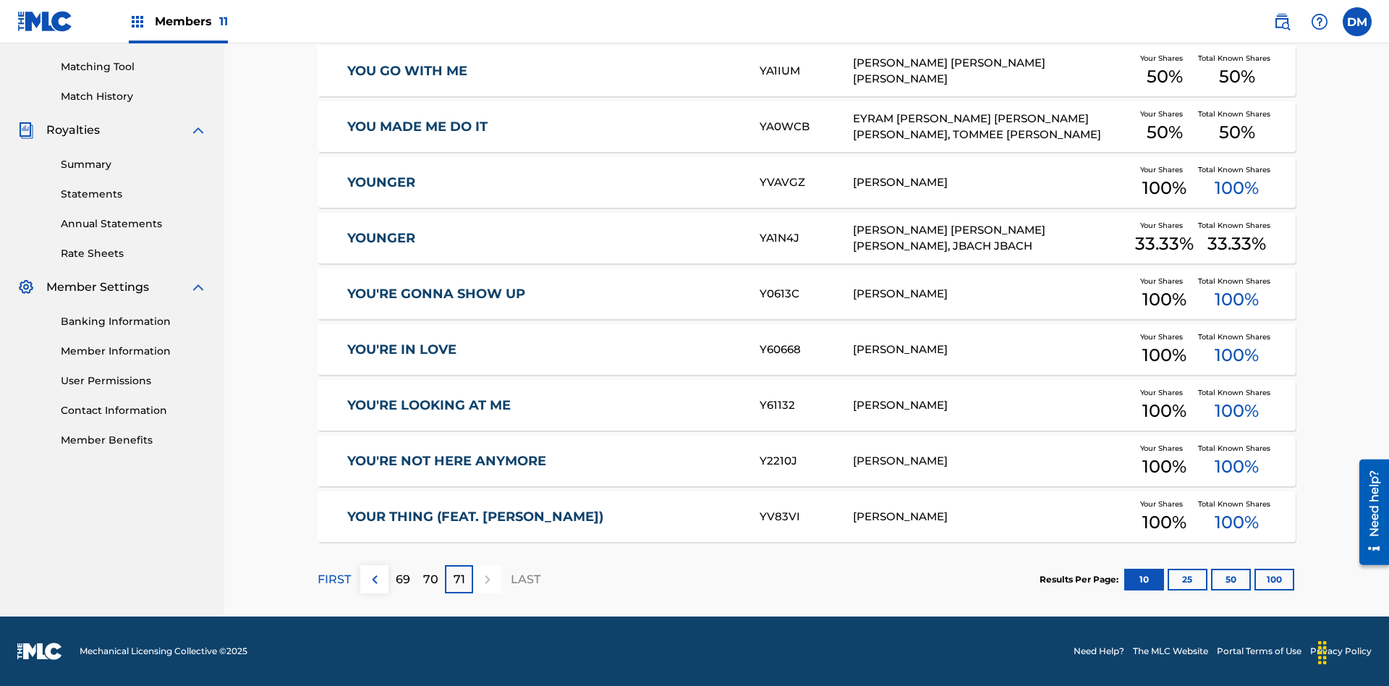
click at [1167, 579] on button "25" at bounding box center [1187, 579] width 40 height 22
click at [333, 579] on p "FIRST" at bounding box center [334, 579] width 33 height 17
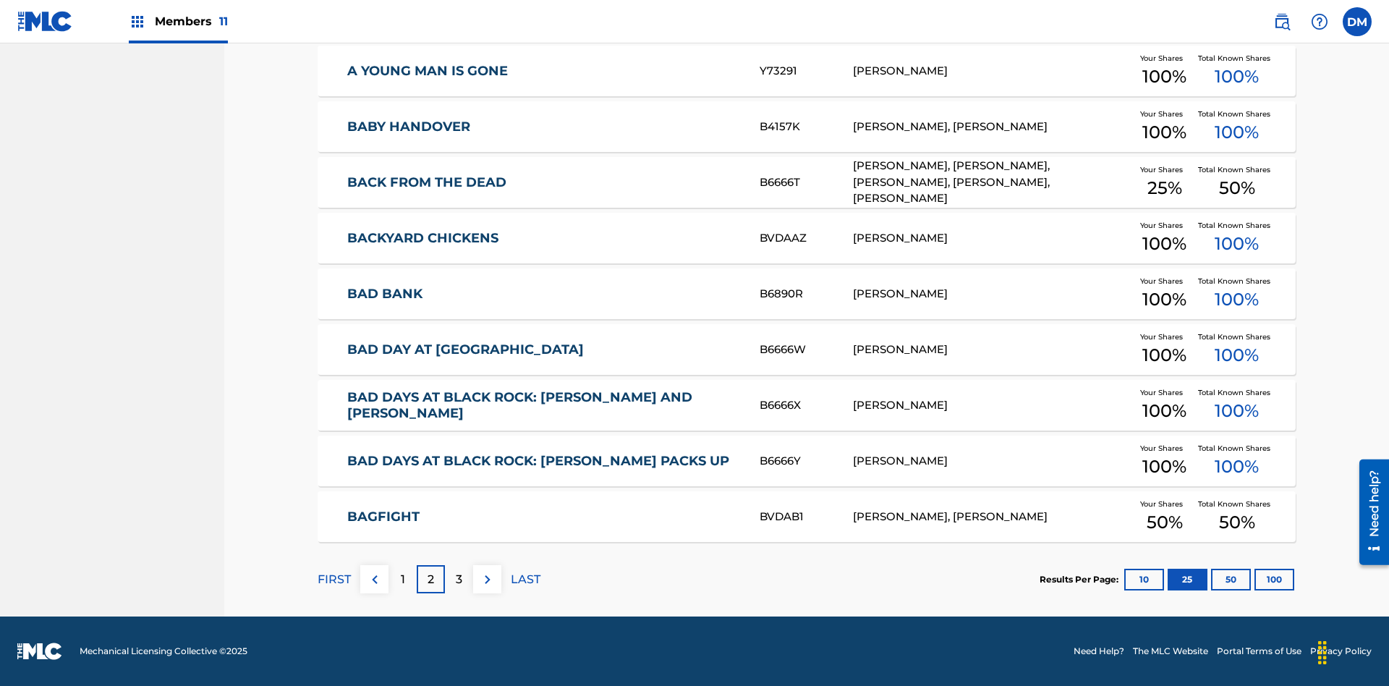
click at [487, 579] on img at bounding box center [487, 579] width 17 height 17
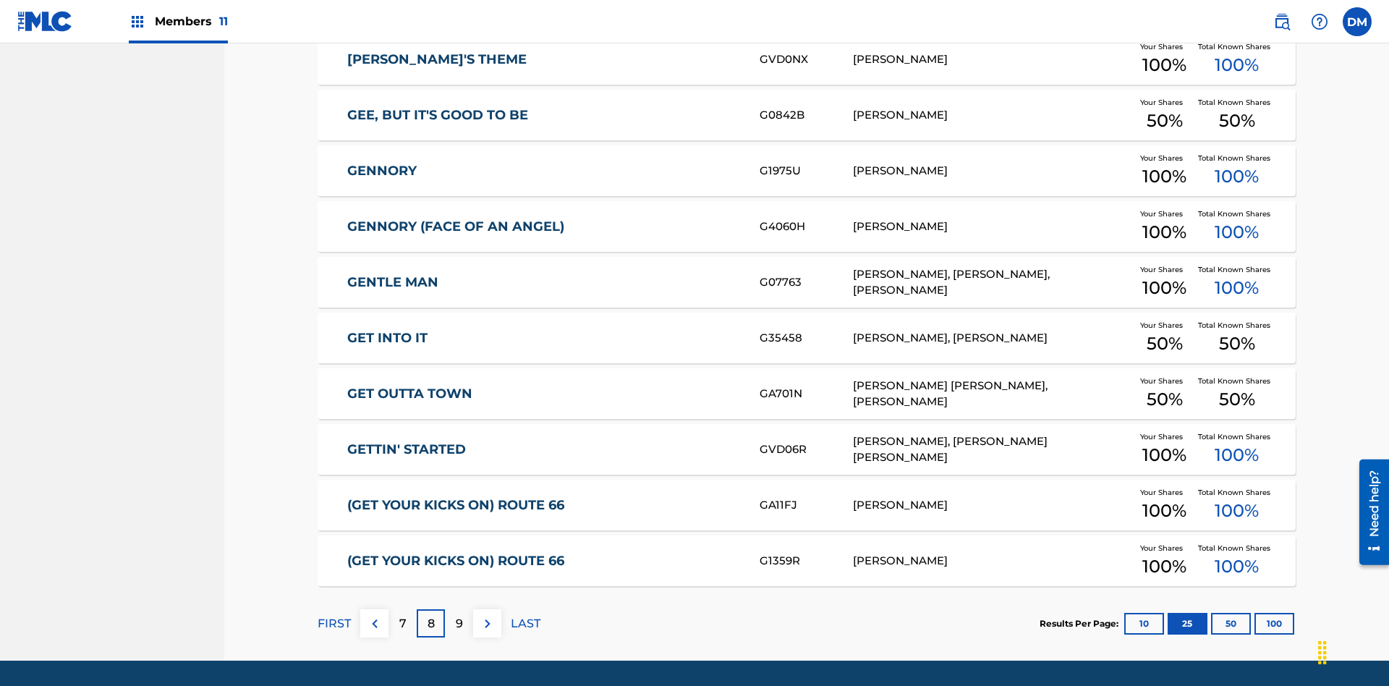
click at [487, 615] on img at bounding box center [487, 623] width 17 height 17
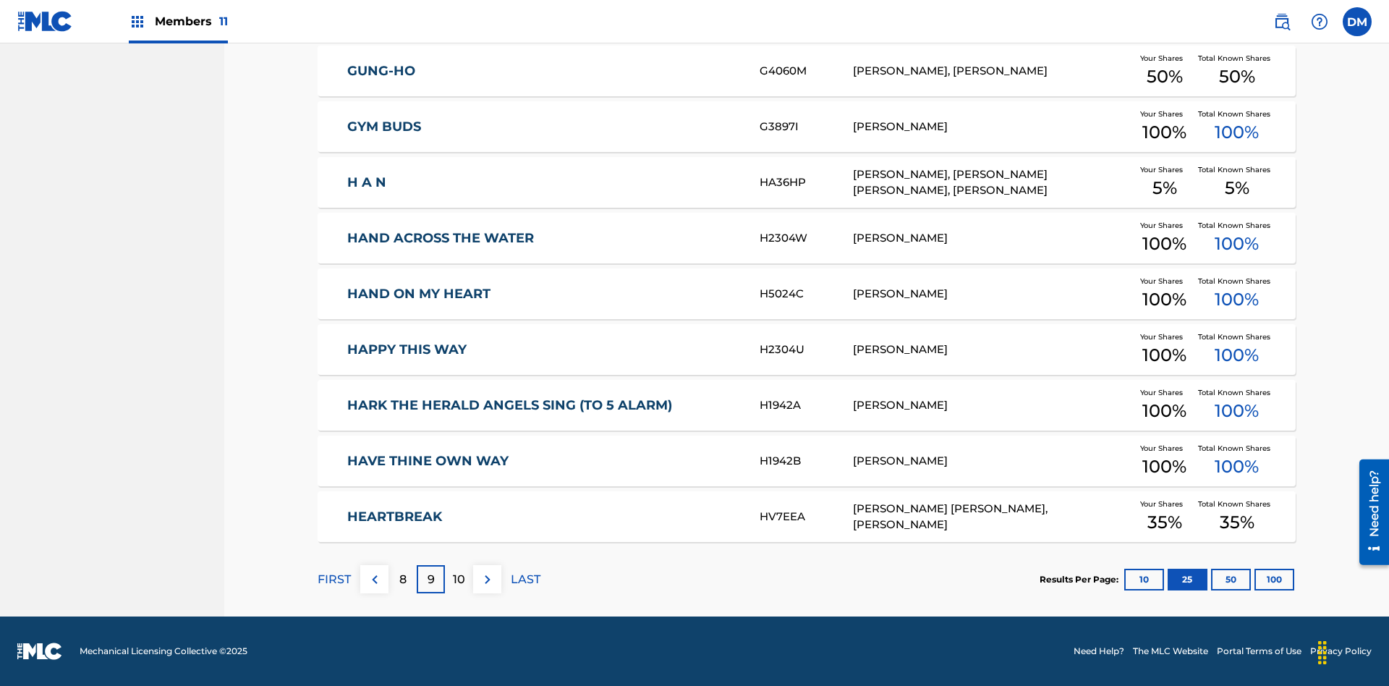
click at [487, 579] on img at bounding box center [487, 579] width 17 height 17
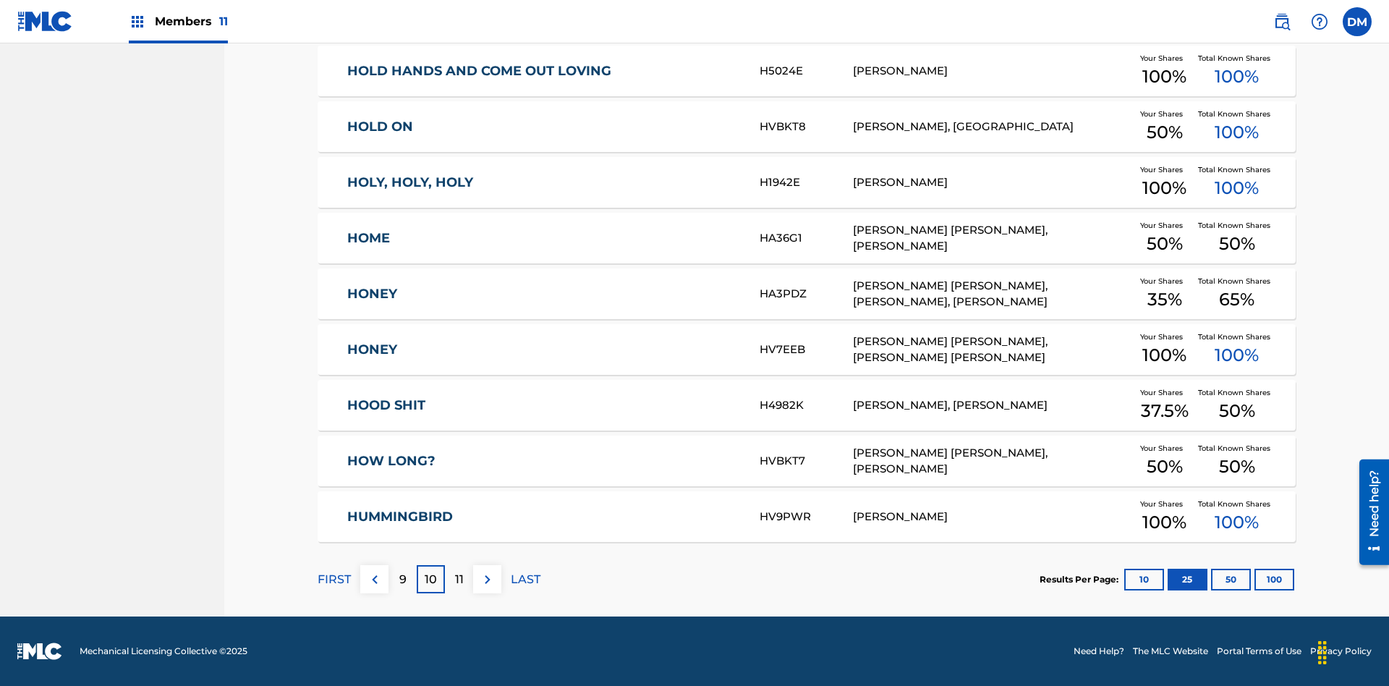
click at [487, 579] on img at bounding box center [487, 579] width 17 height 17
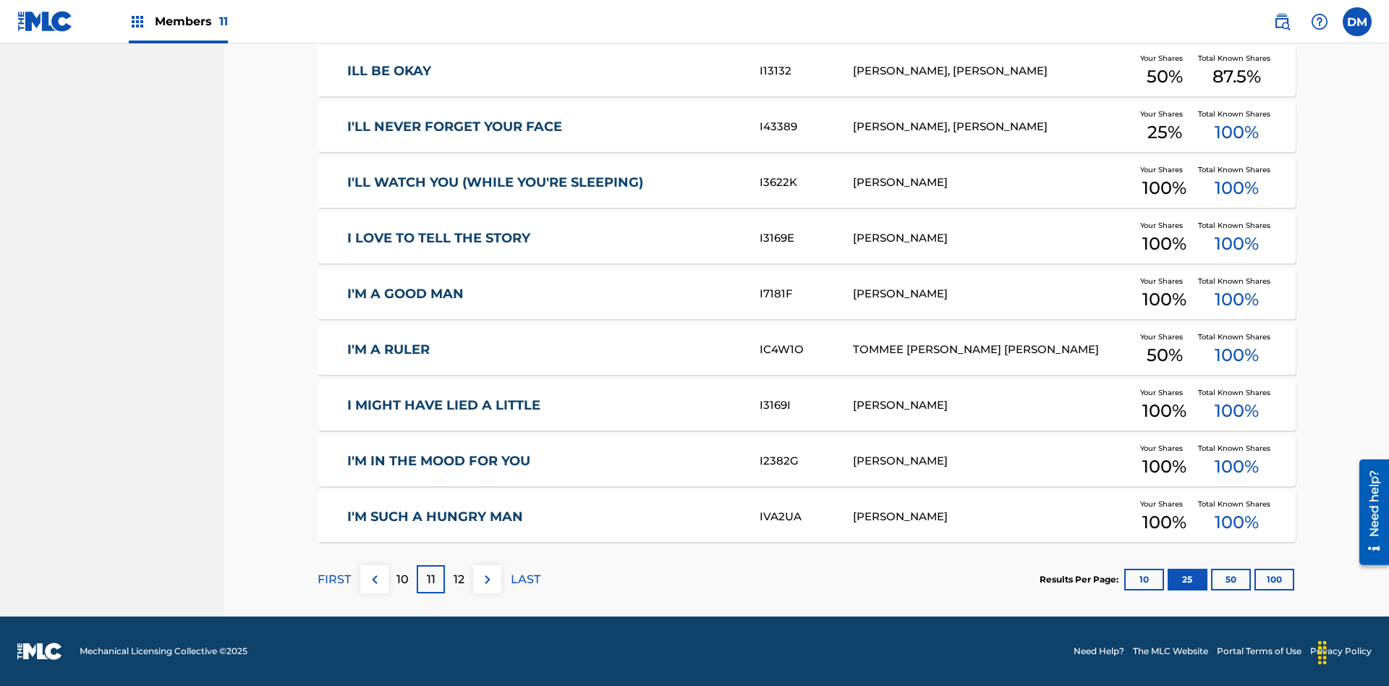
click at [487, 579] on img at bounding box center [487, 579] width 17 height 17
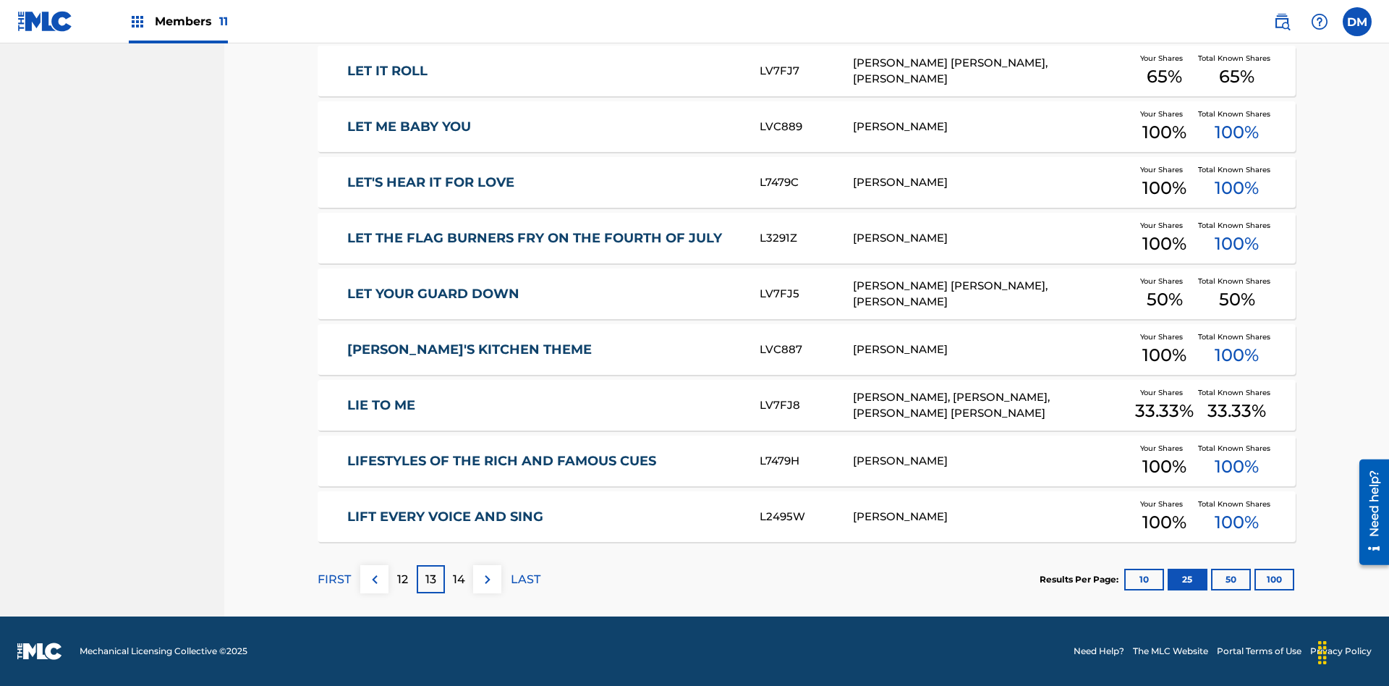
click at [487, 579] on img at bounding box center [487, 579] width 17 height 17
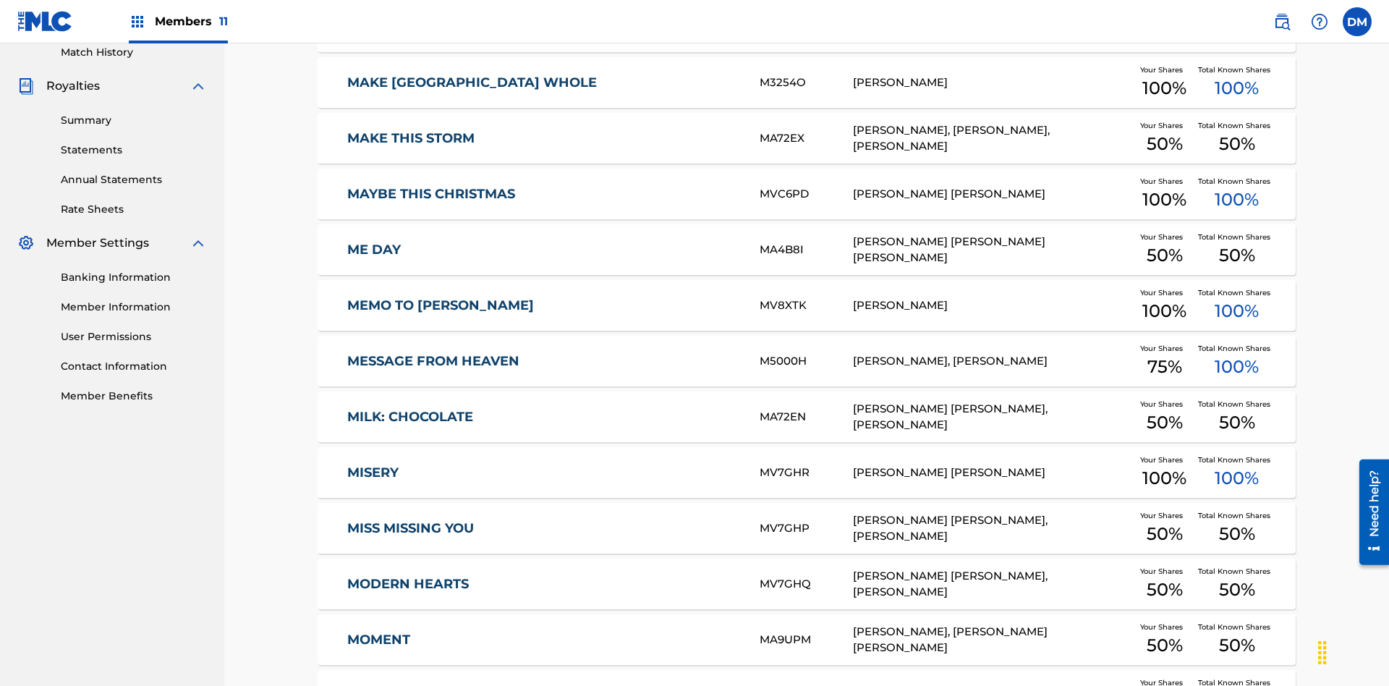
scroll to position [270, 0]
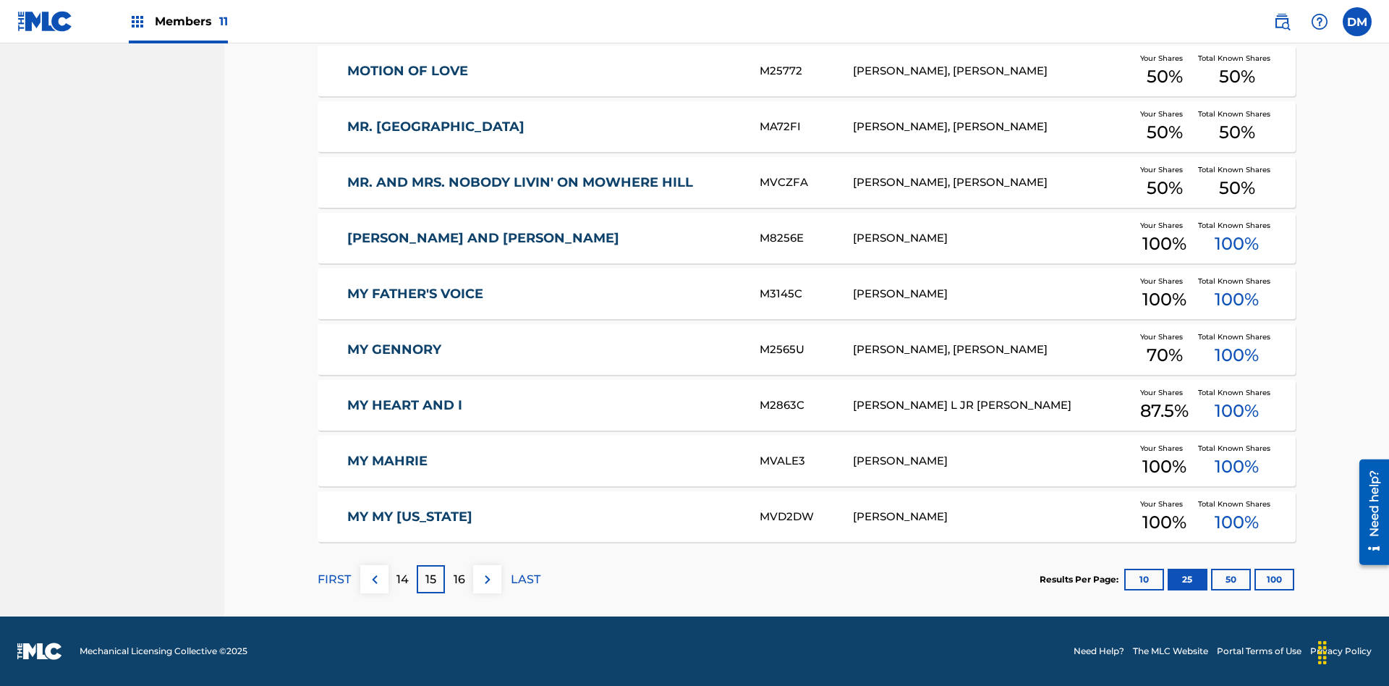
click at [487, 579] on img at bounding box center [487, 579] width 17 height 17
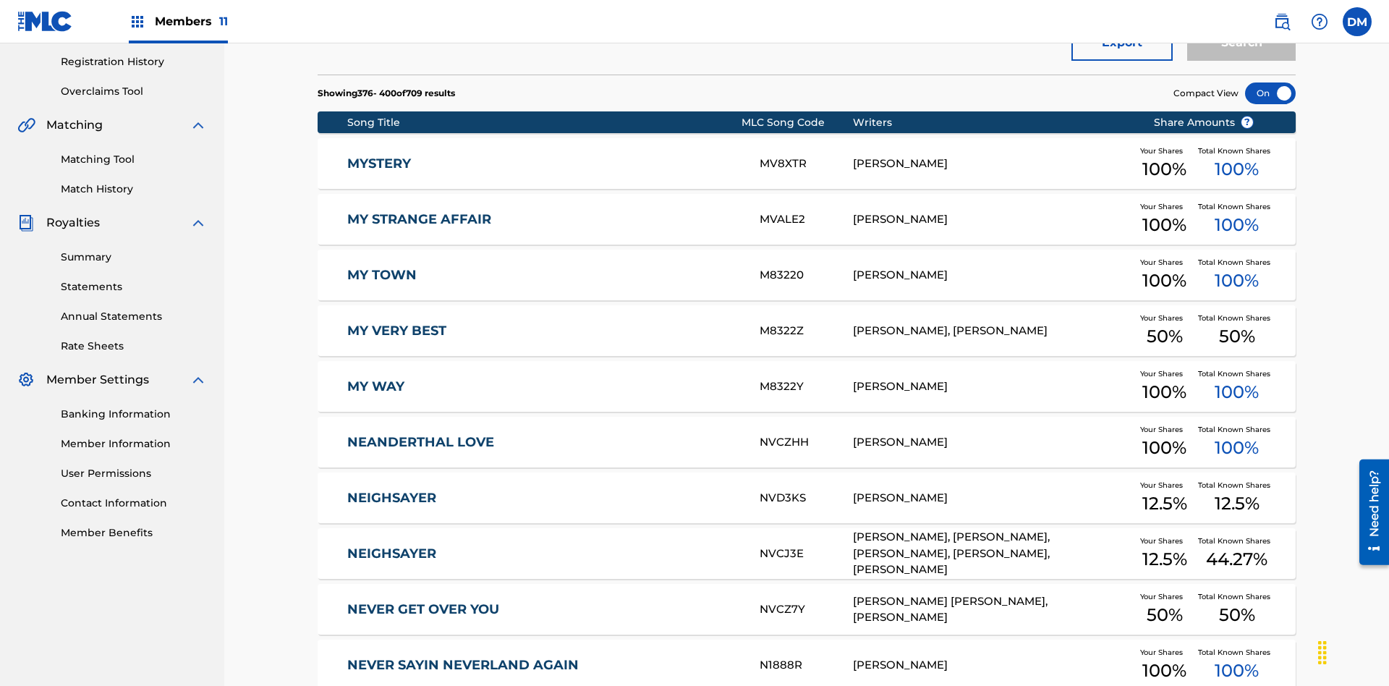
scroll to position [406, 0]
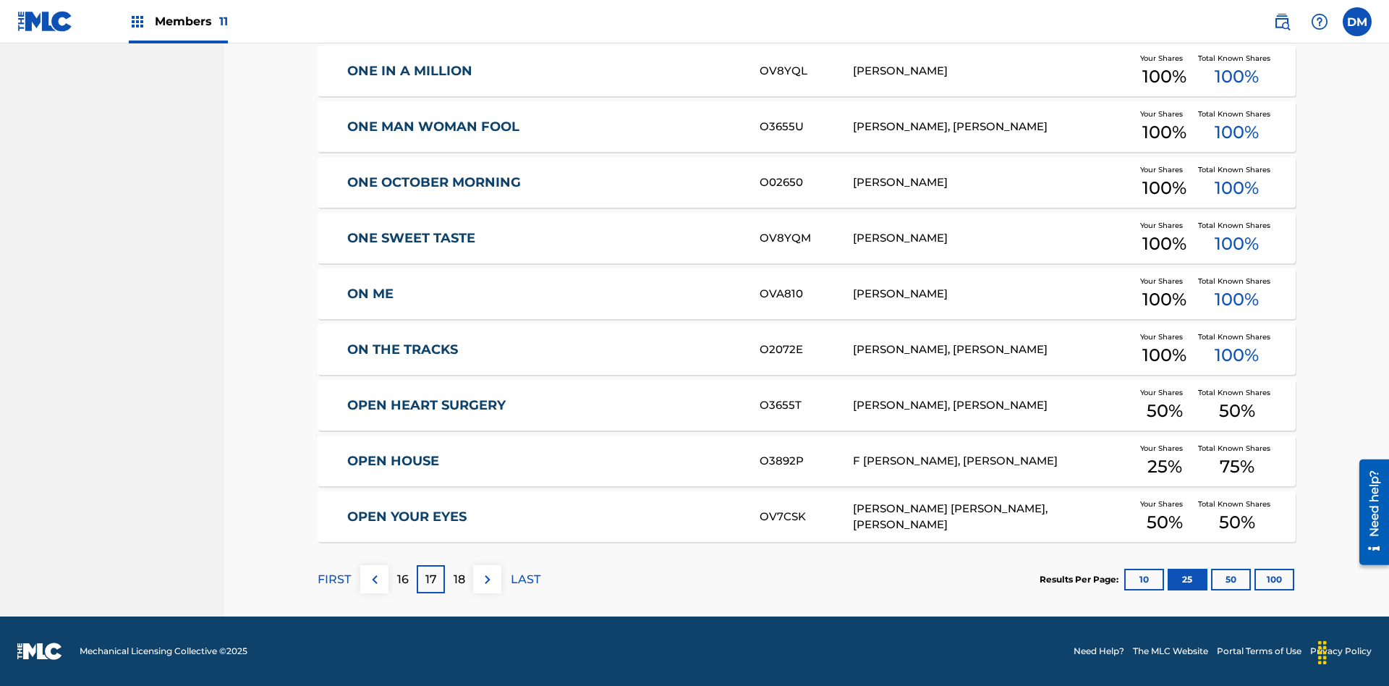
click at [487, 579] on img at bounding box center [487, 579] width 17 height 17
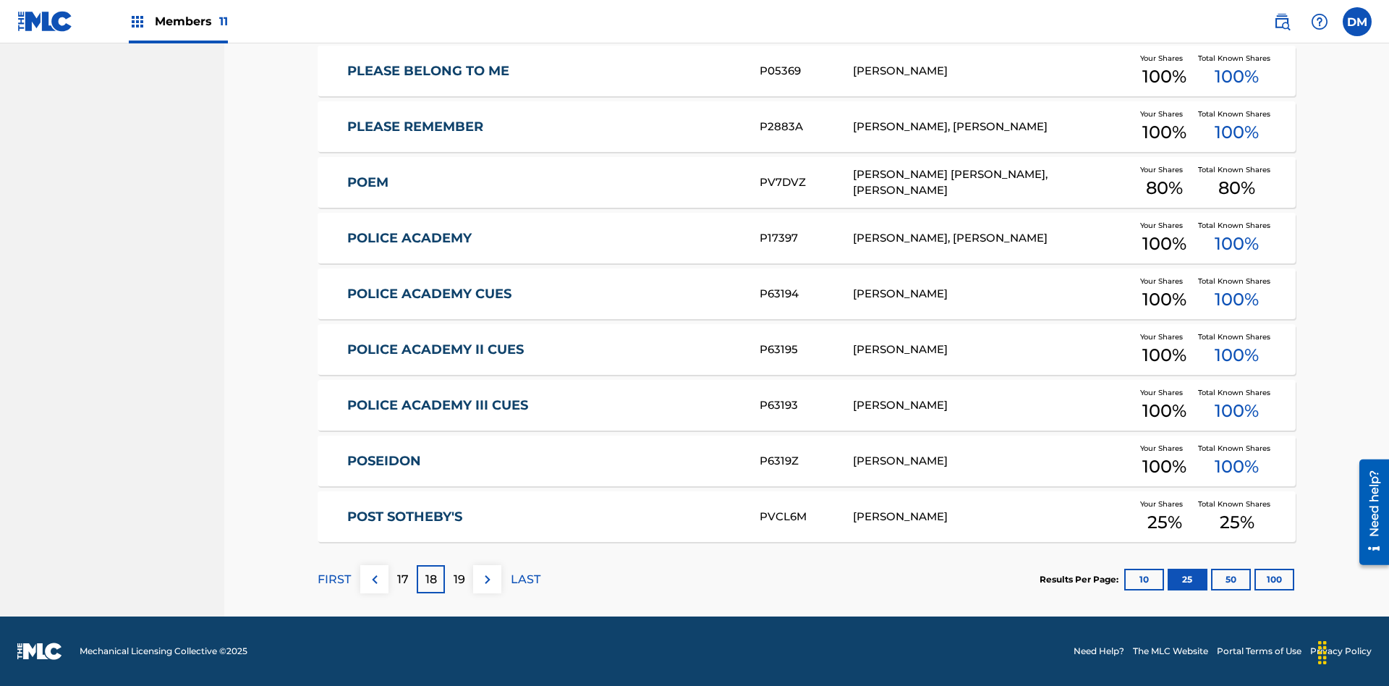
click at [487, 579] on img at bounding box center [487, 579] width 17 height 17
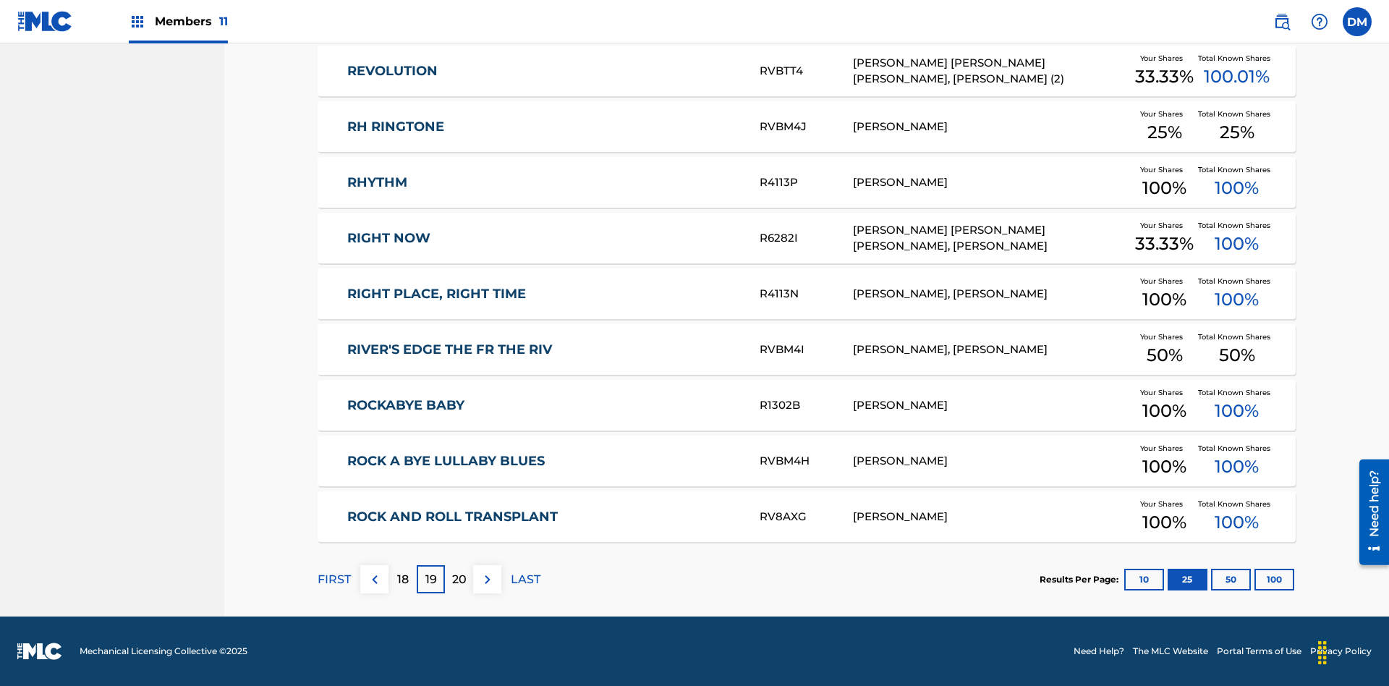
click at [487, 579] on img at bounding box center [487, 579] width 17 height 17
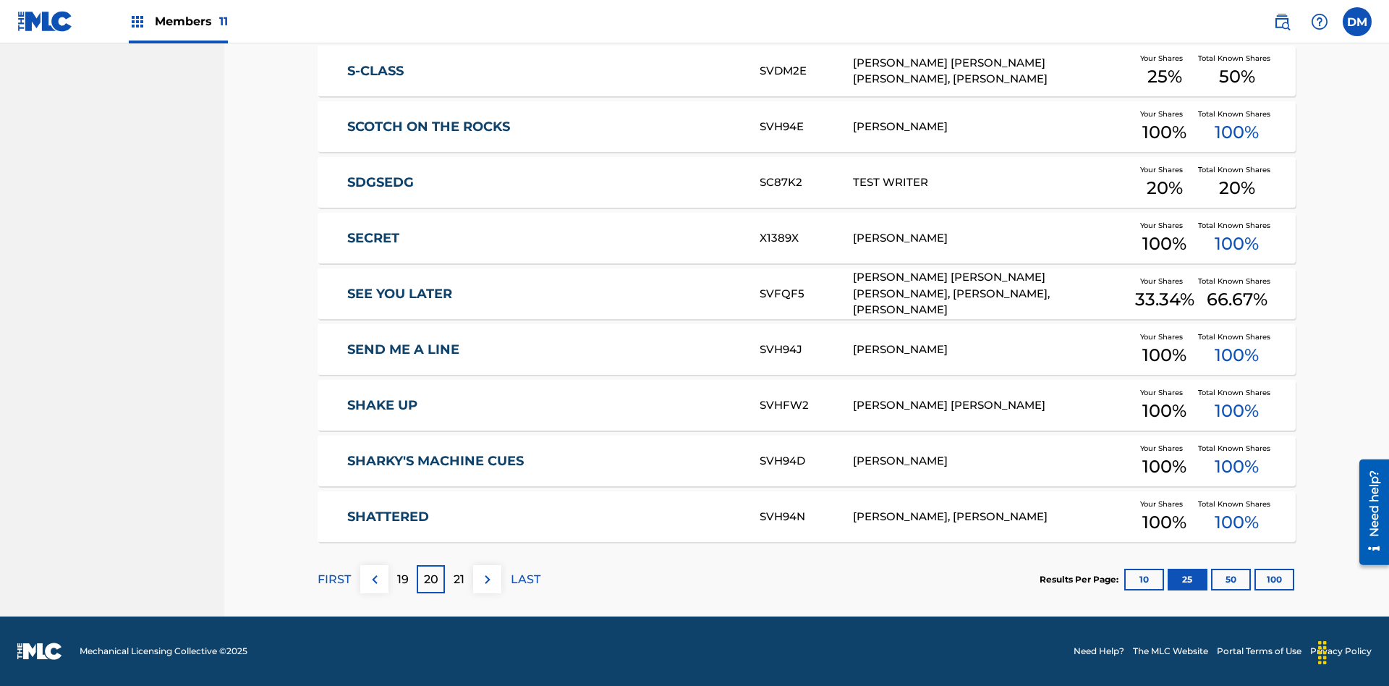
click at [487, 579] on img at bounding box center [487, 579] width 17 height 17
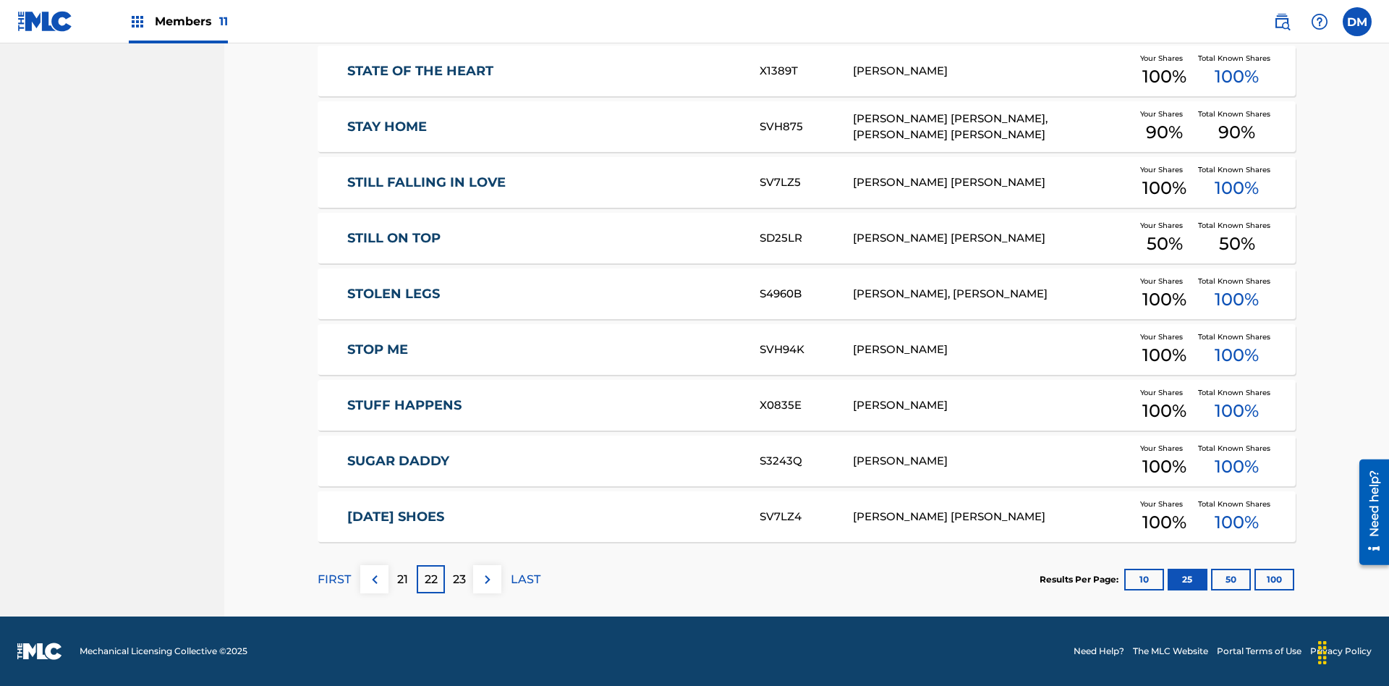
click at [487, 579] on img at bounding box center [487, 579] width 17 height 17
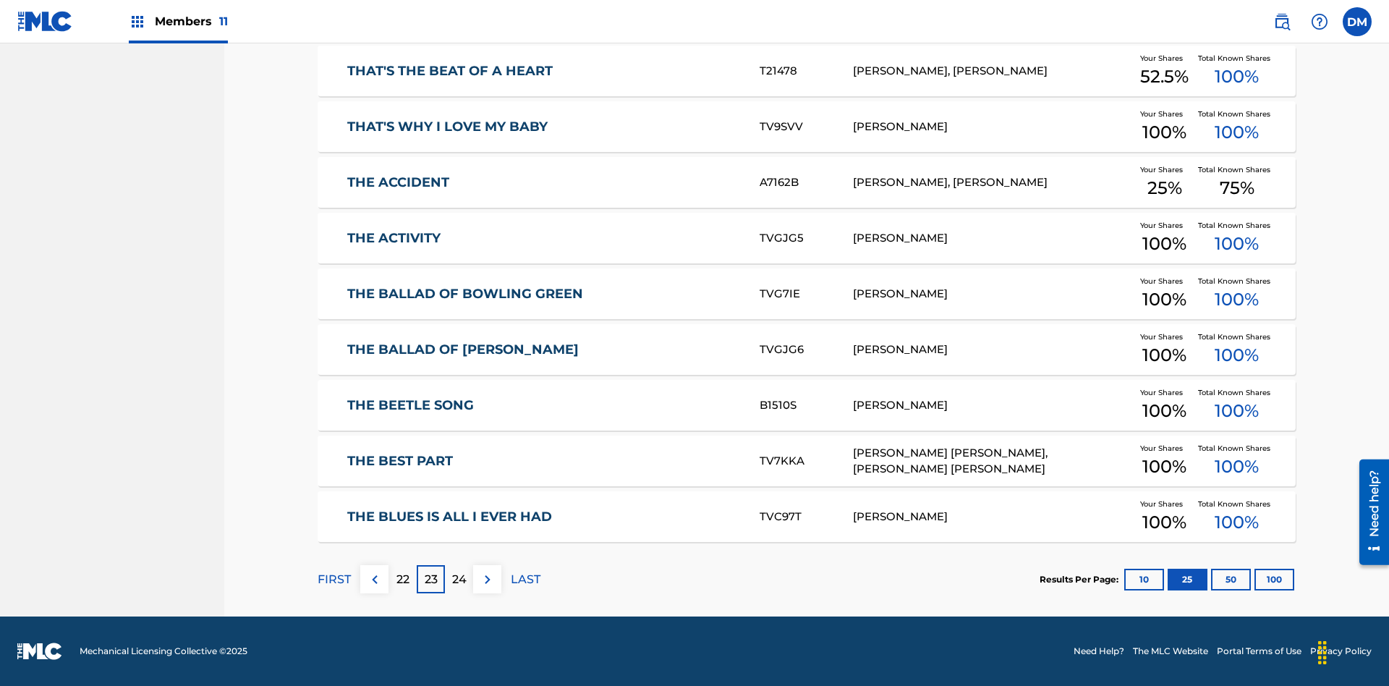
click at [487, 579] on img at bounding box center [487, 579] width 17 height 17
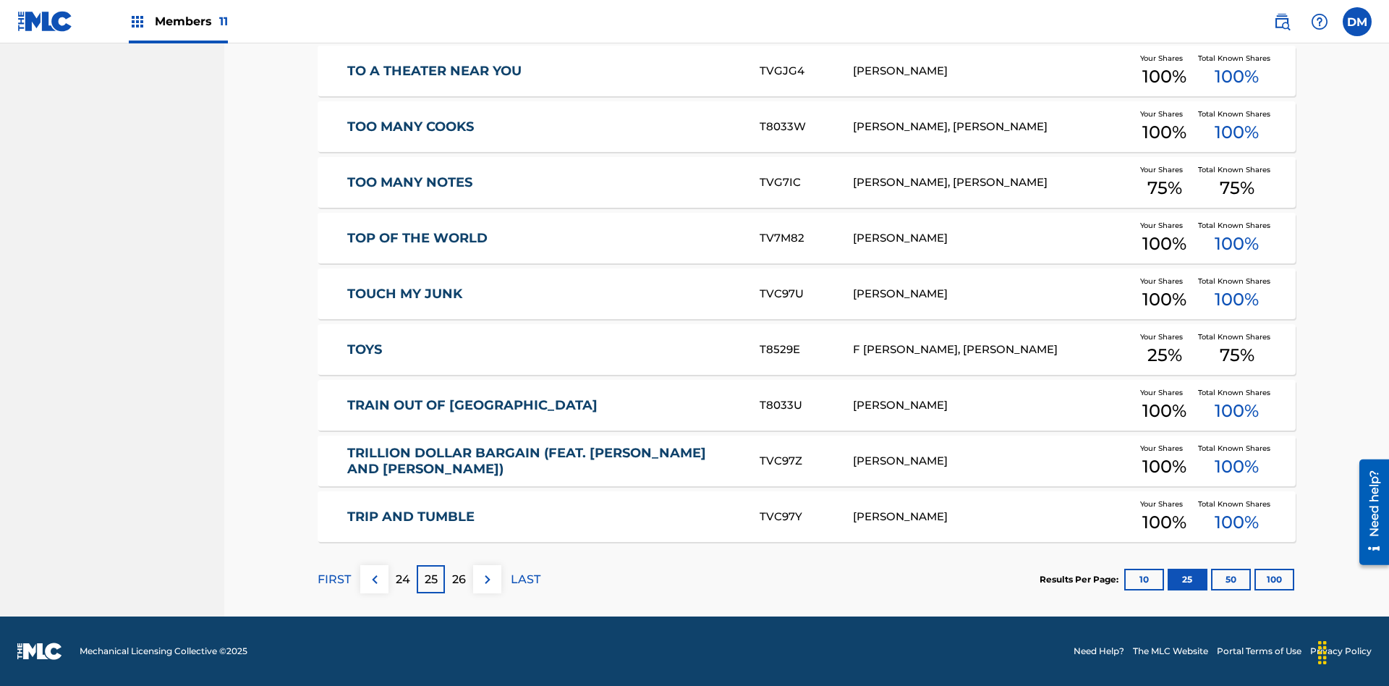
click at [487, 579] on img at bounding box center [487, 579] width 17 height 17
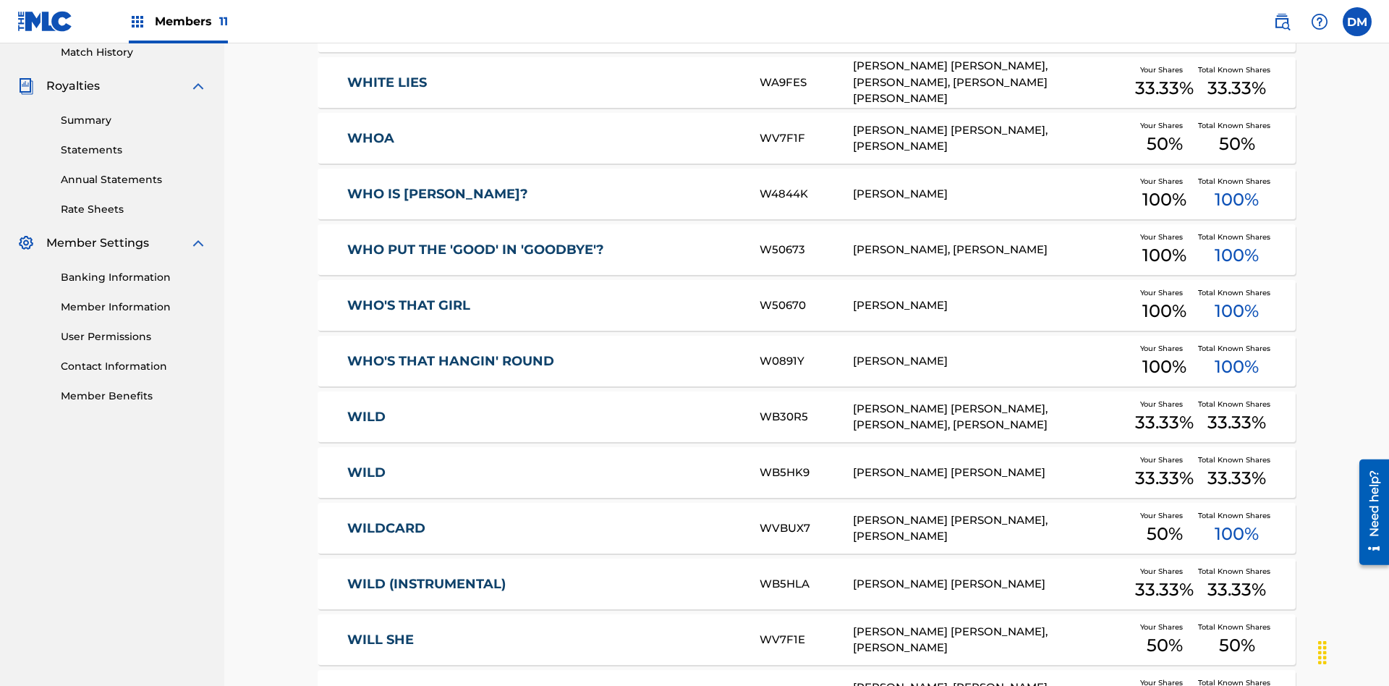
scroll to position [270, 0]
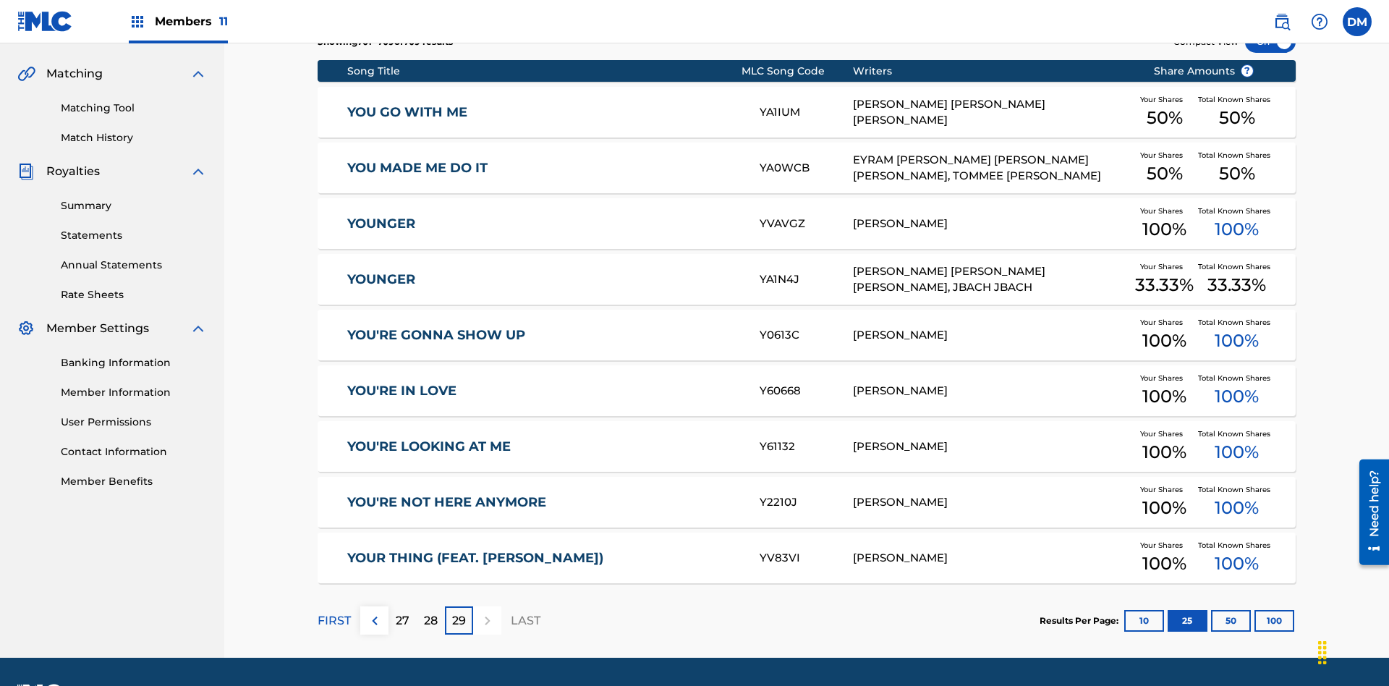
scroll to position [362, 0]
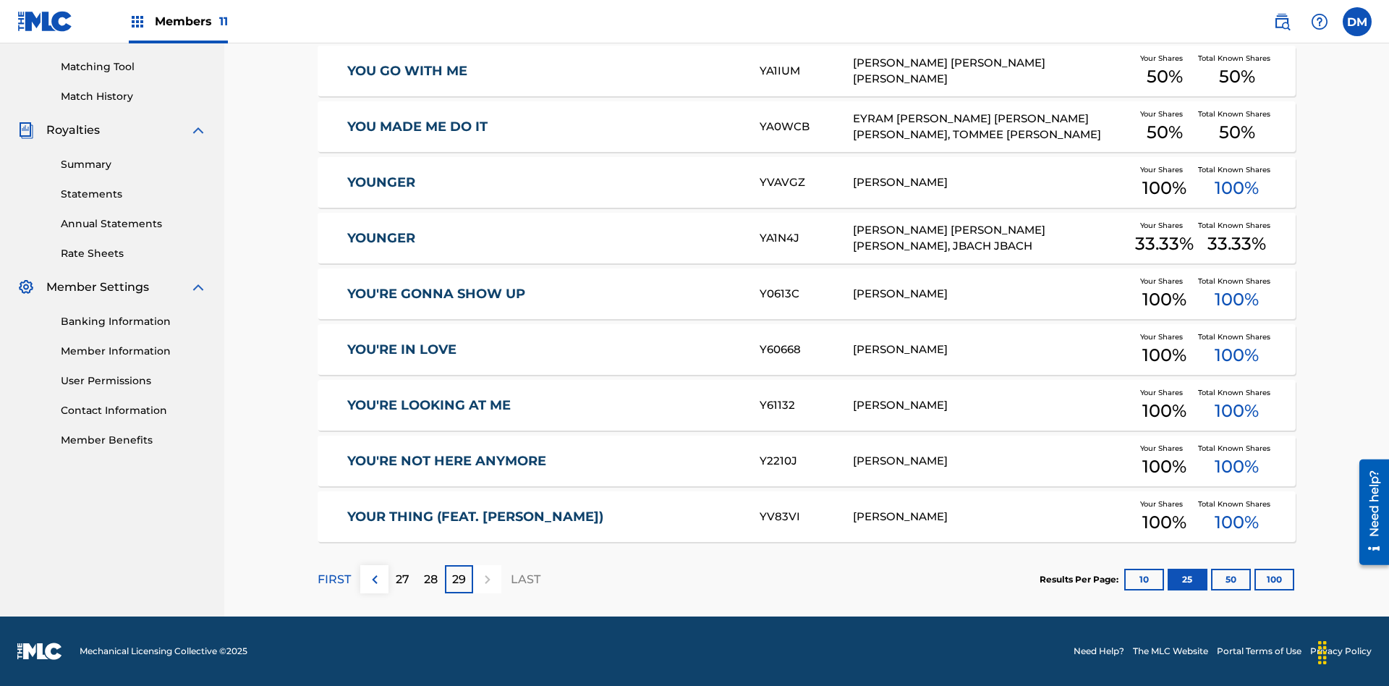
click at [1211, 579] on button "50" at bounding box center [1231, 579] width 40 height 22
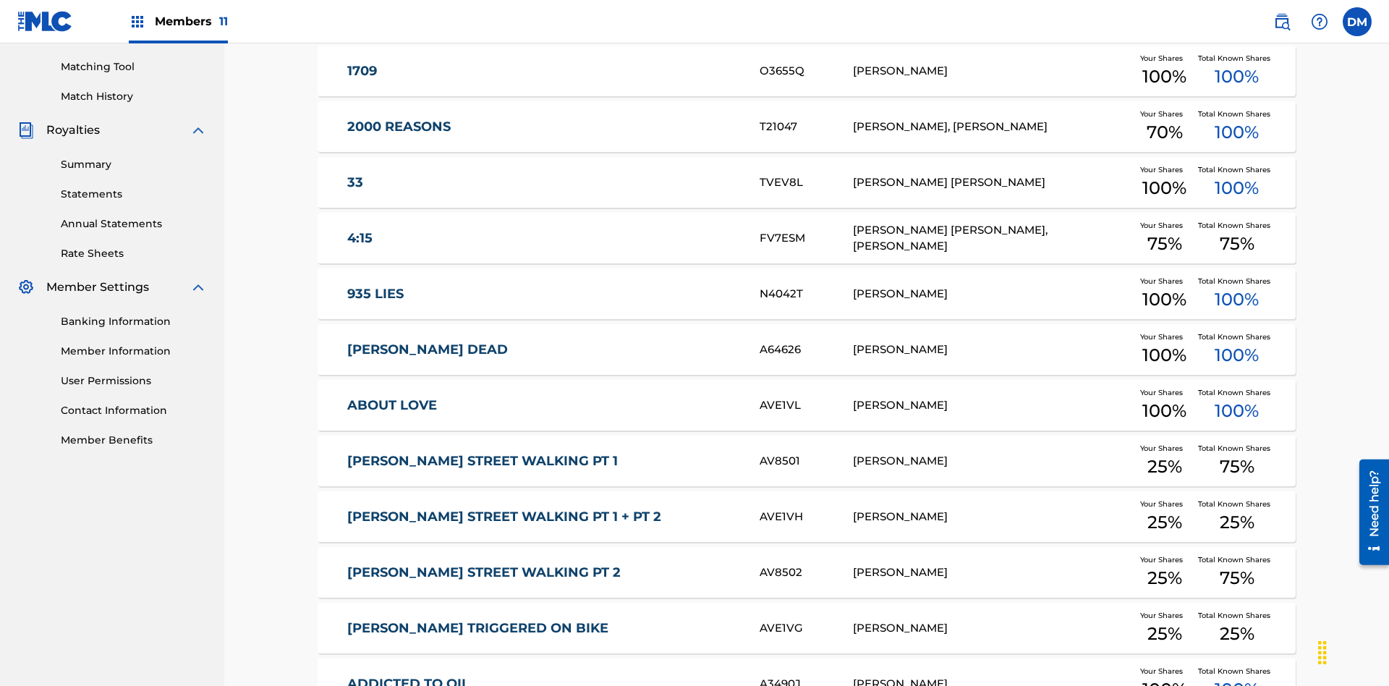
scroll to position [270, 0]
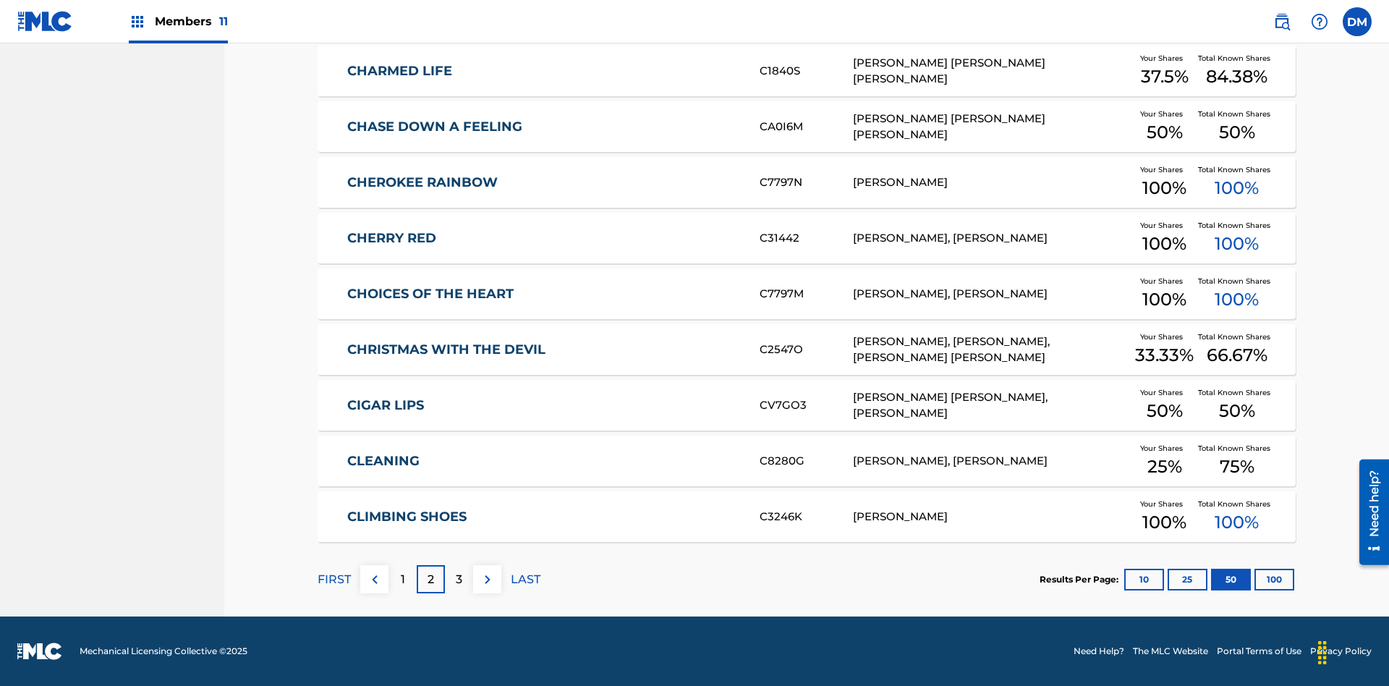
click at [487, 579] on img at bounding box center [487, 579] width 17 height 17
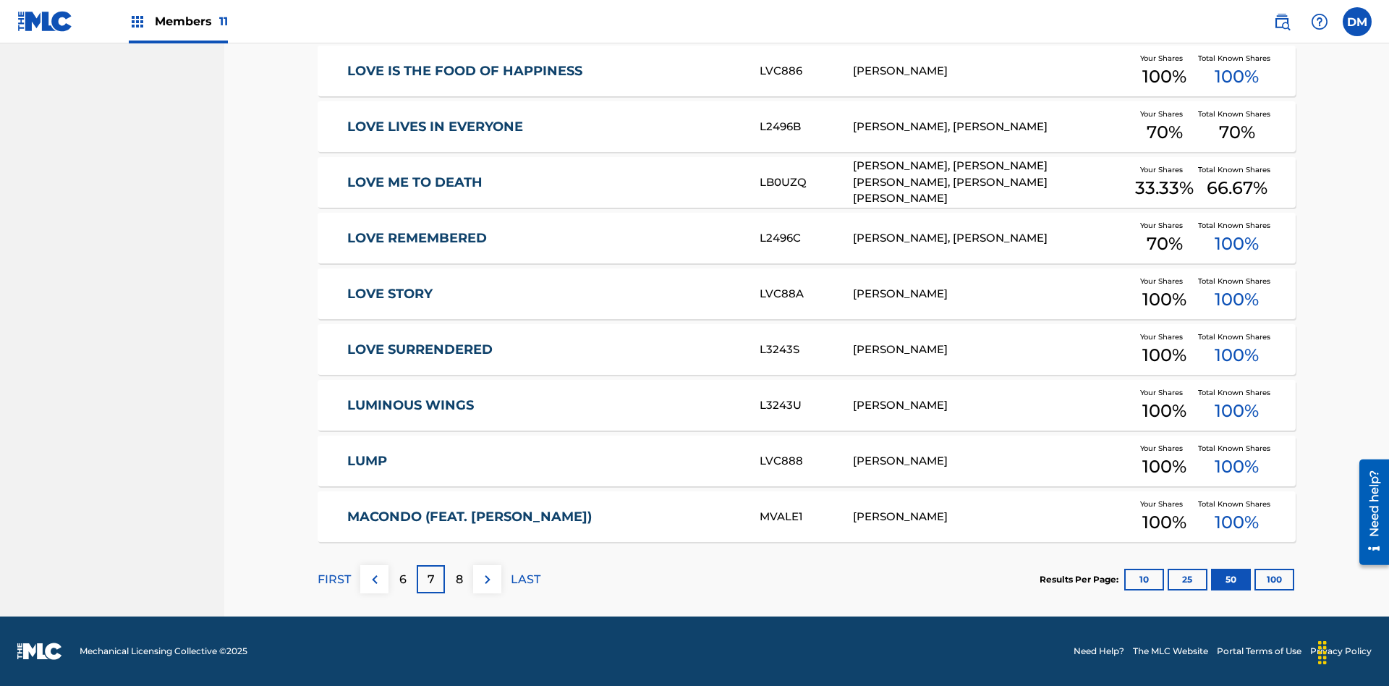
click at [487, 579] on img at bounding box center [487, 579] width 17 height 17
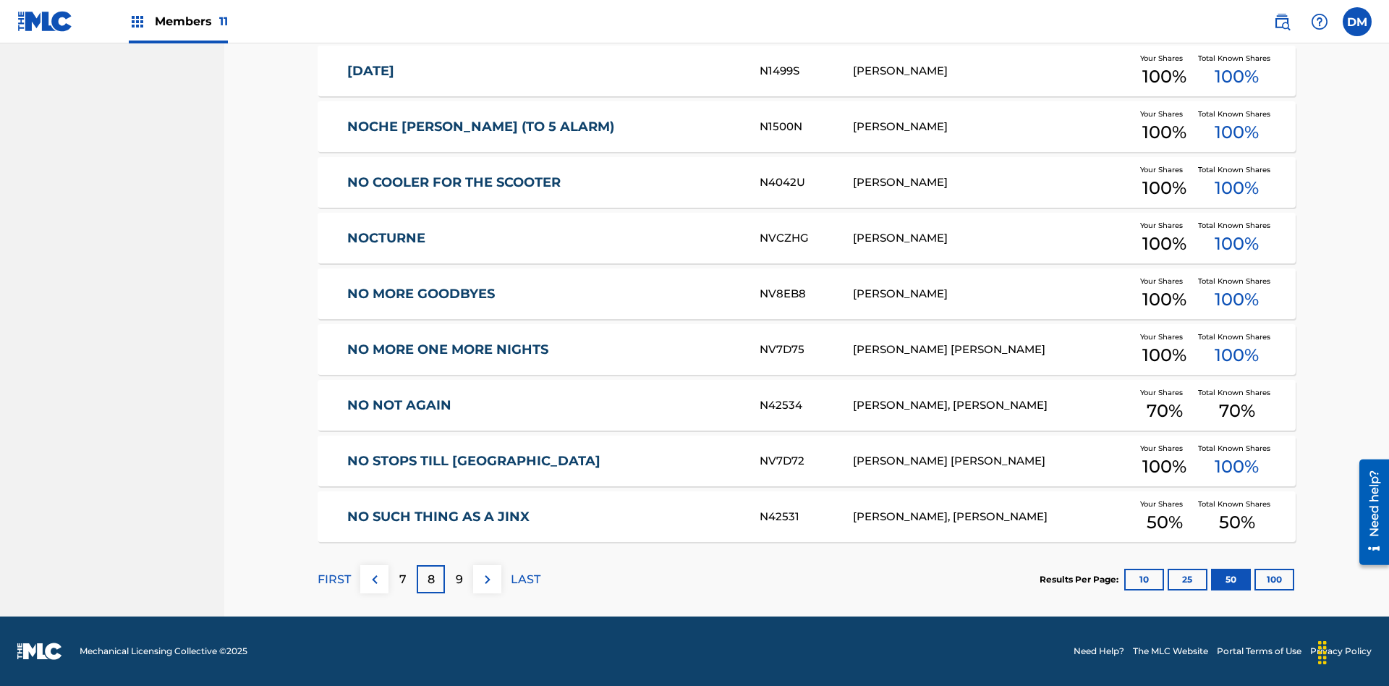
click at [487, 579] on img at bounding box center [487, 579] width 17 height 17
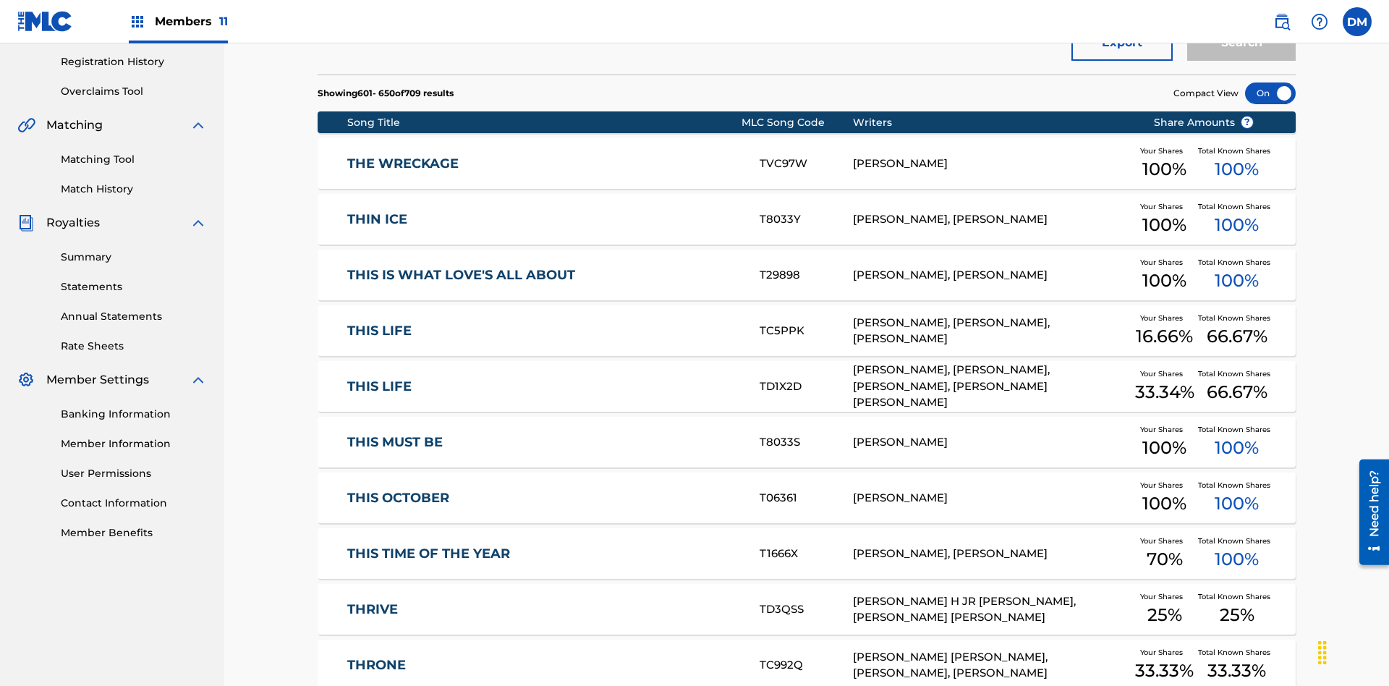
scroll to position [406, 0]
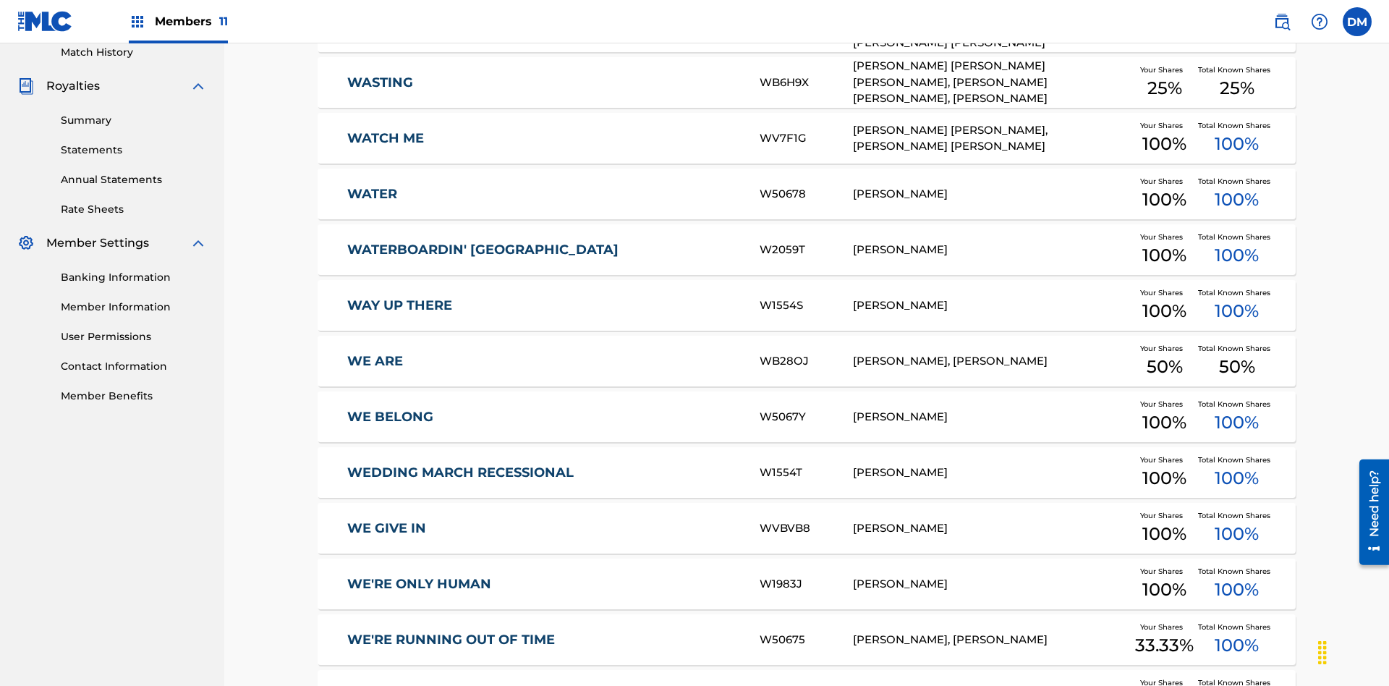
scroll to position [270, 0]
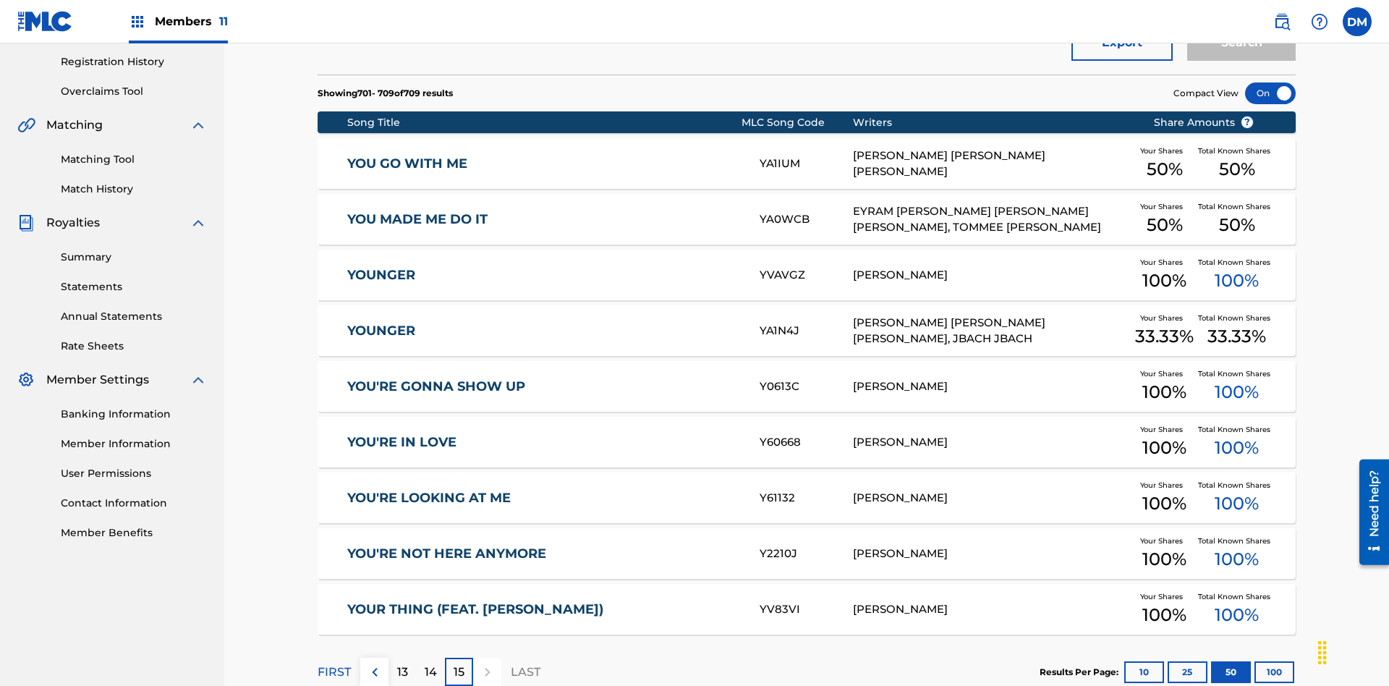
scroll to position [362, 0]
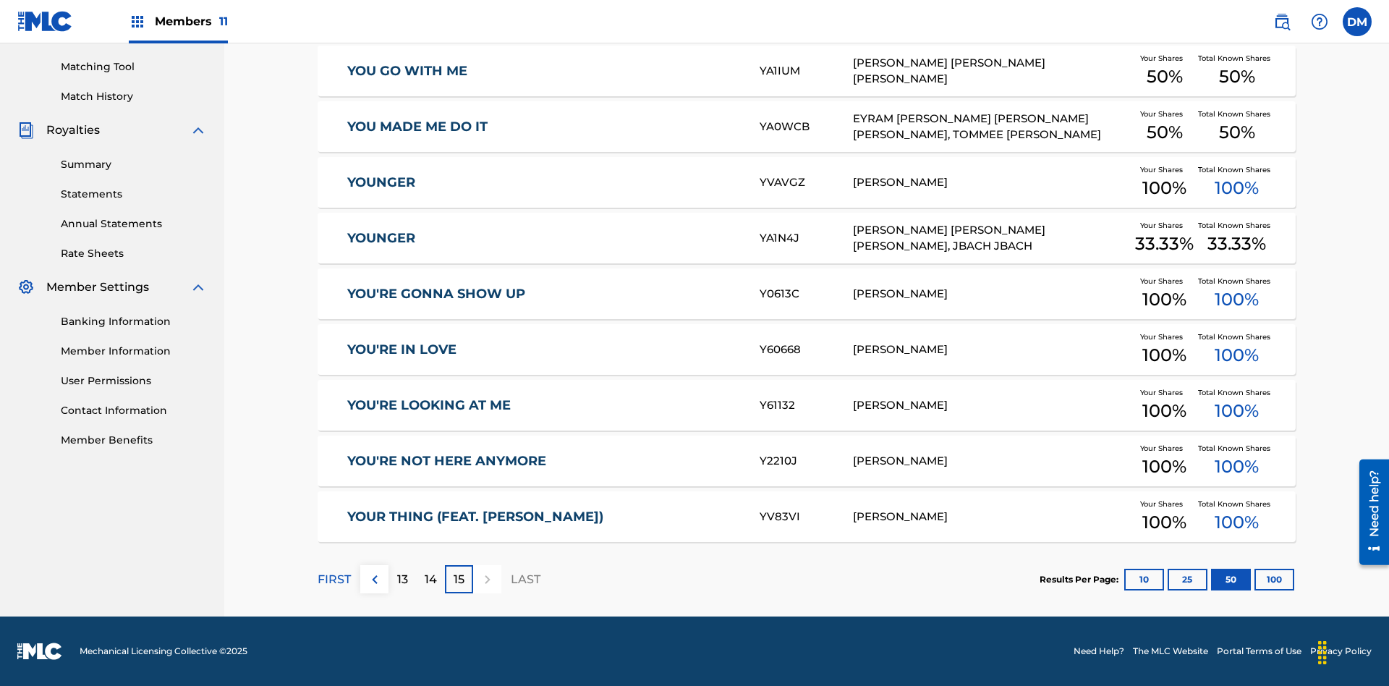
click at [1254, 579] on button "100" at bounding box center [1274, 579] width 40 height 22
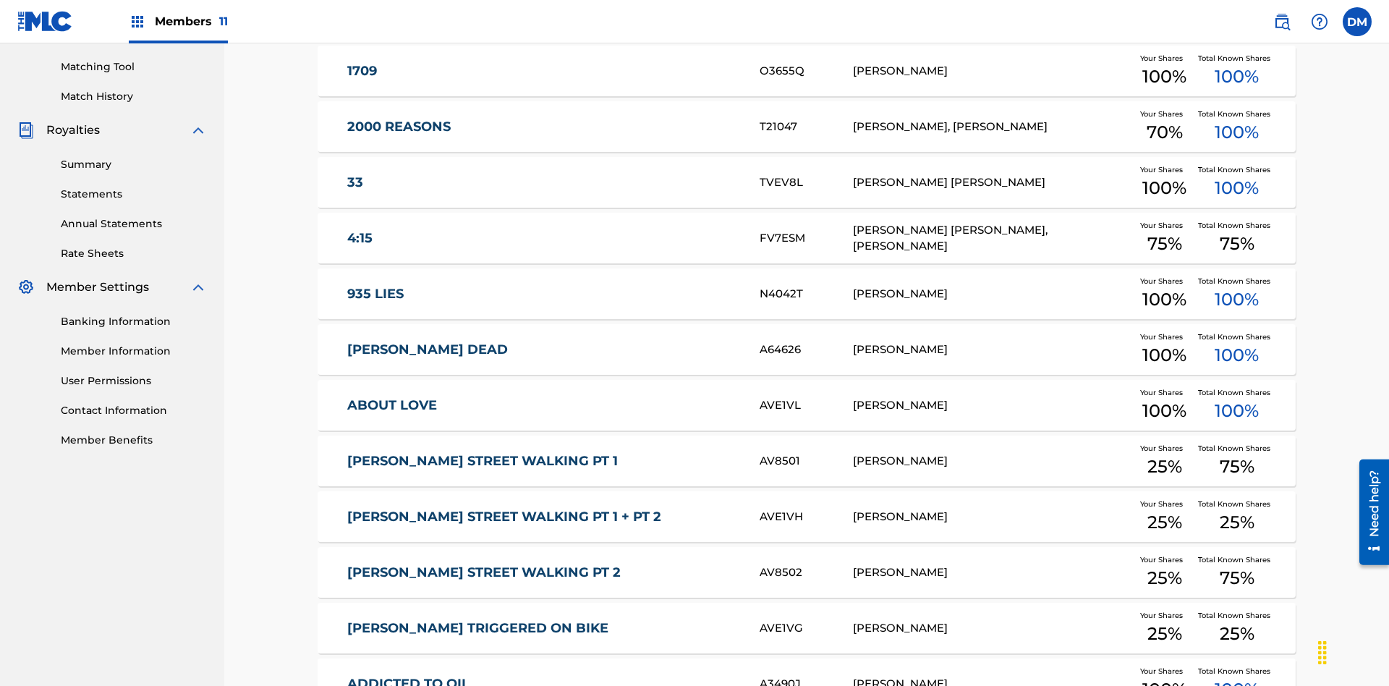
scroll to position [270, 0]
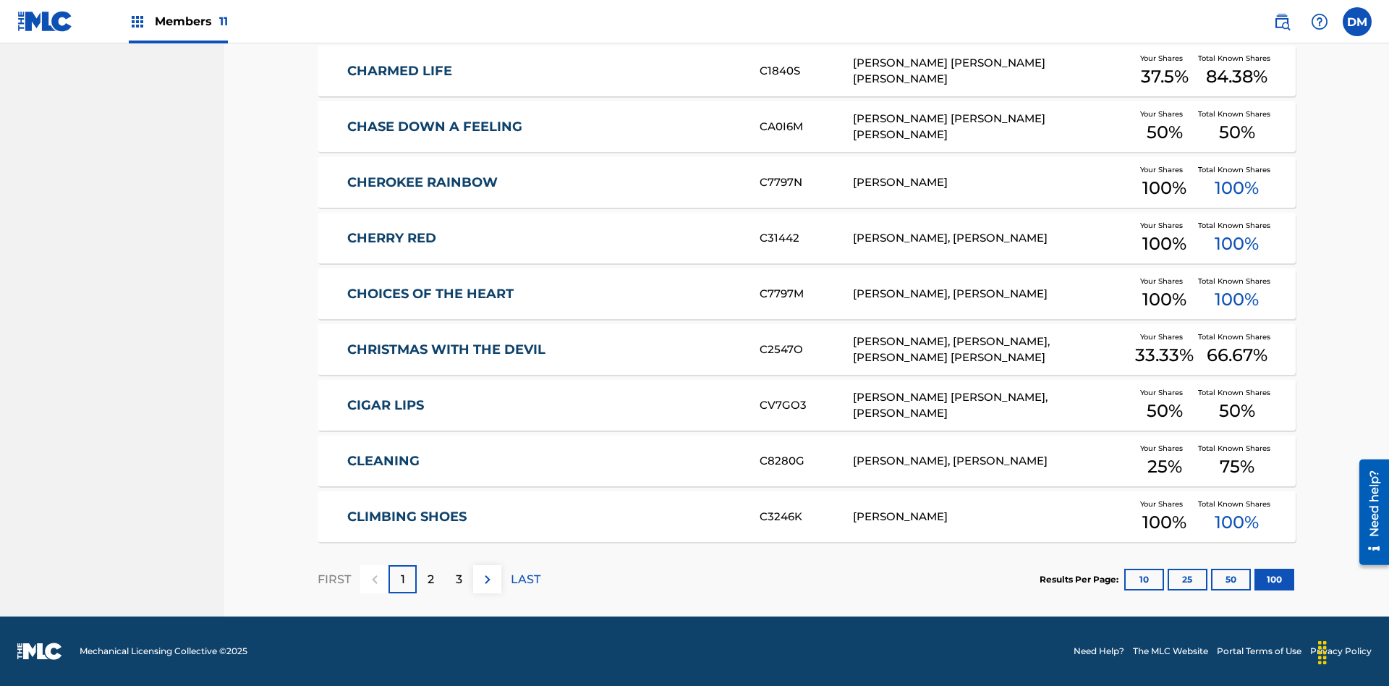
click at [487, 579] on img at bounding box center [487, 579] width 17 height 17
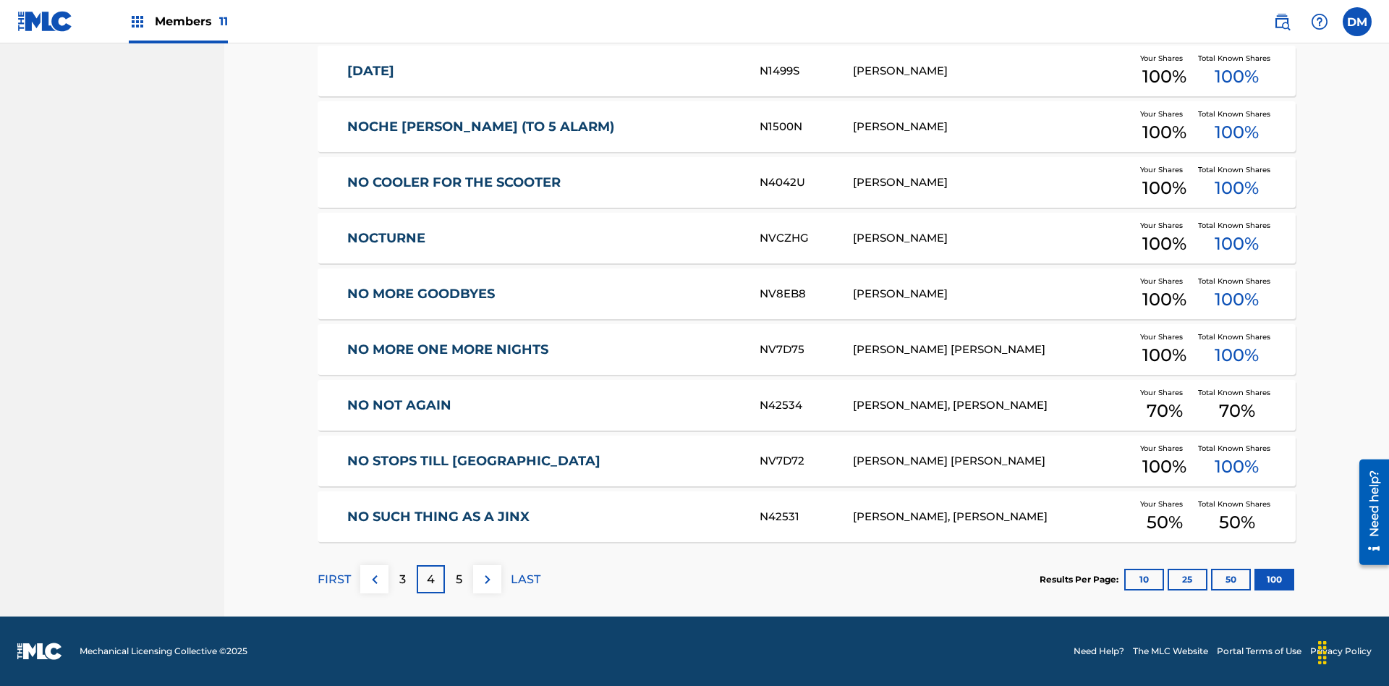
click at [487, 579] on img at bounding box center [487, 579] width 17 height 17
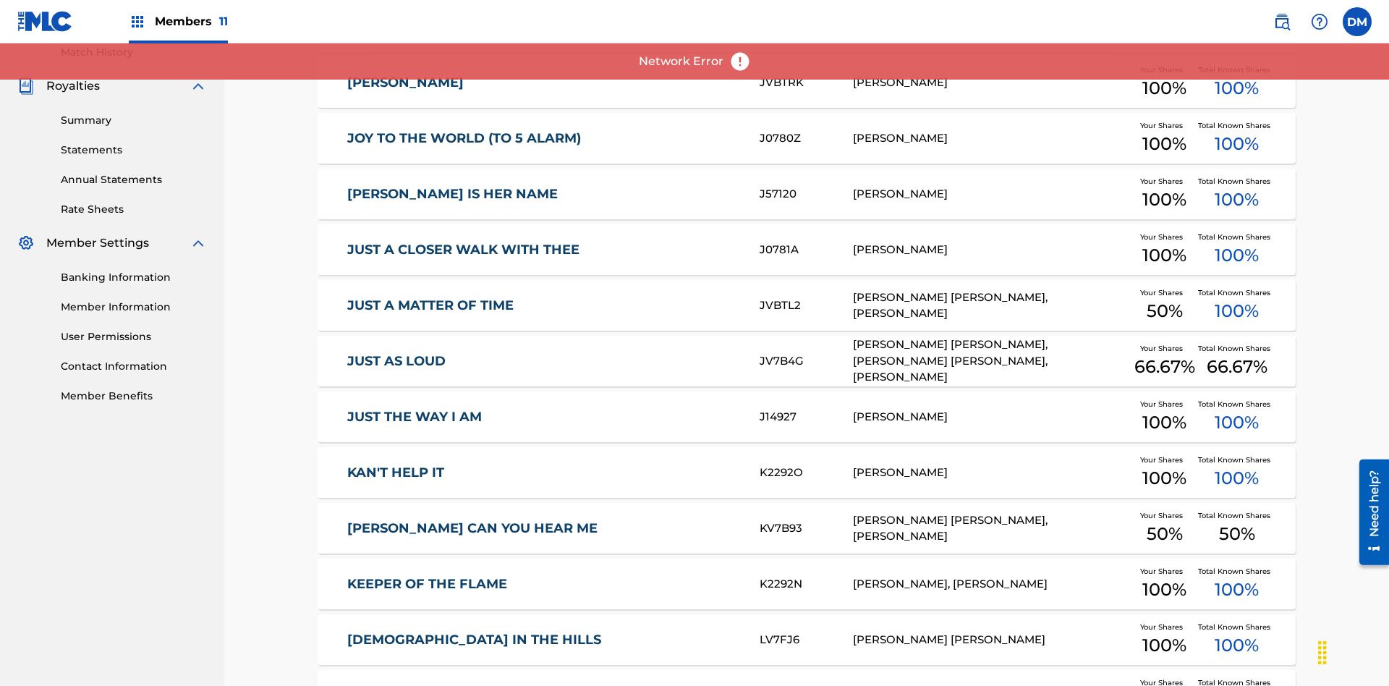
scroll to position [270, 0]
